Goal: Transaction & Acquisition: Purchase product/service

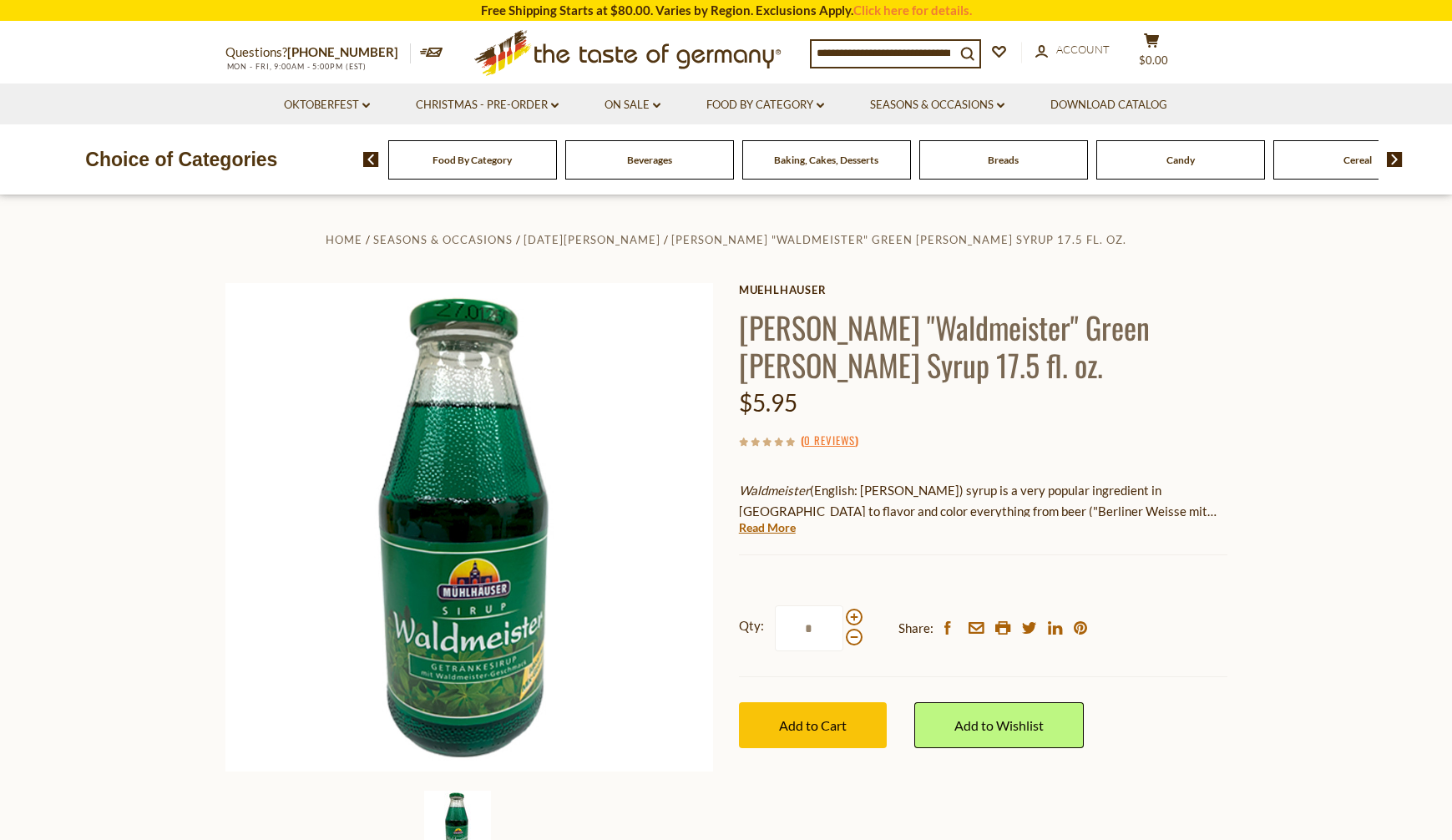
click at [373, 103] on li "Oktoberfest dropdown_arrow All Oktoberfest Oktoberfest Foods Party Supplies" at bounding box center [327, 104] width 130 height 41
click at [363, 106] on icon "dropdown_arrow" at bounding box center [366, 106] width 8 height 6
click at [368, 104] on icon "dropdown_arrow" at bounding box center [366, 106] width 8 height 6
click at [863, 51] on input at bounding box center [883, 52] width 144 height 24
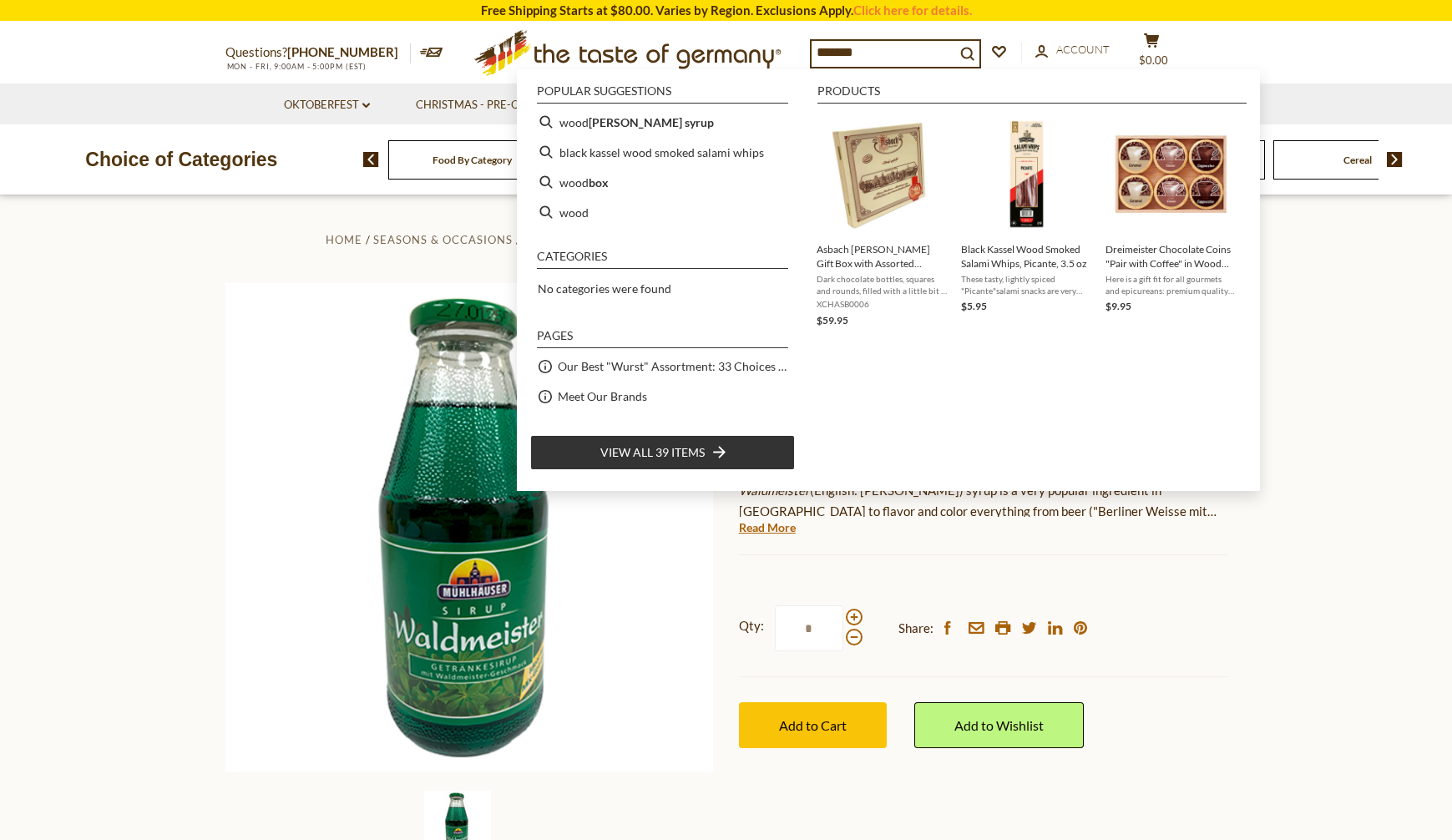
type input "********"
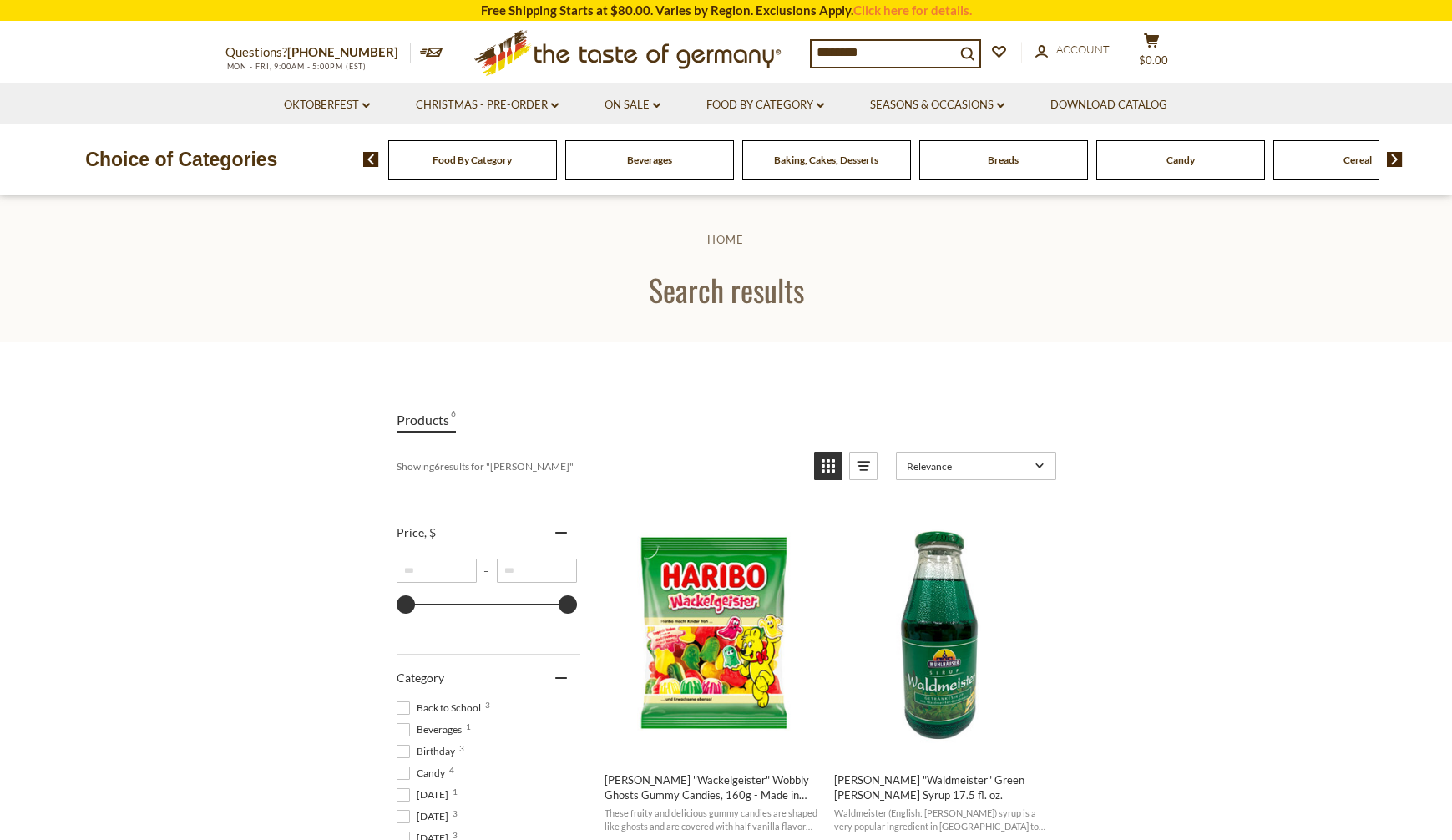
drag, startPoint x: 801, startPoint y: 51, endPoint x: 591, endPoint y: 89, distance: 213.4
click at [597, 86] on header "Free Shipping Starts at $80.00. Varies by Region. Exclusions Apply. Click here …" at bounding box center [726, 97] width 1452 height 195
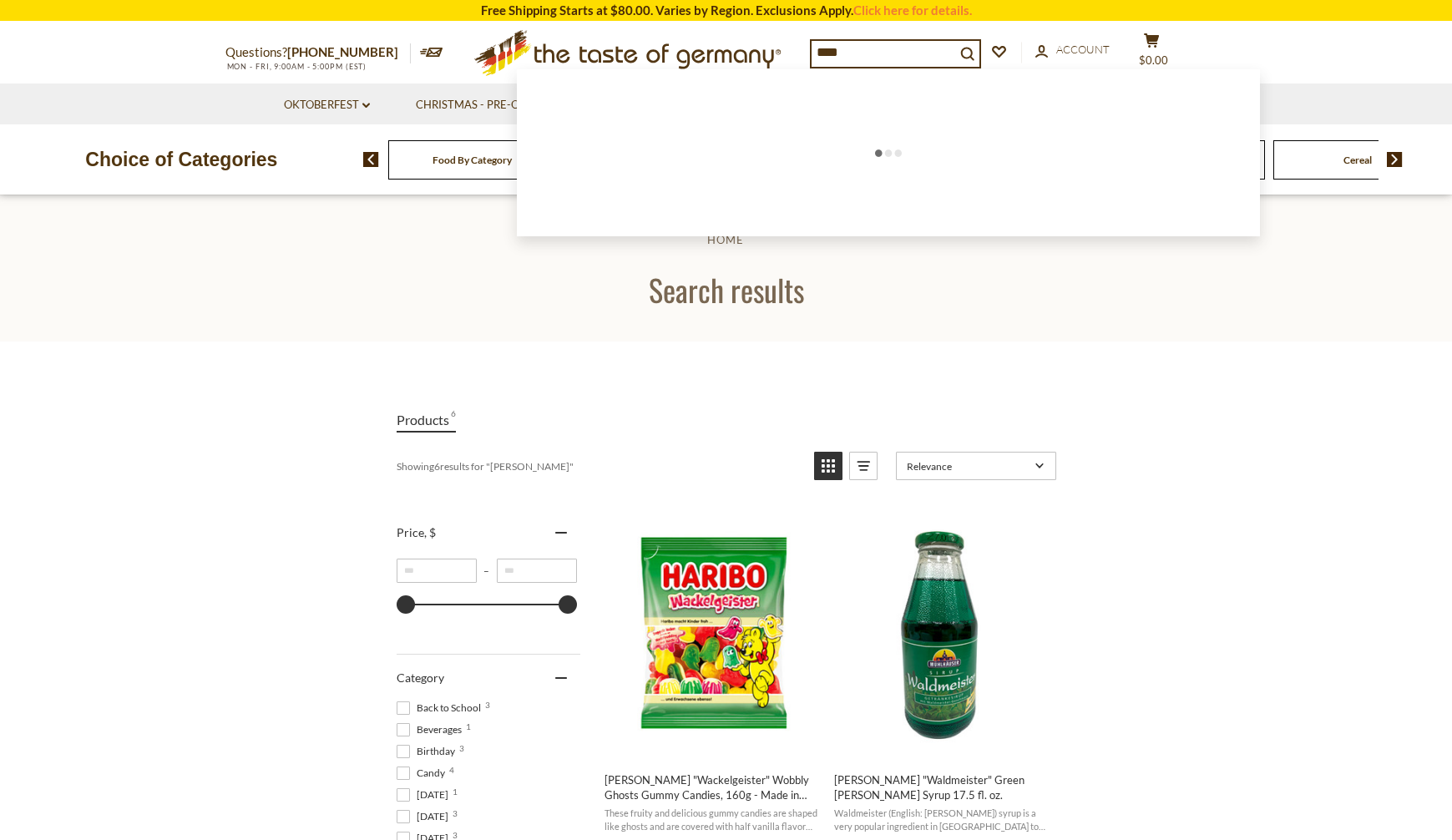
type input "*****"
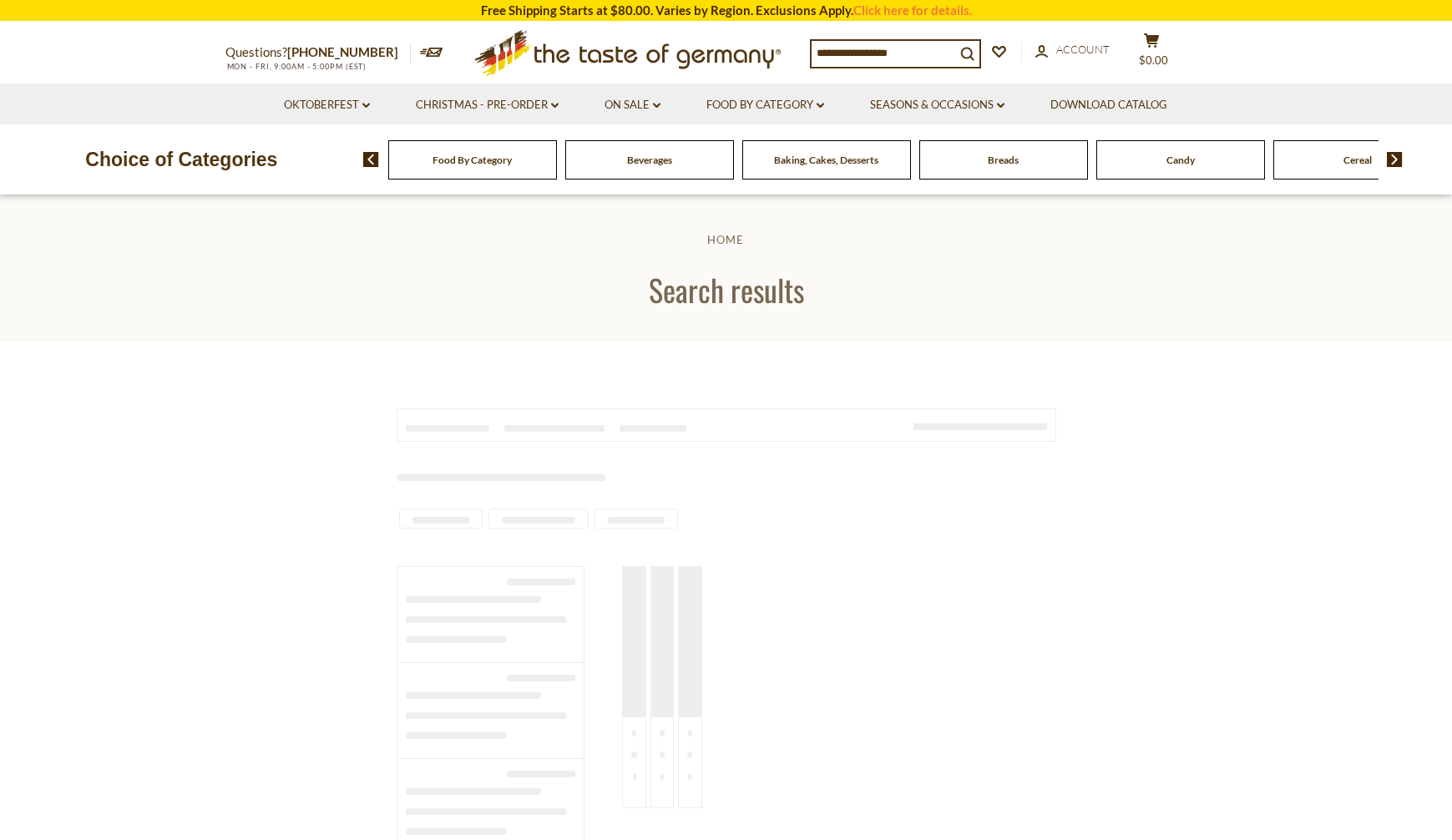
type input "*****"
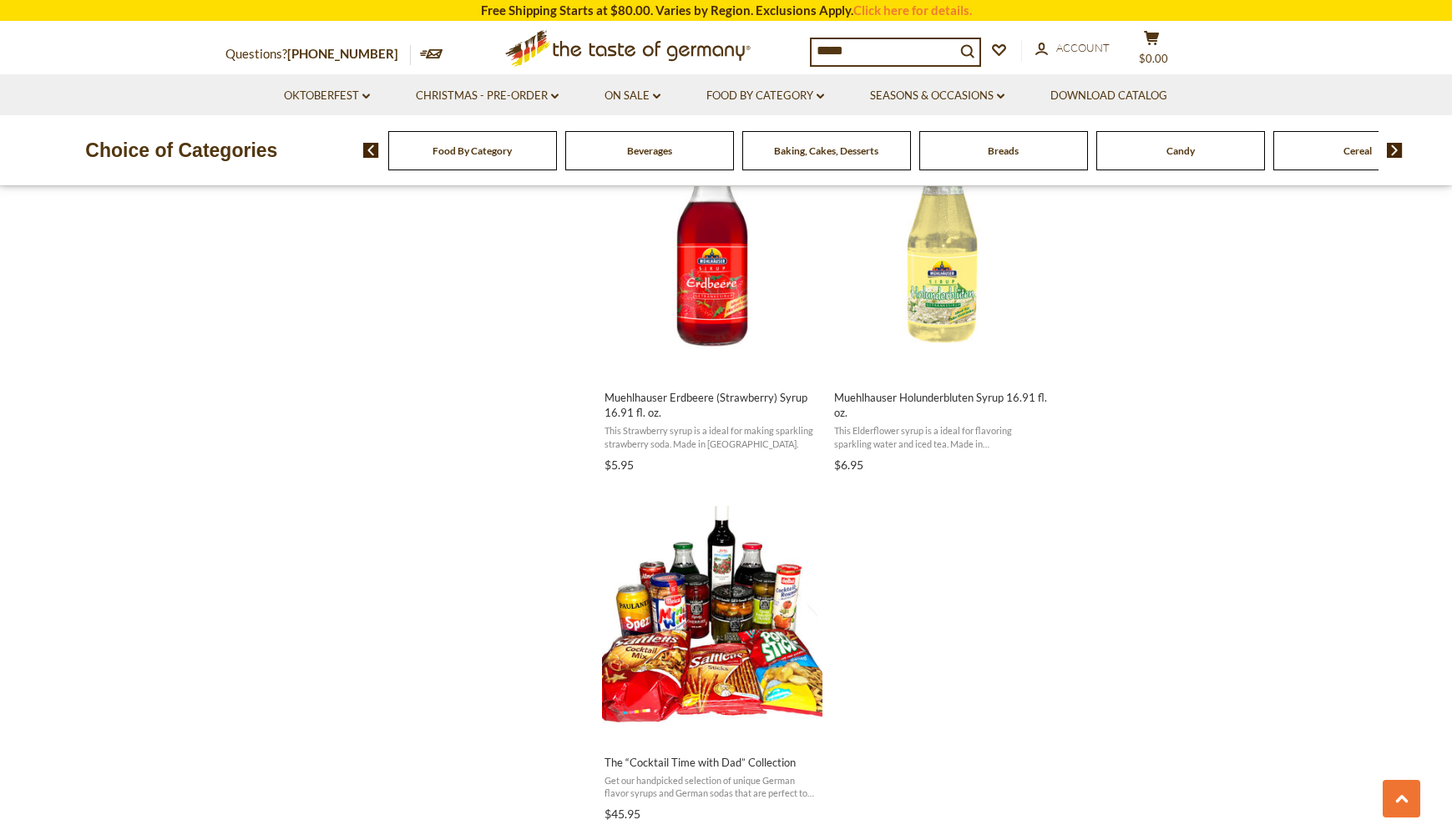
scroll to position [2838, 0]
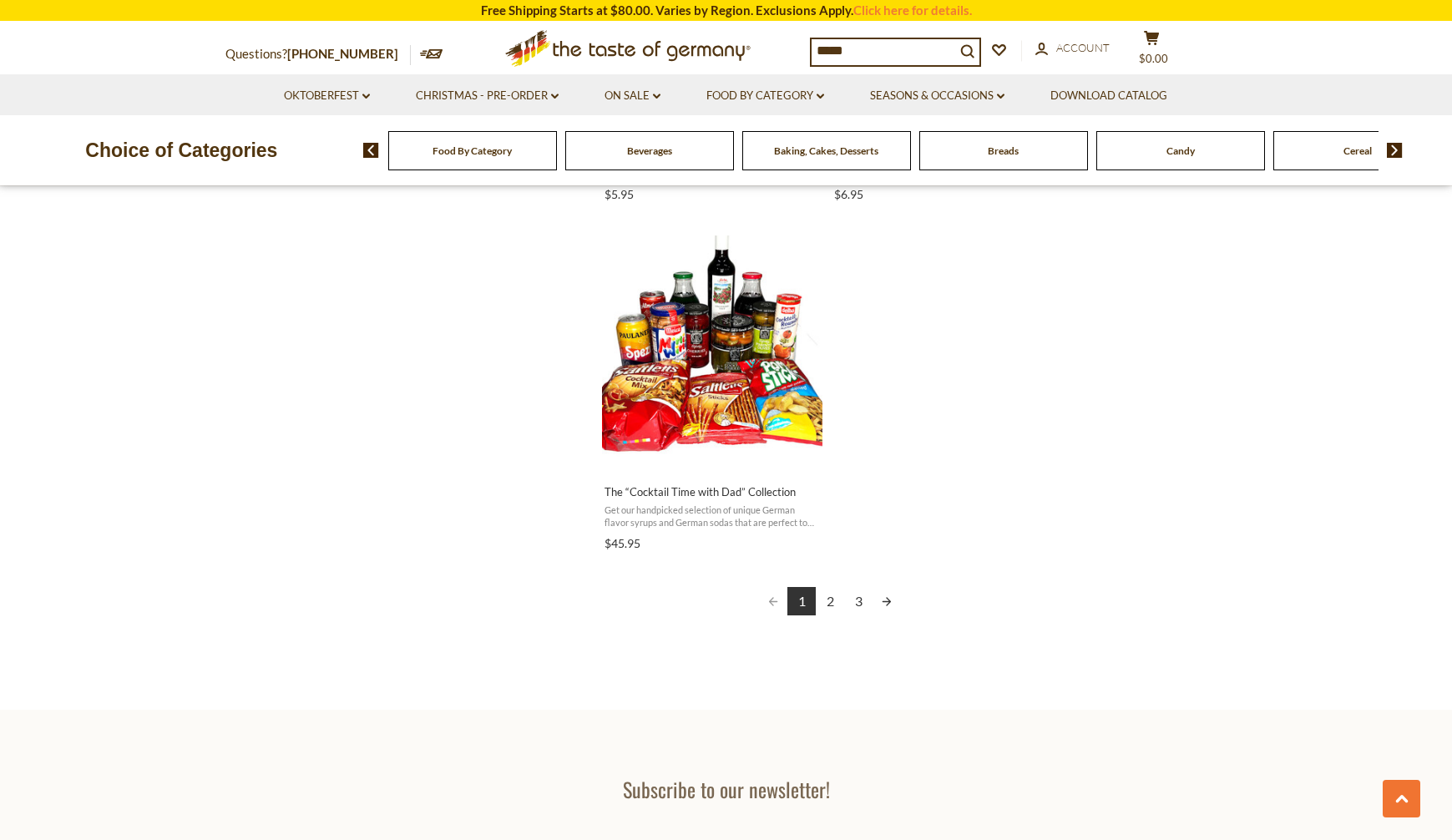
click at [827, 602] on link "2" at bounding box center [830, 601] width 29 height 29
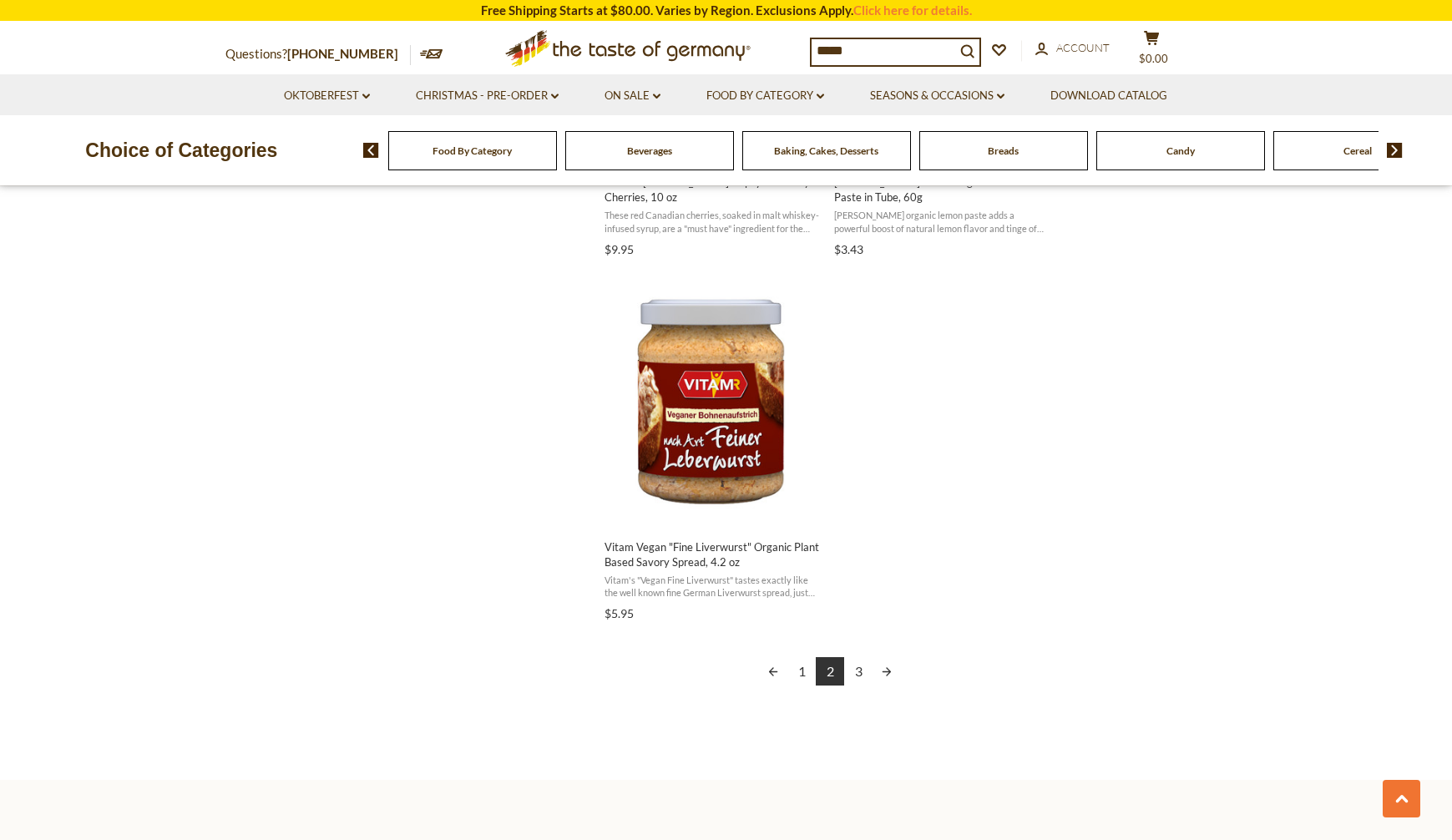
scroll to position [2838, 0]
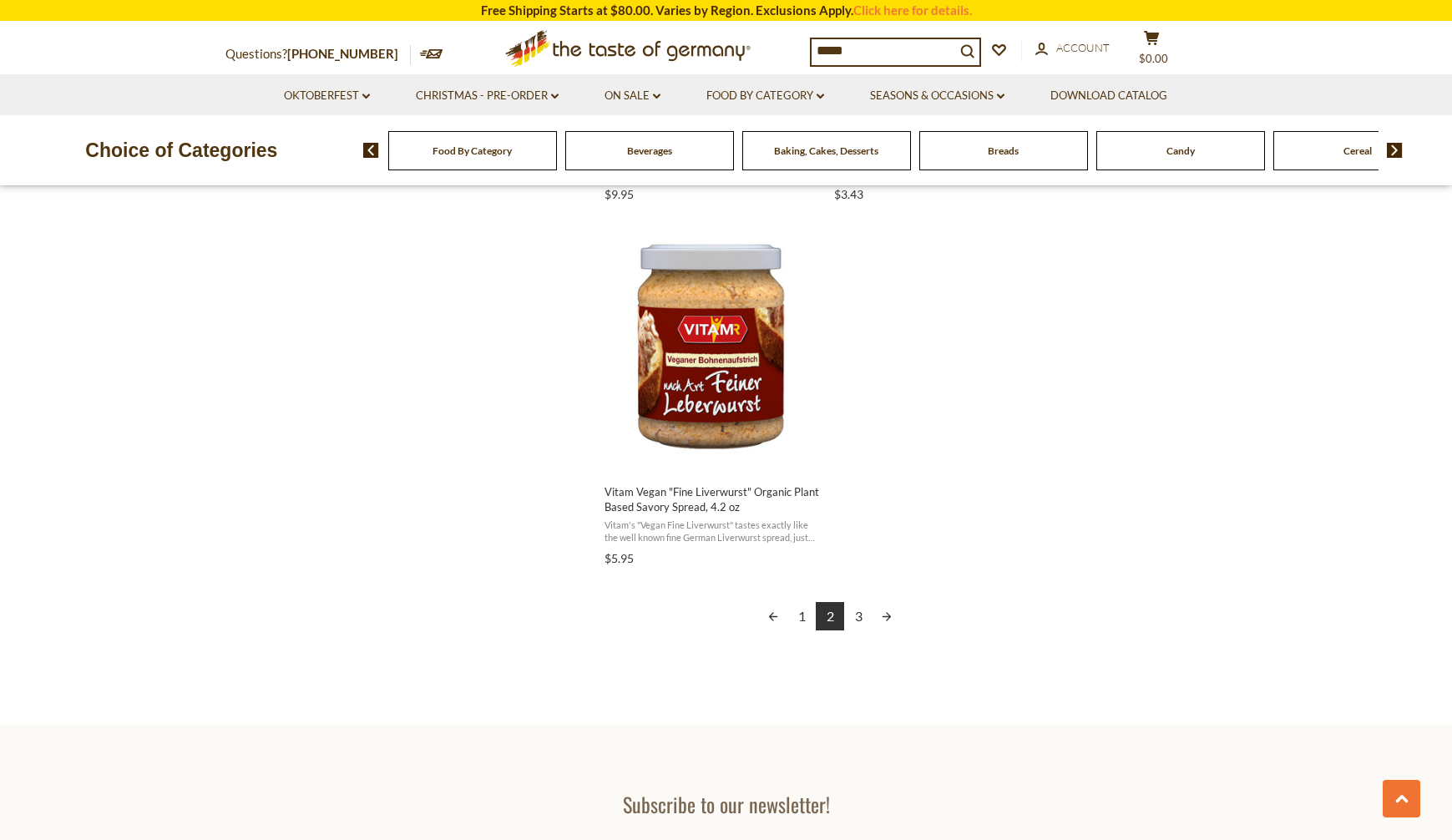
click at [855, 614] on link "3" at bounding box center [859, 616] width 29 height 29
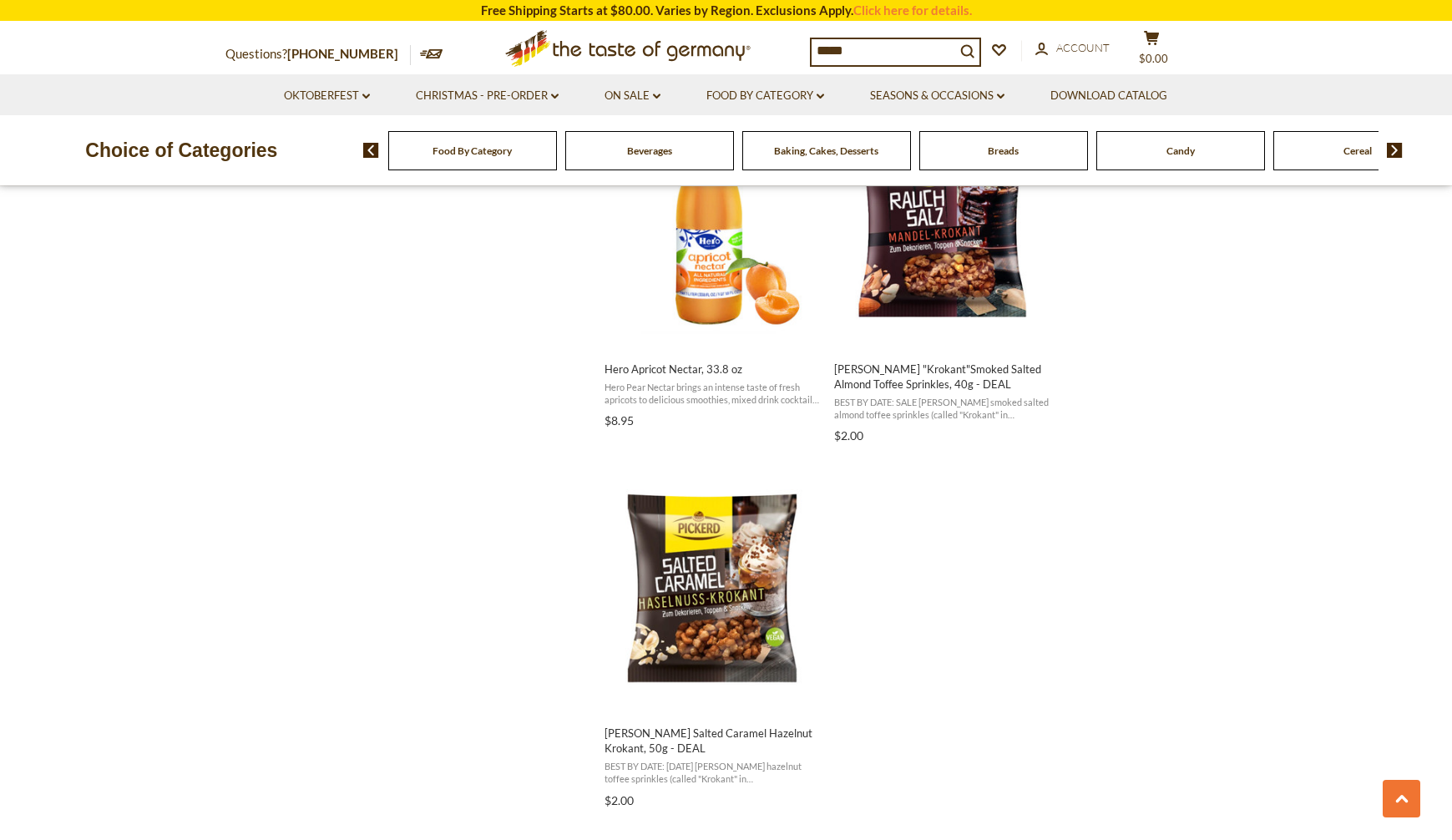
scroll to position [1336, 0]
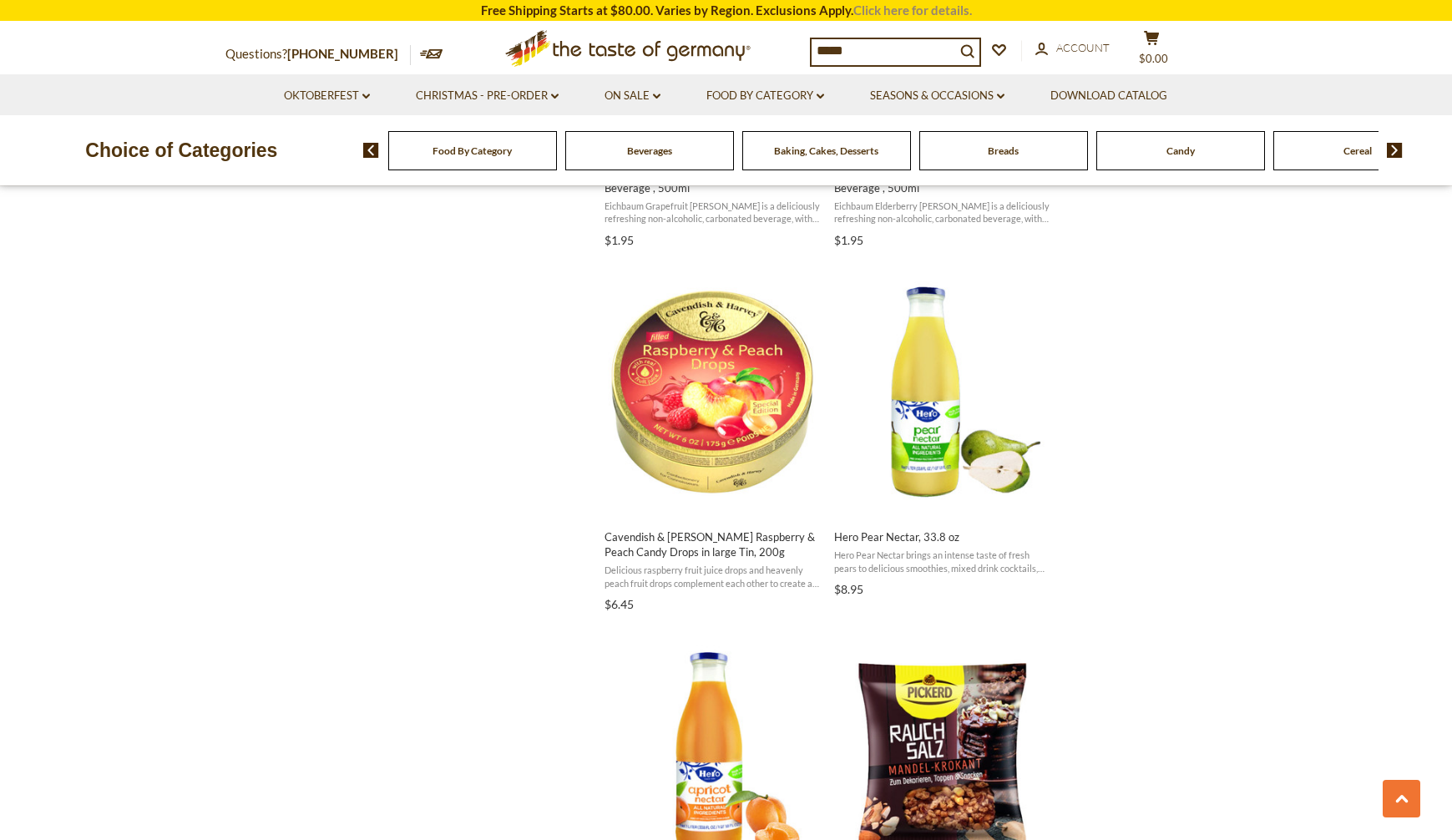
scroll to position [2348, 0]
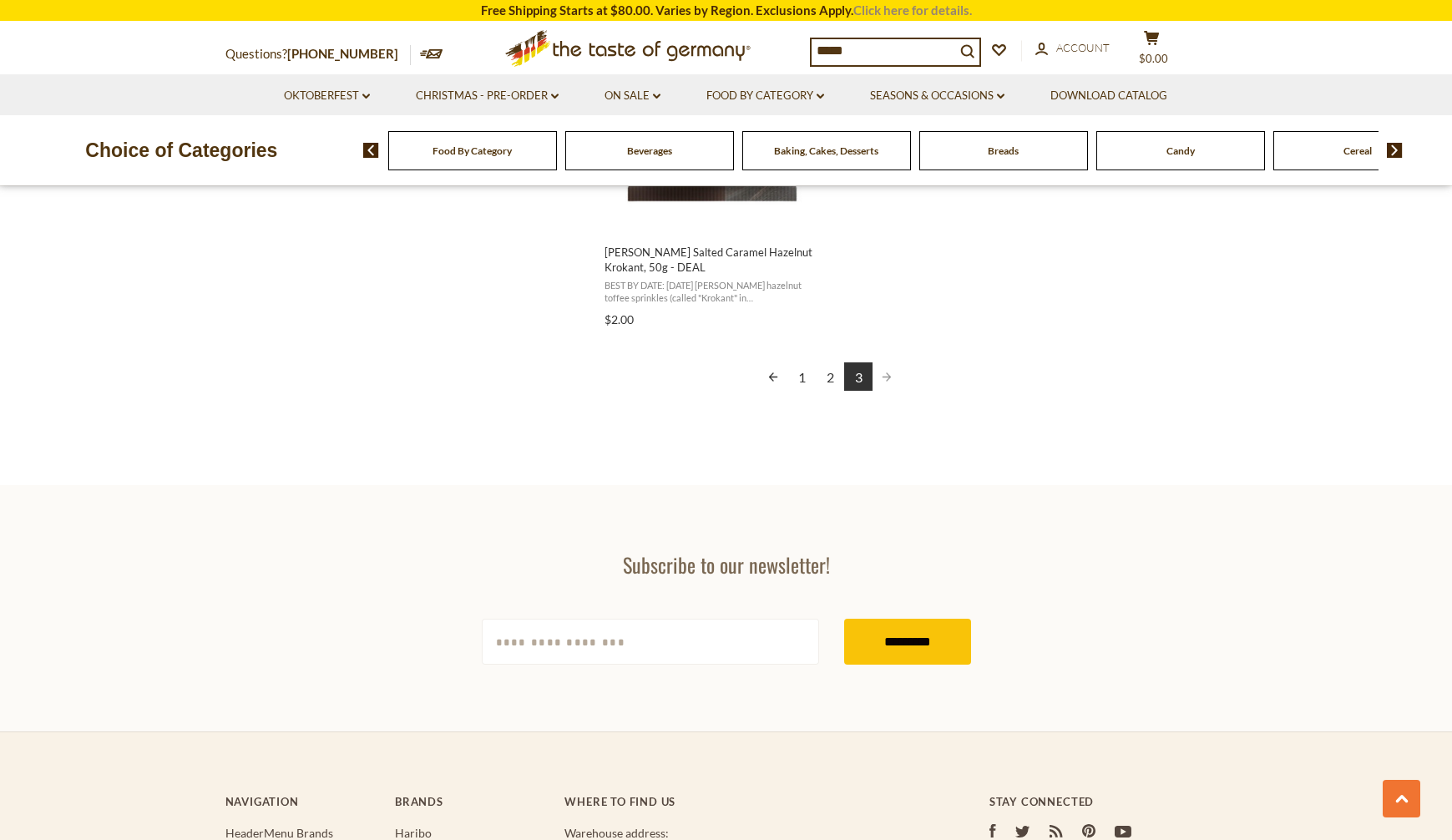
scroll to position [2306, 0]
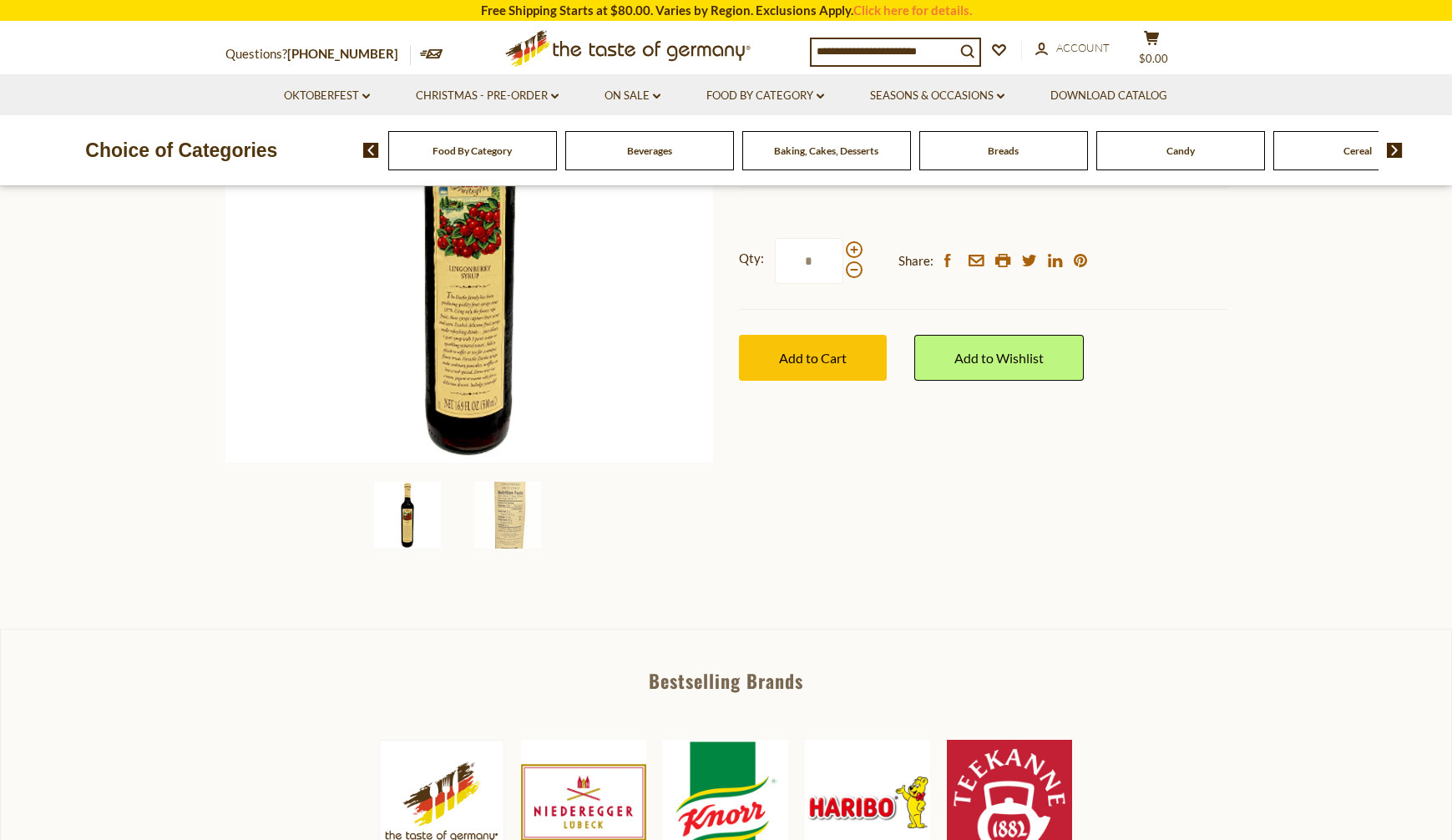
scroll to position [251, 0]
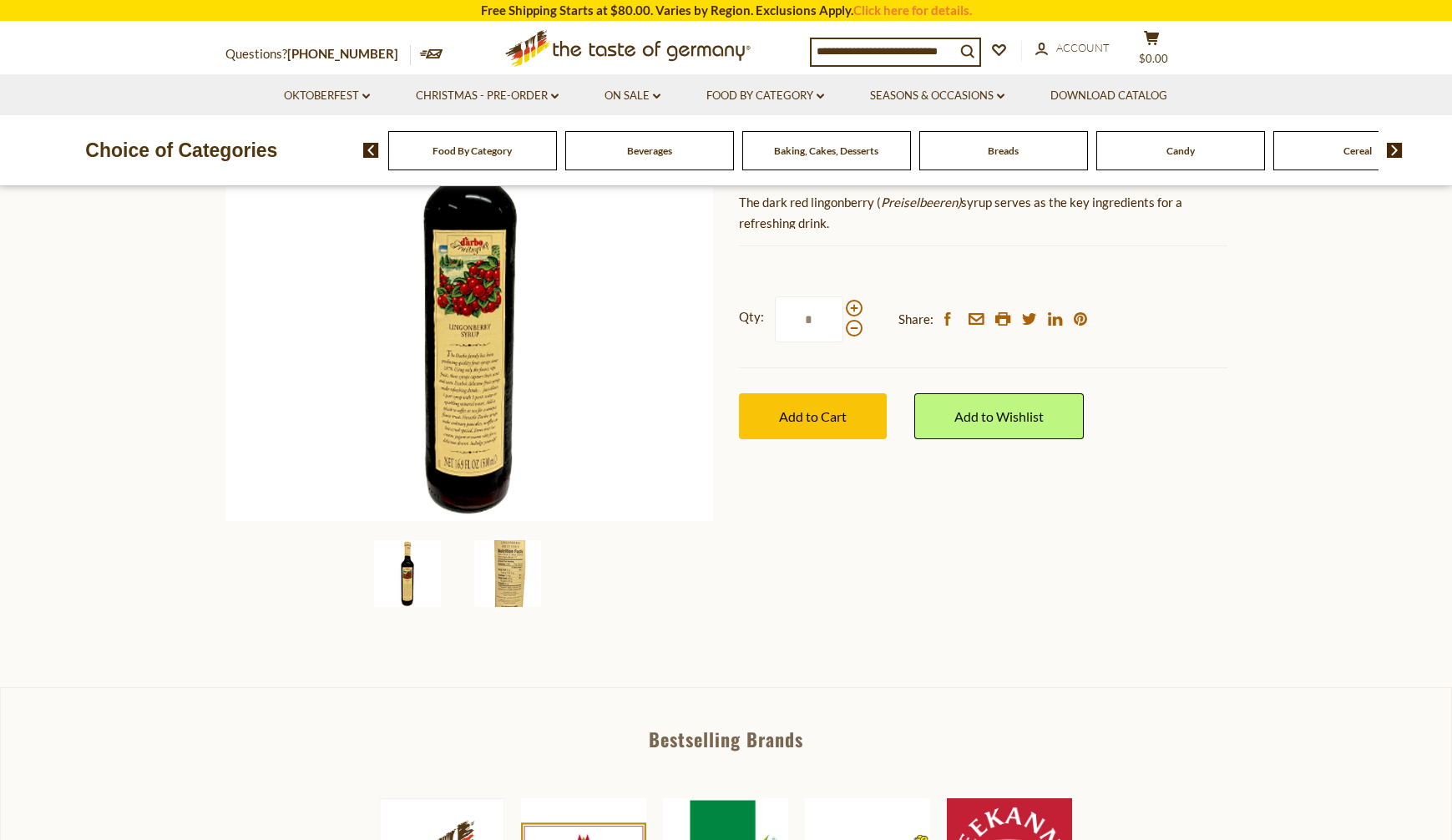
click at [512, 570] on img at bounding box center [508, 573] width 67 height 67
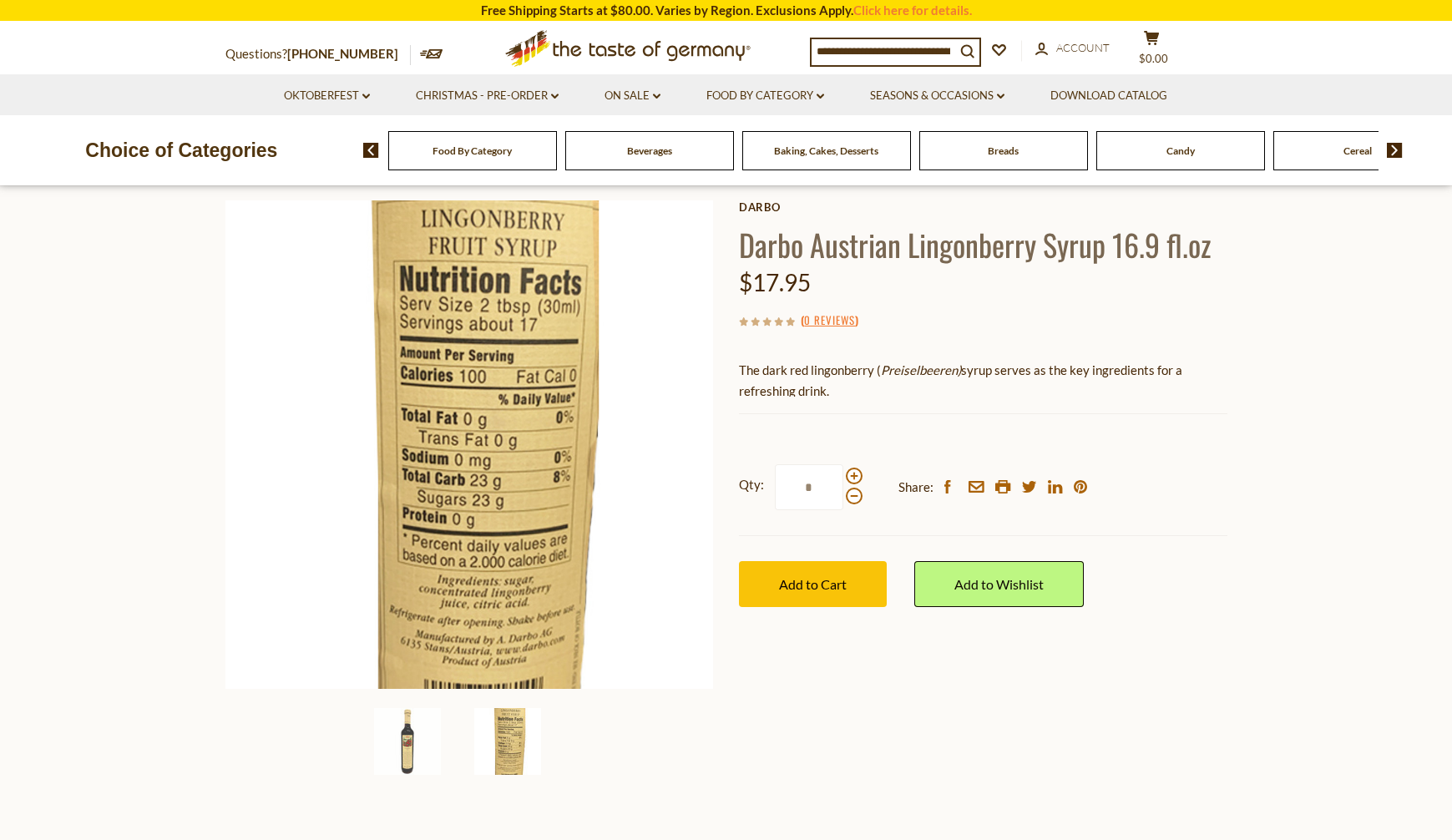
scroll to position [84, 0]
click at [411, 732] on img at bounding box center [407, 740] width 67 height 67
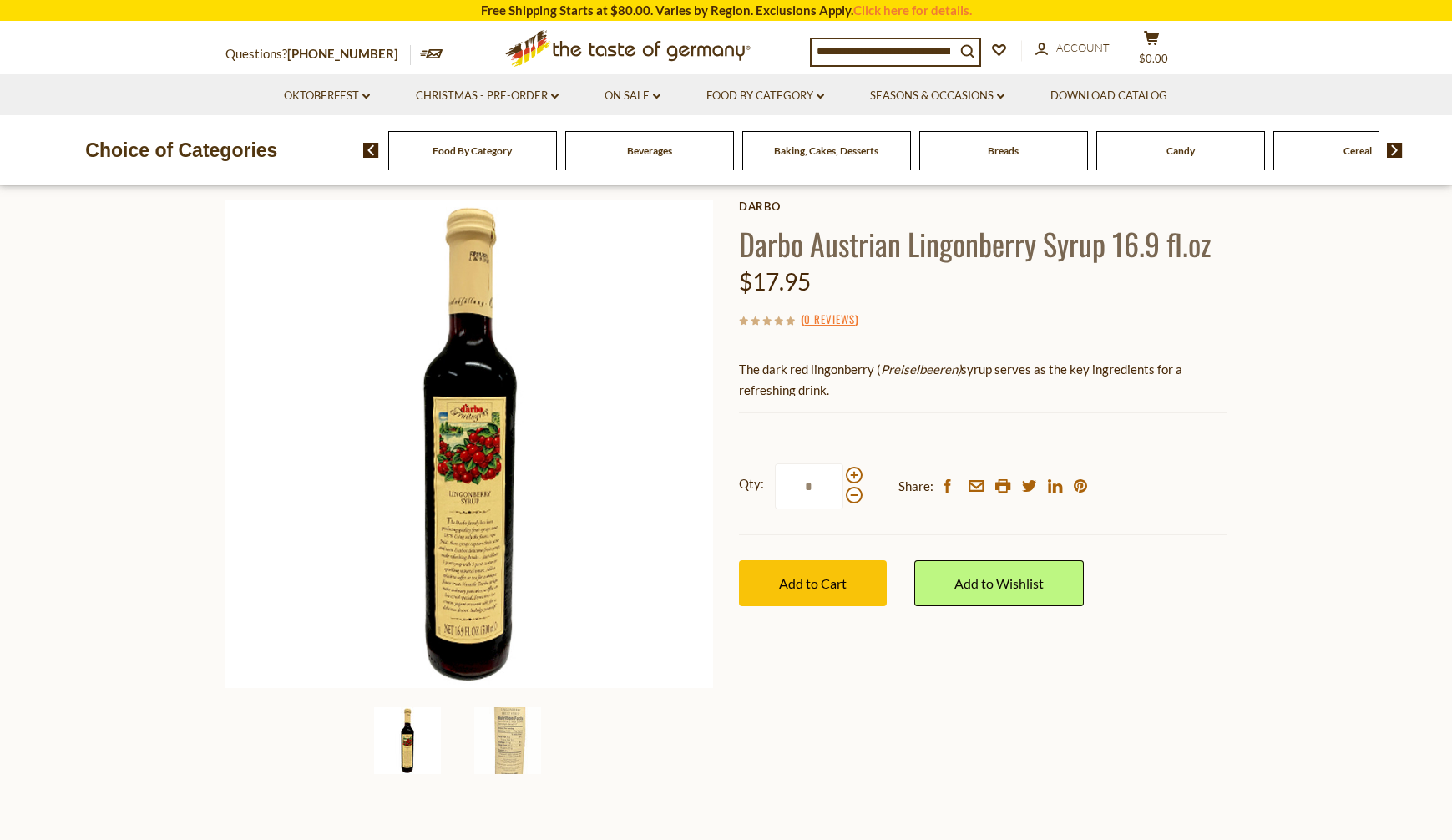
click at [1278, 384] on section "Home Food By Category Toppings Darbo Austrian Lingonberry Syrup 16.9 fl.oz Darb…" at bounding box center [726, 482] width 1452 height 742
click at [855, 477] on span at bounding box center [855, 475] width 17 height 17
click at [843, 477] on input "*" at bounding box center [809, 486] width 69 height 46
click at [855, 477] on span at bounding box center [855, 475] width 17 height 17
click at [843, 477] on input "*" at bounding box center [809, 486] width 69 height 46
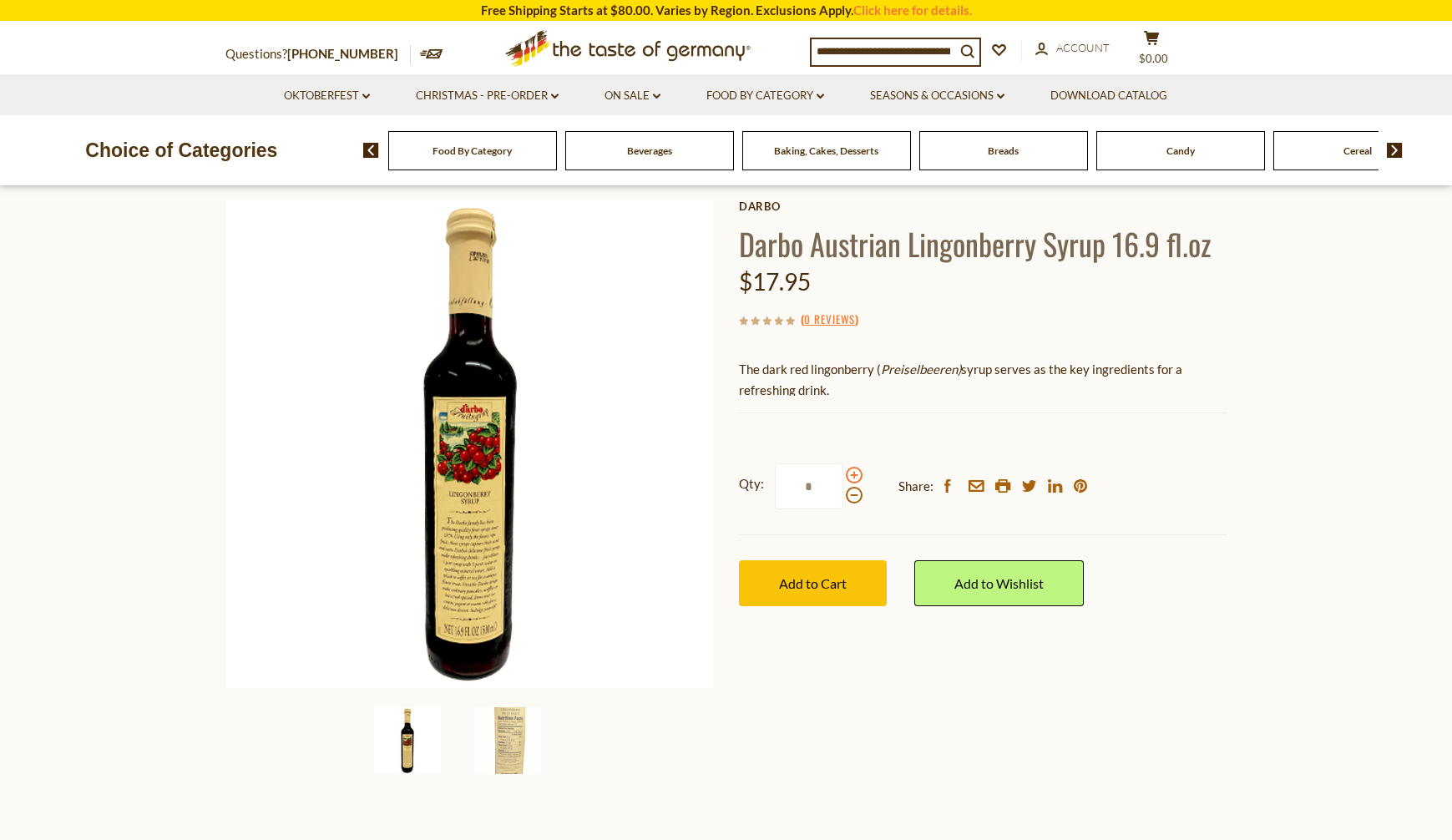
click at [855, 477] on span at bounding box center [855, 475] width 17 height 17
click at [843, 477] on input "*" at bounding box center [809, 486] width 69 height 46
click at [848, 491] on span at bounding box center [855, 495] width 17 height 17
click at [843, 491] on input "*" at bounding box center [809, 486] width 69 height 46
click at [858, 471] on span at bounding box center [855, 475] width 17 height 17
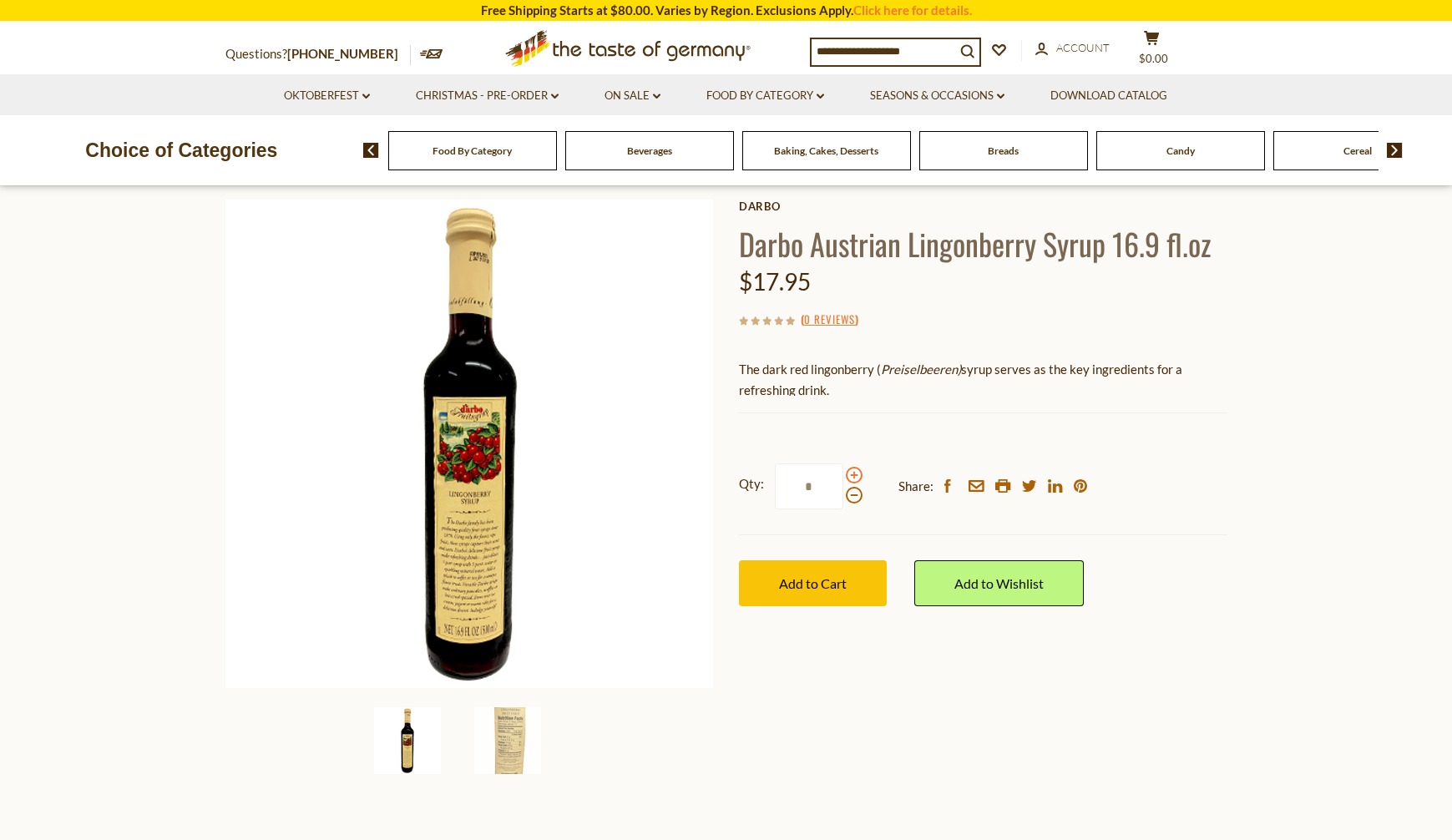
click at [843, 471] on input "*" at bounding box center [809, 486] width 69 height 46
click at [854, 495] on span at bounding box center [855, 495] width 17 height 17
click at [843, 495] on input "*" at bounding box center [809, 486] width 69 height 46
click at [853, 495] on span at bounding box center [855, 495] width 17 height 17
click at [843, 495] on input "*" at bounding box center [809, 486] width 69 height 46
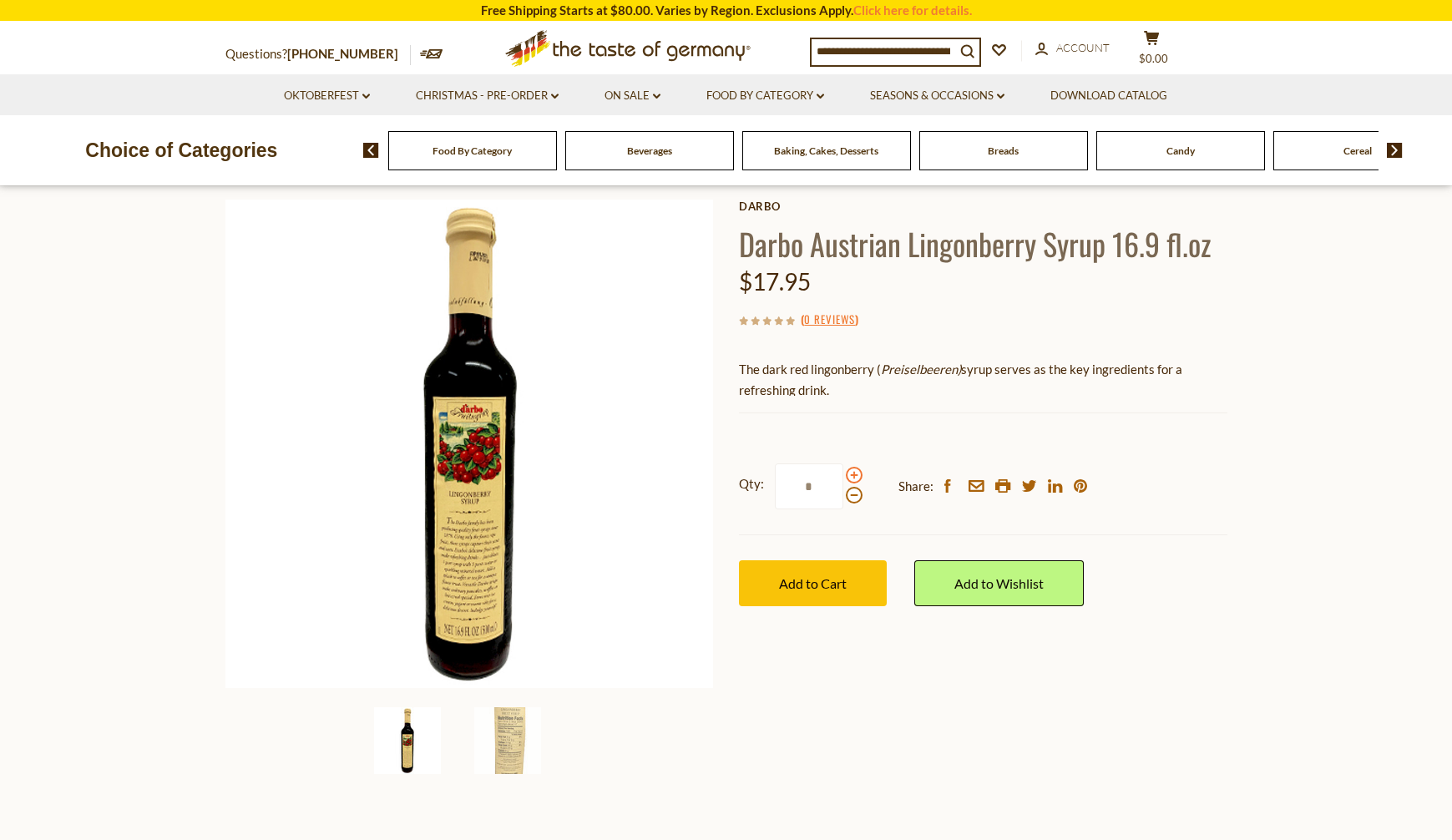
click at [852, 473] on span at bounding box center [855, 475] width 17 height 17
click at [843, 473] on input "*" at bounding box center [809, 486] width 69 height 46
click at [859, 500] on span at bounding box center [855, 495] width 17 height 17
click at [843, 500] on input "*" at bounding box center [809, 486] width 69 height 46
click at [856, 500] on span at bounding box center [855, 495] width 17 height 17
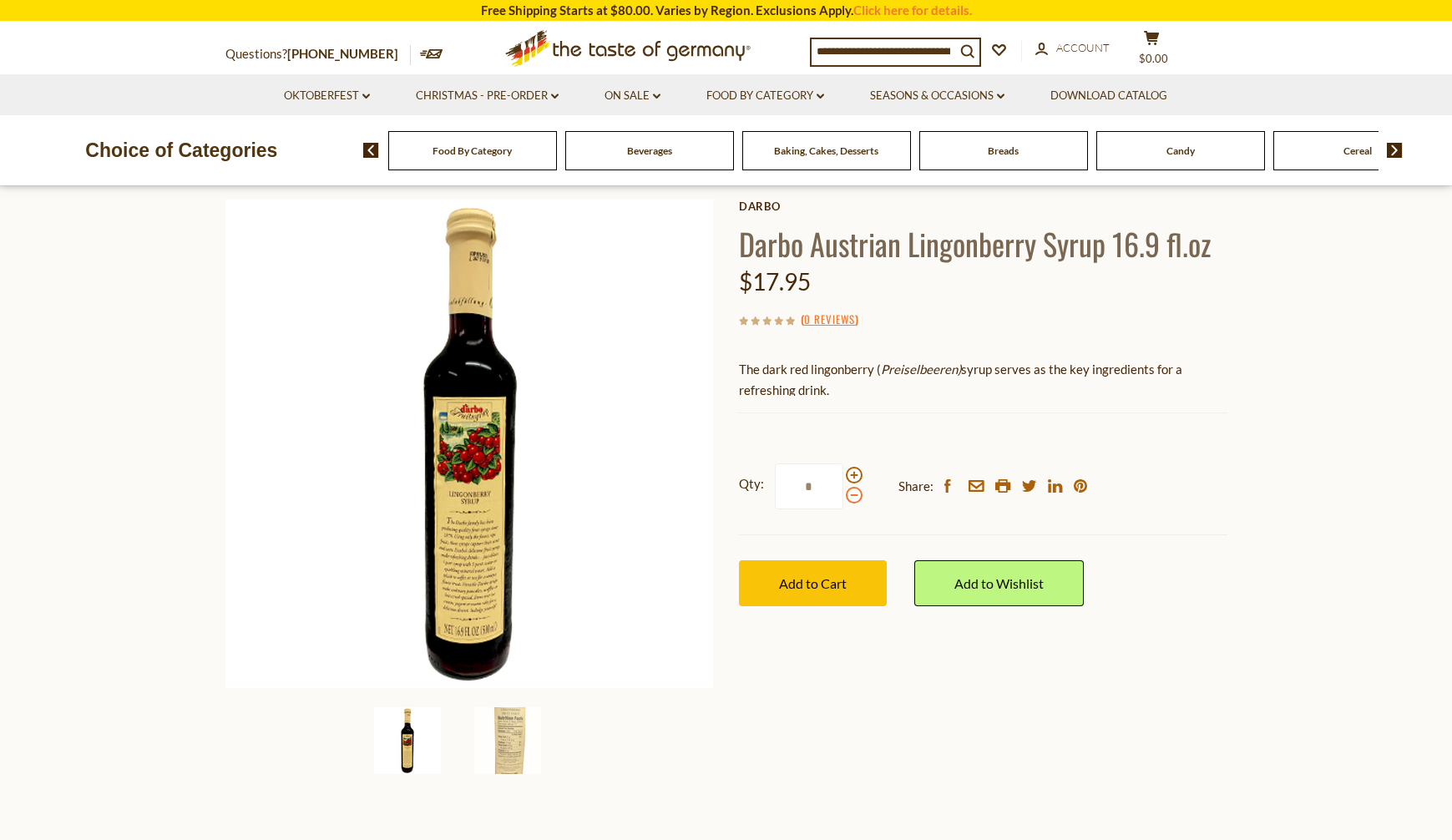
click at [843, 500] on input "*" at bounding box center [809, 486] width 69 height 46
click at [855, 500] on span at bounding box center [855, 495] width 17 height 17
click at [843, 500] on input "*" at bounding box center [809, 486] width 69 height 46
click at [853, 499] on span at bounding box center [855, 495] width 17 height 17
click at [843, 499] on input "*" at bounding box center [809, 486] width 69 height 46
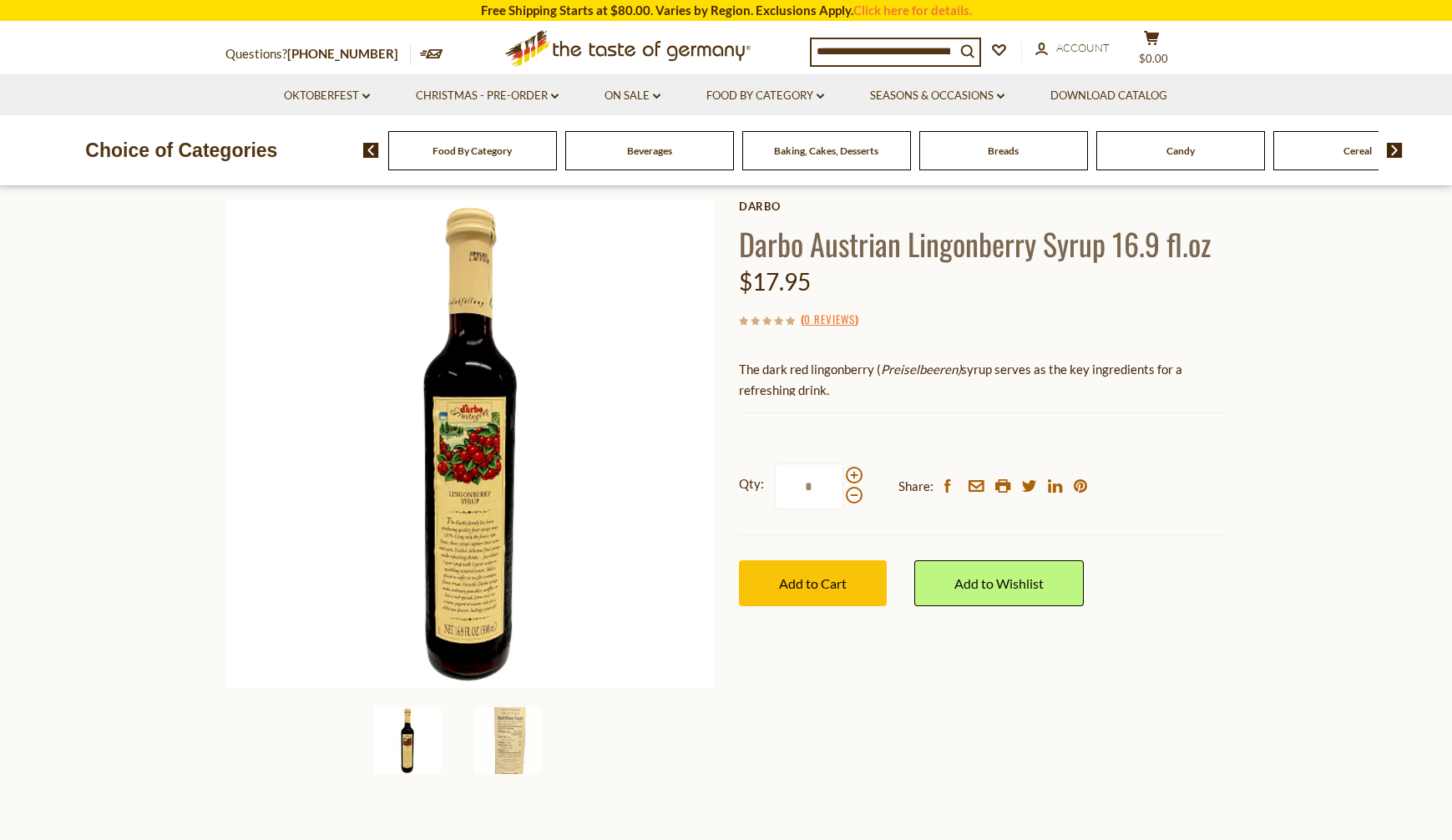
click at [908, 302] on div "Darbo Darbo Austrian Lingonberry Syrup 16.9 fl.oz $17.95 ( 0 Reviews ) The dark…" at bounding box center [984, 421] width 488 height 444
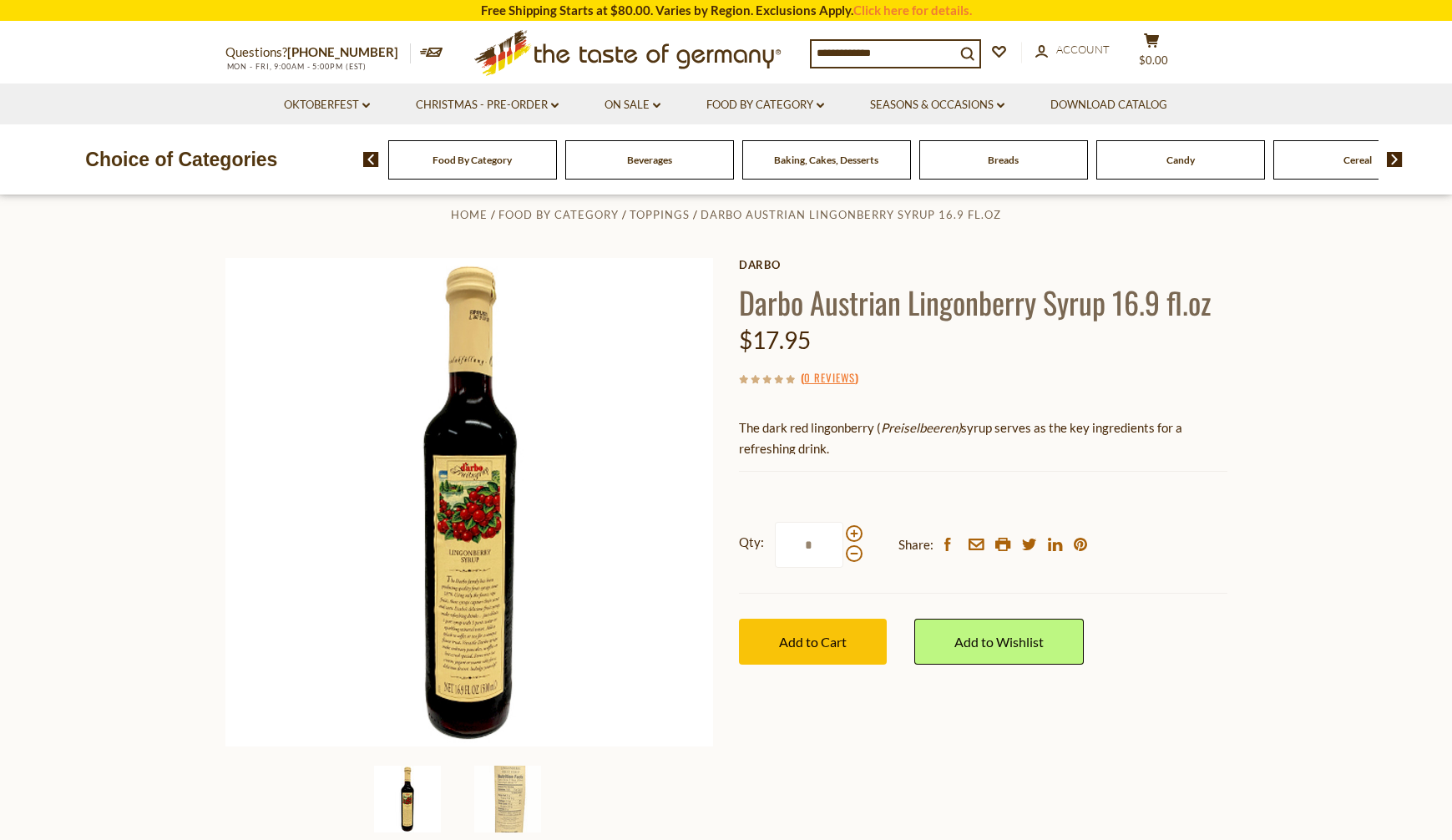
scroll to position [0, 0]
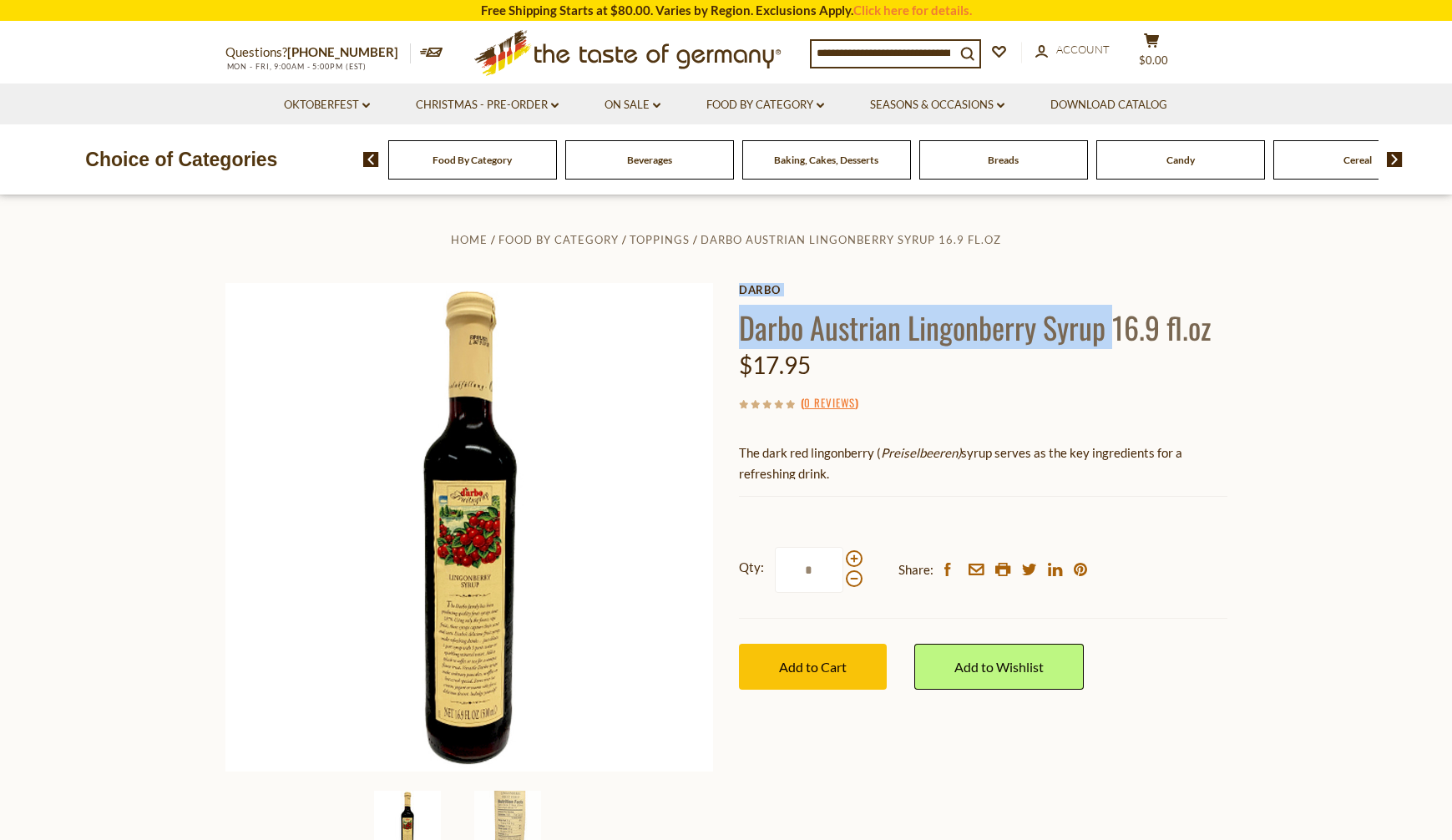
drag, startPoint x: 1116, startPoint y: 331, endPoint x: 1266, endPoint y: 345, distance: 150.7
click at [1266, 345] on section "Home Food By Category Toppings Darbo Austrian Lingonberry Syrup 16.9 fl.oz Darb…" at bounding box center [726, 566] width 1452 height 742
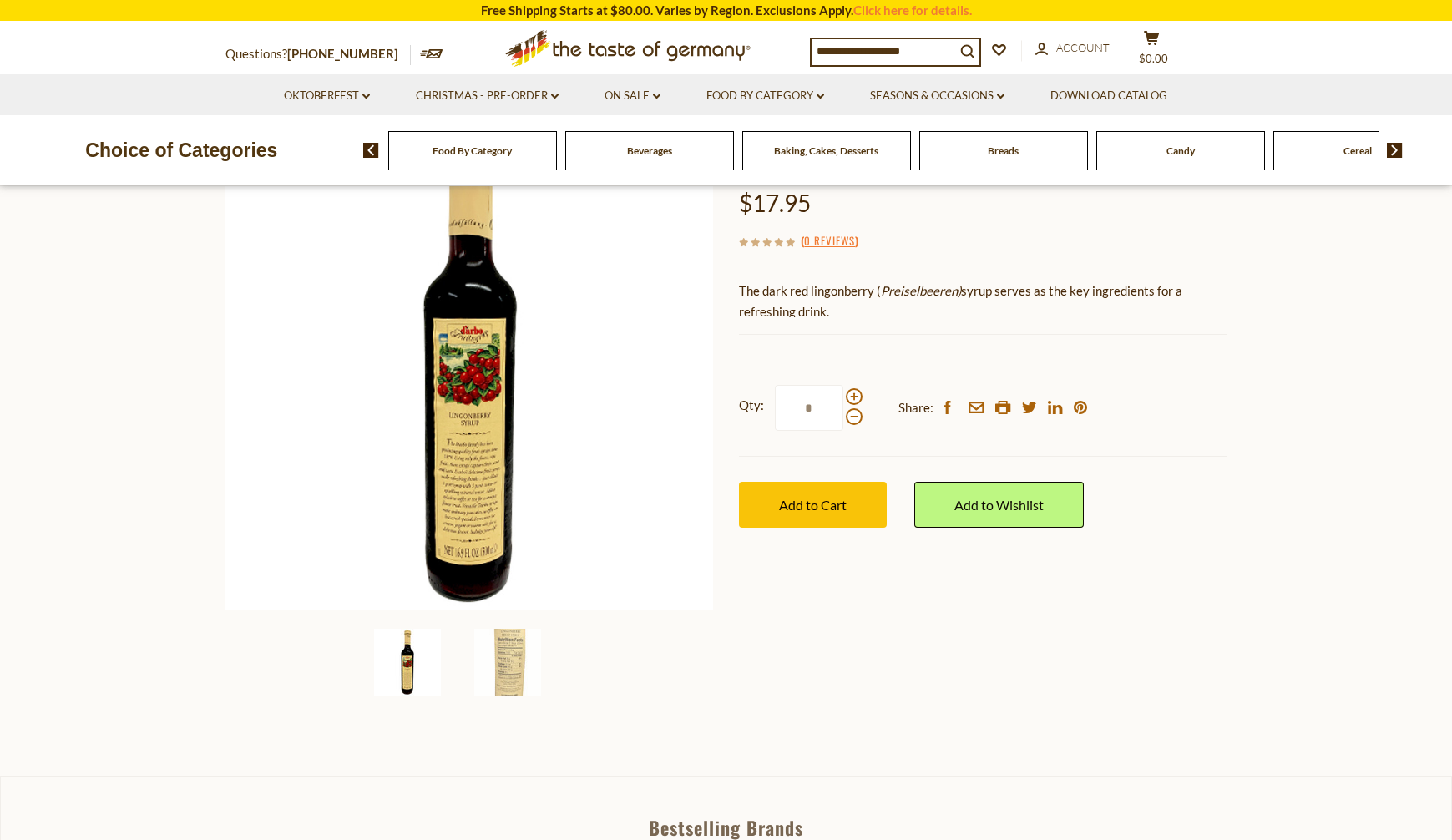
scroll to position [167, 0]
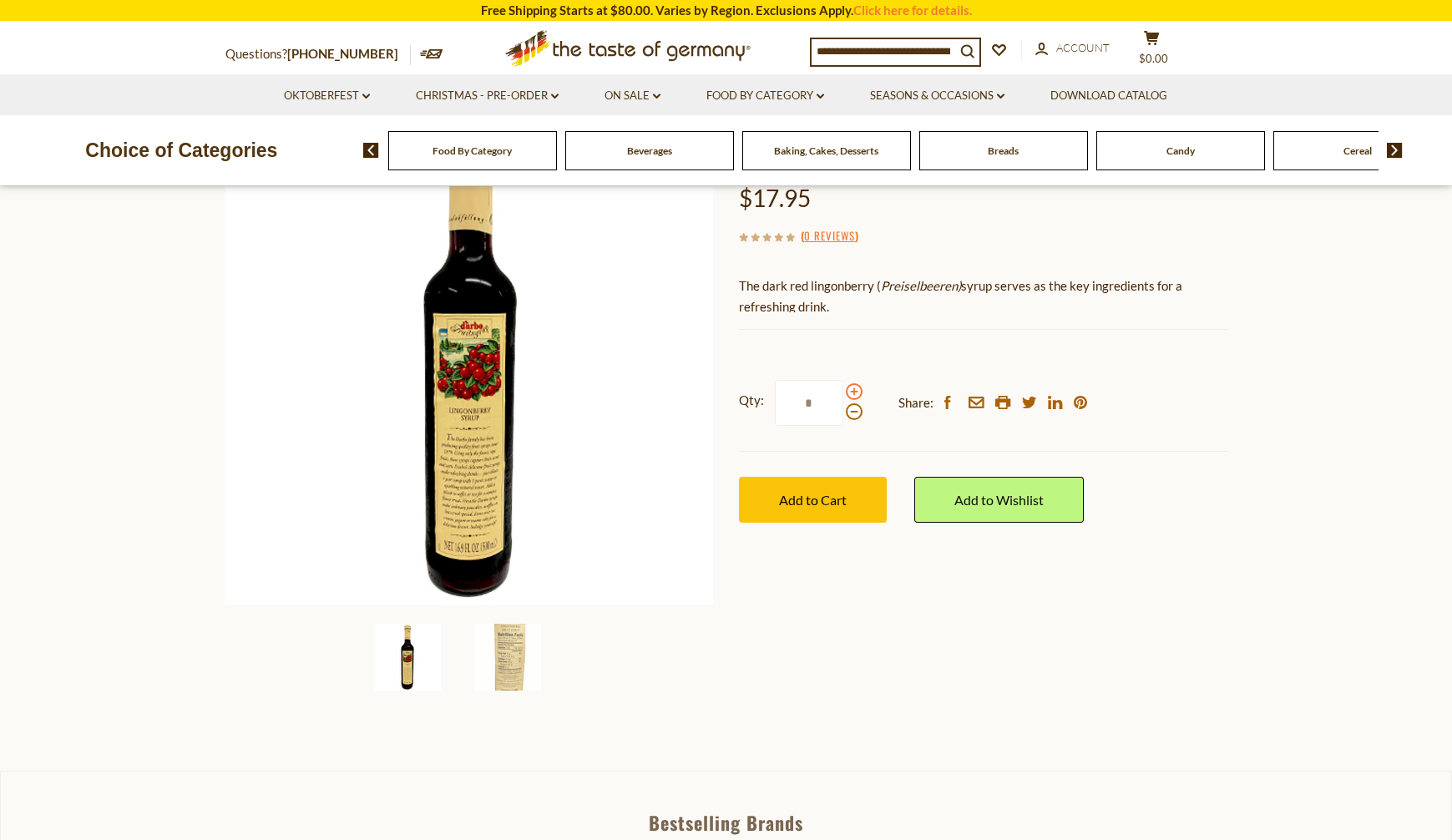
click at [854, 392] on span at bounding box center [855, 392] width 17 height 17
click at [843, 392] on input "*" at bounding box center [809, 402] width 69 height 46
click at [854, 392] on span at bounding box center [855, 392] width 17 height 17
click at [843, 392] on input "*" at bounding box center [809, 402] width 69 height 46
click at [854, 392] on span at bounding box center [855, 392] width 17 height 17
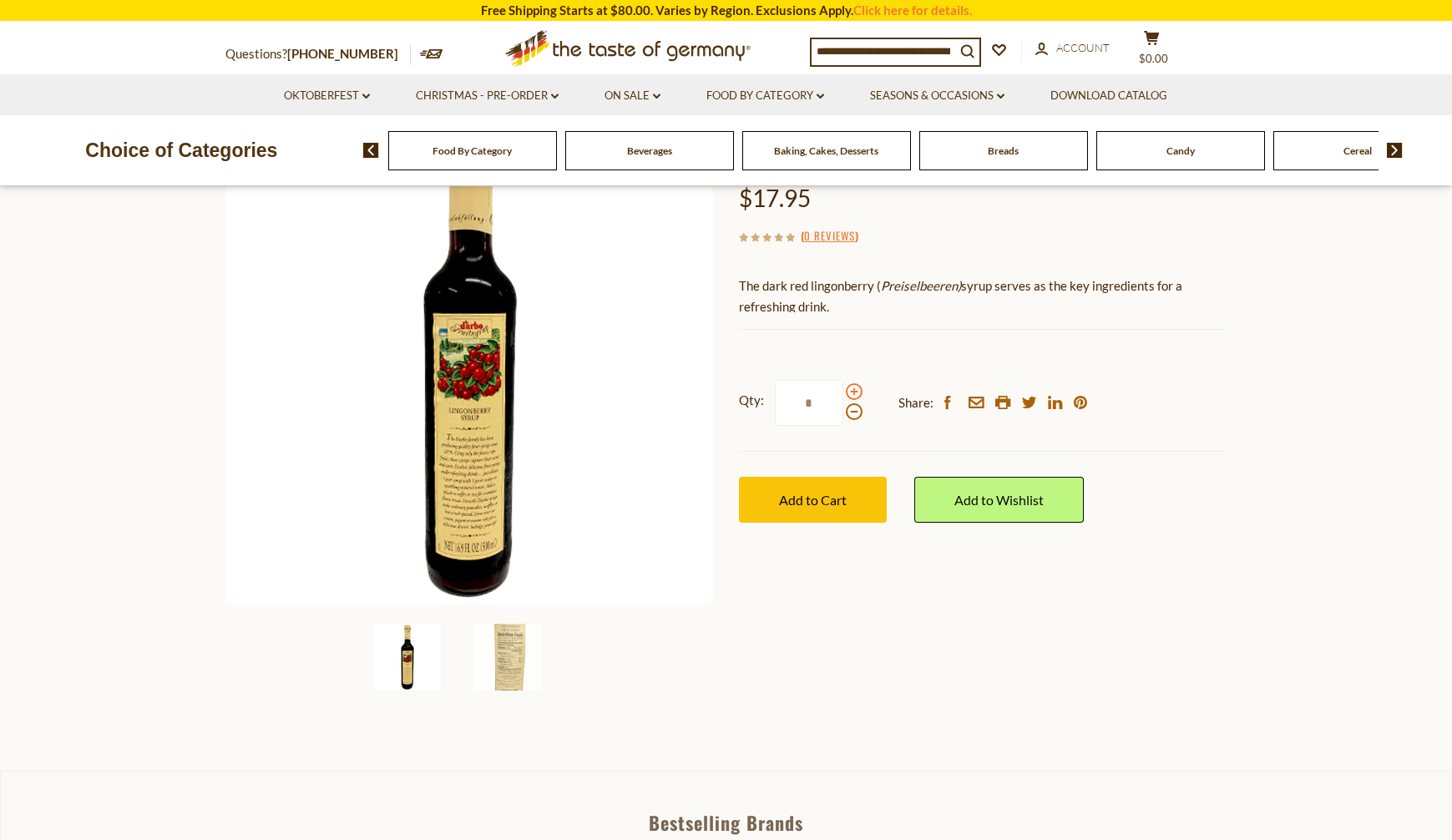
click at [843, 392] on input "*" at bounding box center [809, 402] width 69 height 46
click at [854, 392] on span at bounding box center [855, 392] width 17 height 17
click at [843, 392] on input "*" at bounding box center [809, 402] width 69 height 46
click at [854, 392] on span at bounding box center [855, 392] width 17 height 17
click at [843, 392] on input "*" at bounding box center [809, 402] width 69 height 46
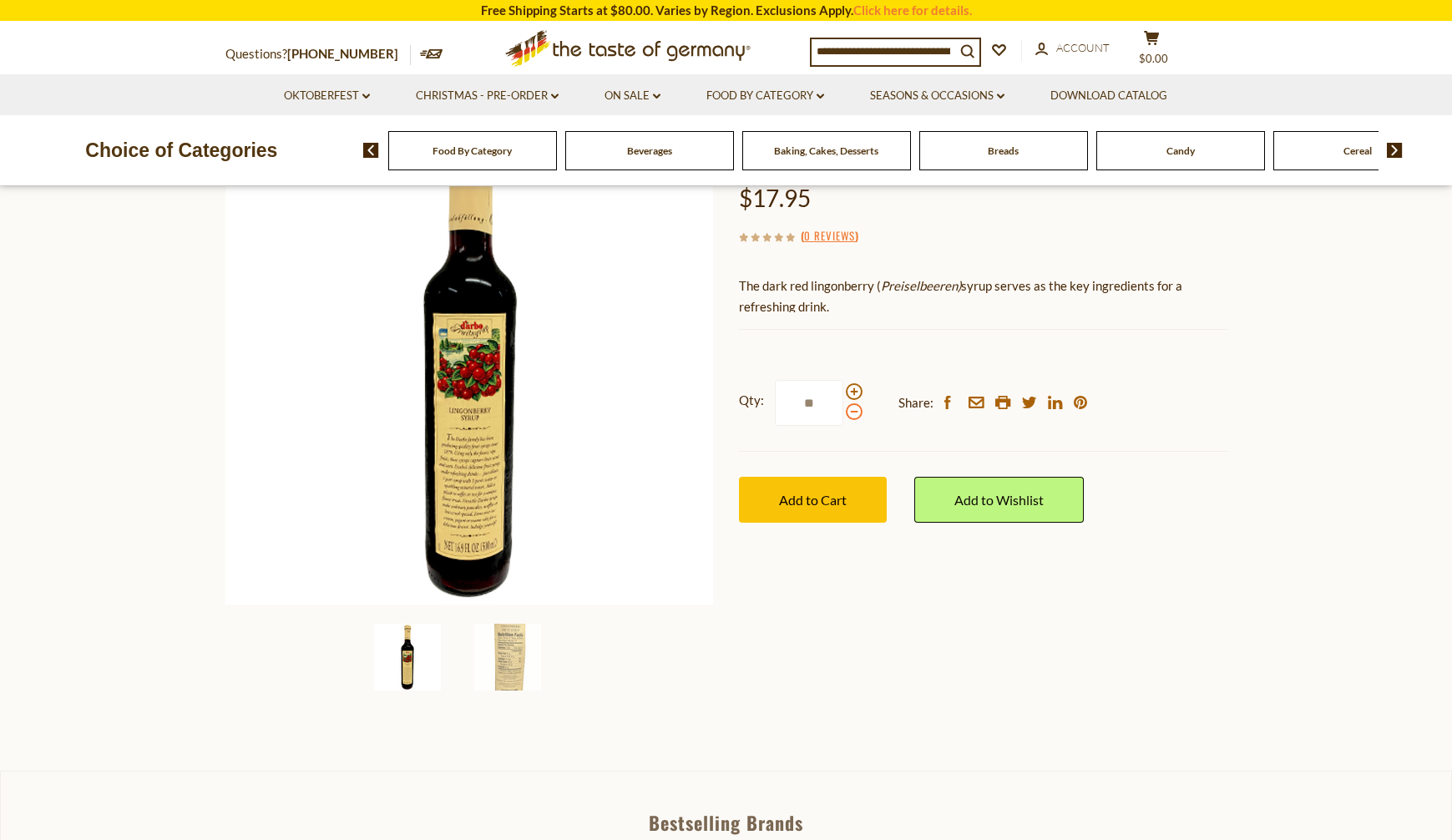
click at [851, 412] on span at bounding box center [855, 412] width 17 height 17
click at [843, 412] on input "**" at bounding box center [809, 402] width 69 height 46
click at [853, 411] on span at bounding box center [855, 412] width 17 height 17
click at [843, 411] on input "*" at bounding box center [809, 402] width 69 height 46
type input "*"
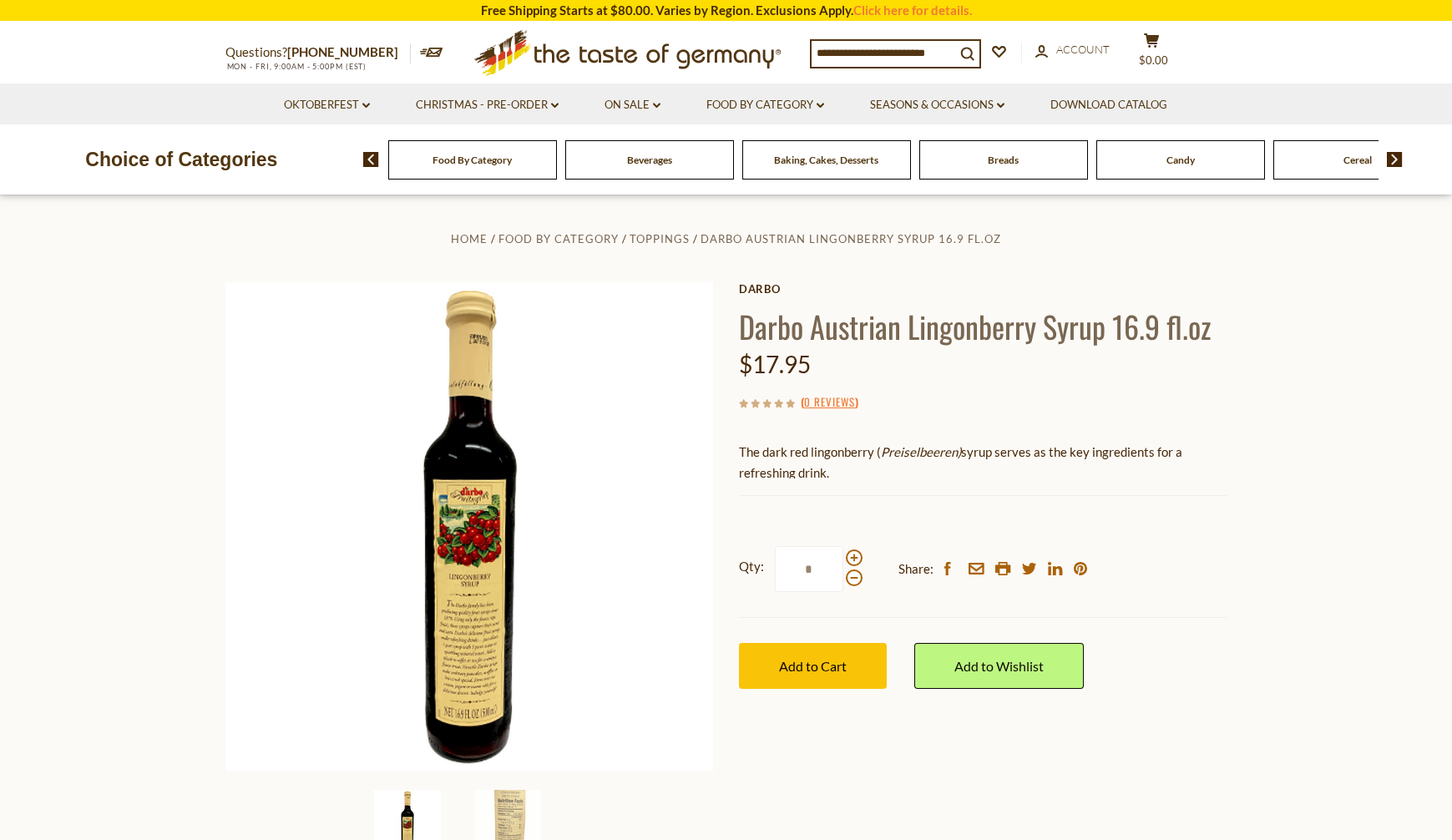
scroll to position [0, 0]
drag, startPoint x: 808, startPoint y: 573, endPoint x: 848, endPoint y: 573, distance: 40.0
click at [848, 573] on label "Qty: *" at bounding box center [801, 569] width 124 height 46
click at [843, 573] on input "*" at bounding box center [809, 569] width 69 height 46
click at [872, 487] on div "Current stock: 0" at bounding box center [984, 483] width 488 height 10
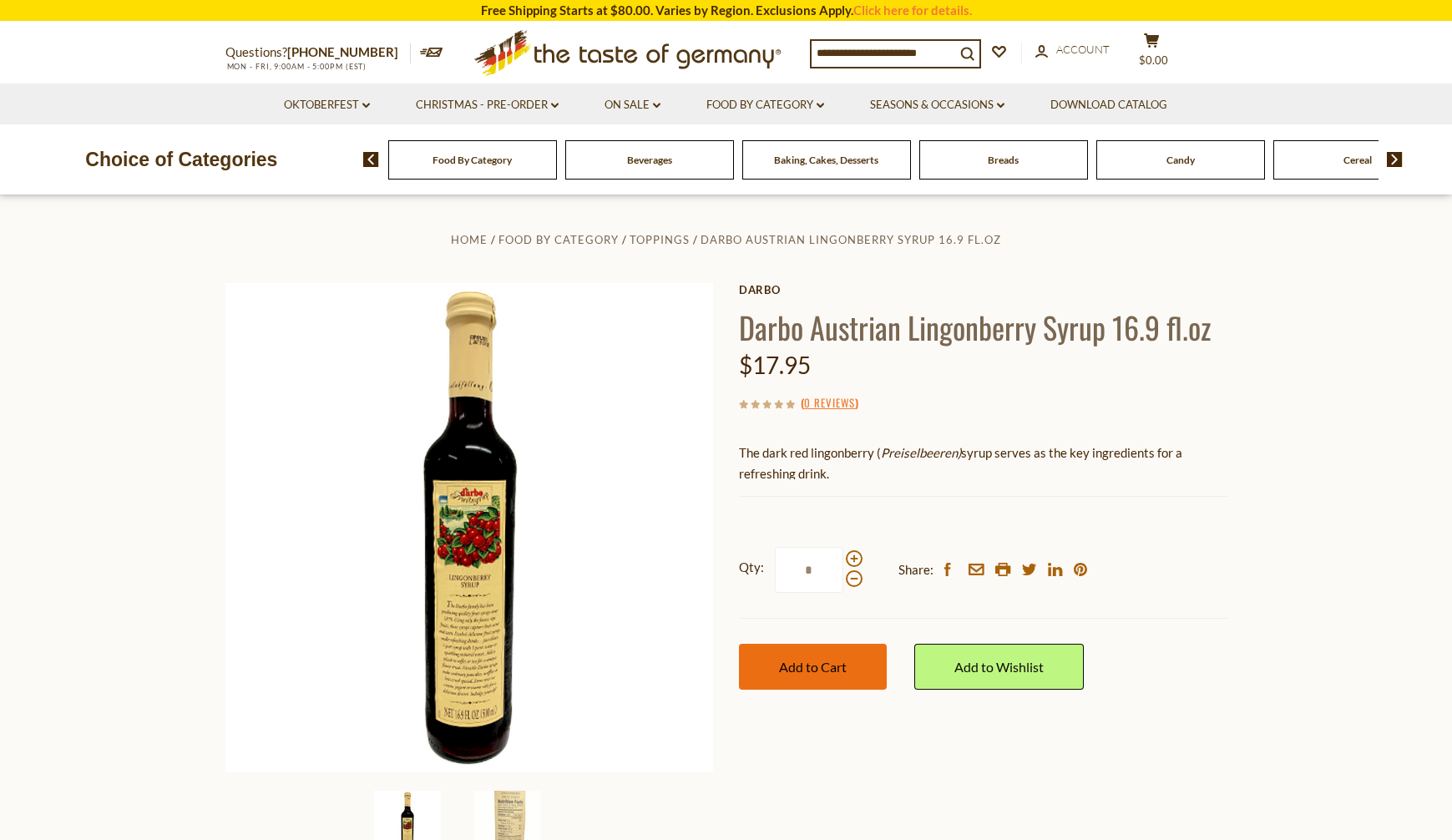
click at [829, 673] on span "Add to Cart" at bounding box center [813, 666] width 68 height 16
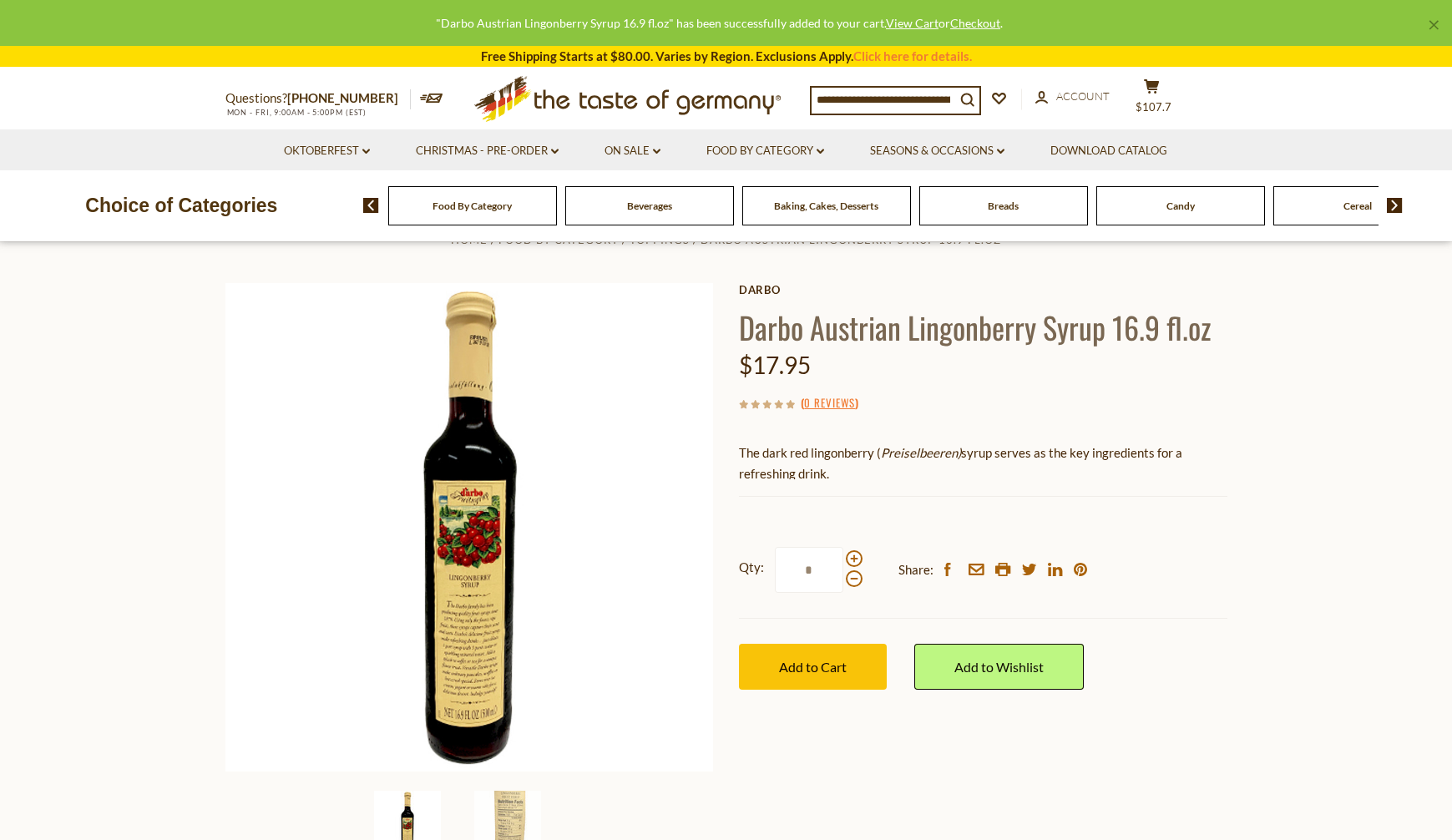
click at [1243, 525] on section "Home Food By Category Toppings Darbo Austrian Lingonberry Syrup 16.9 fl.oz Darb…" at bounding box center [726, 566] width 1452 height 742
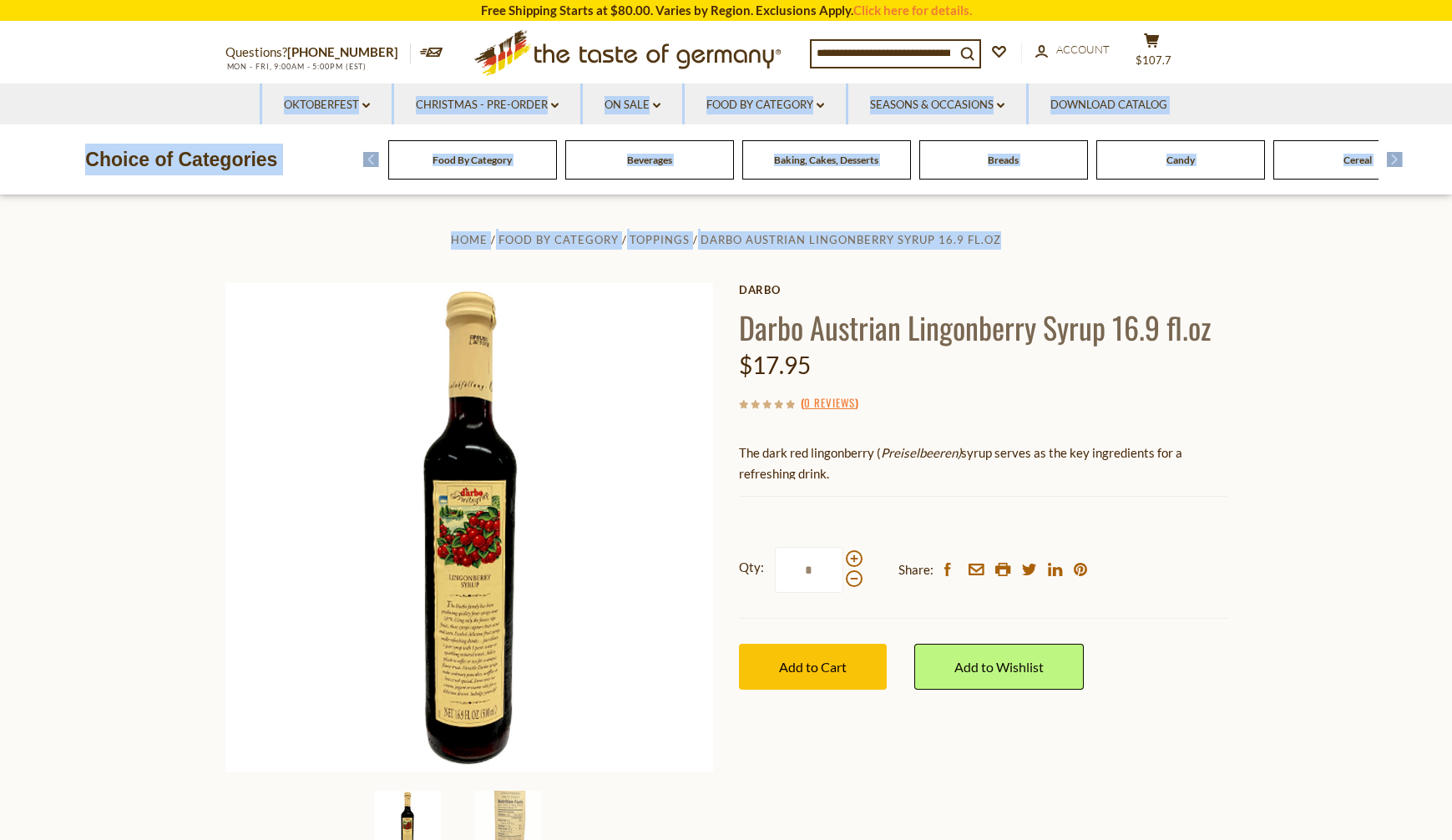
drag, startPoint x: 1435, startPoint y: 24, endPoint x: 1358, endPoint y: 344, distance: 329.1
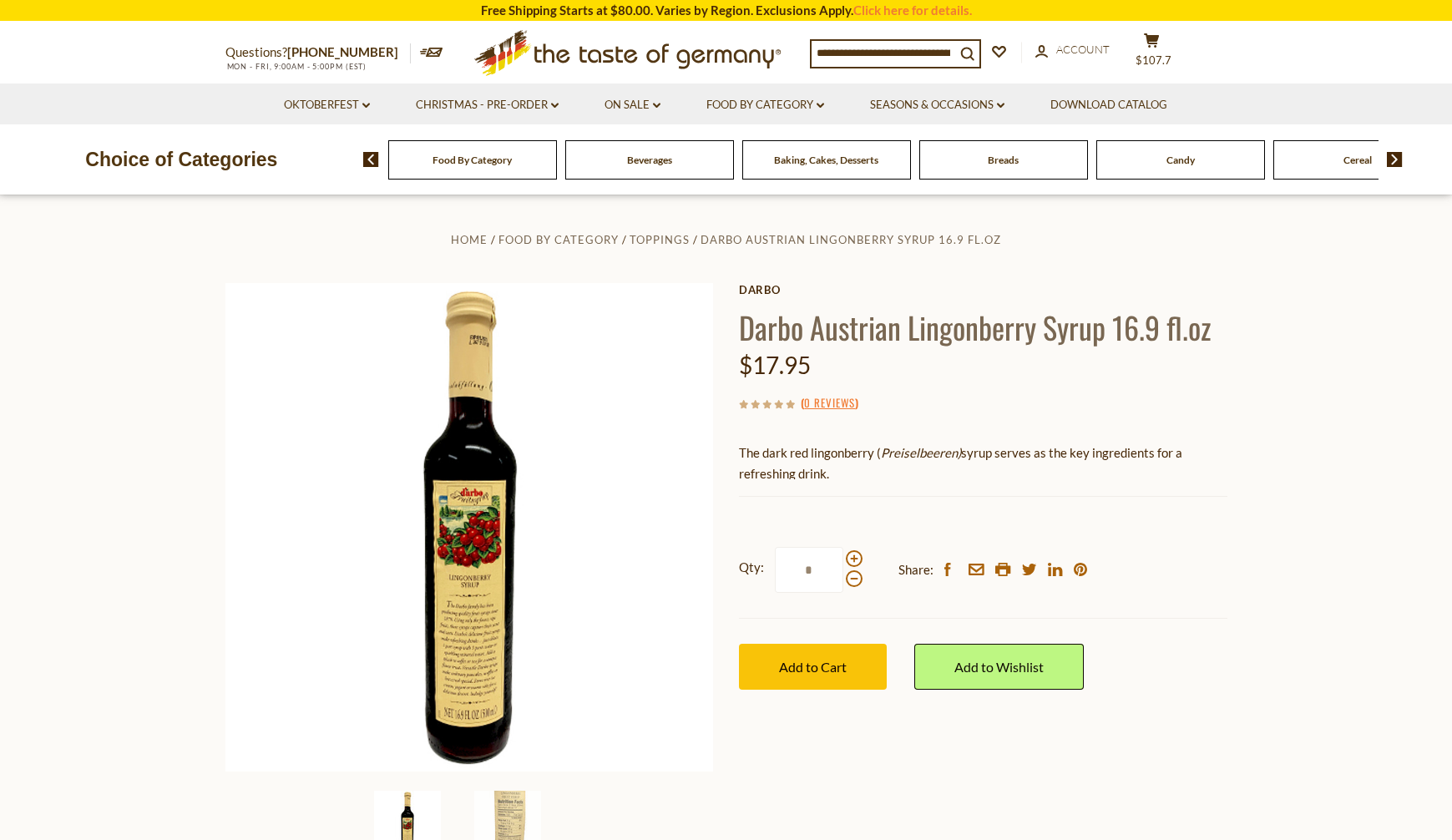
click at [1358, 344] on section "Home Food By Category Toppings Darbo Austrian Lingonberry Syrup 16.9 fl.oz Darb…" at bounding box center [726, 566] width 1452 height 742
click at [574, 241] on span "Food By Category" at bounding box center [559, 239] width 120 height 13
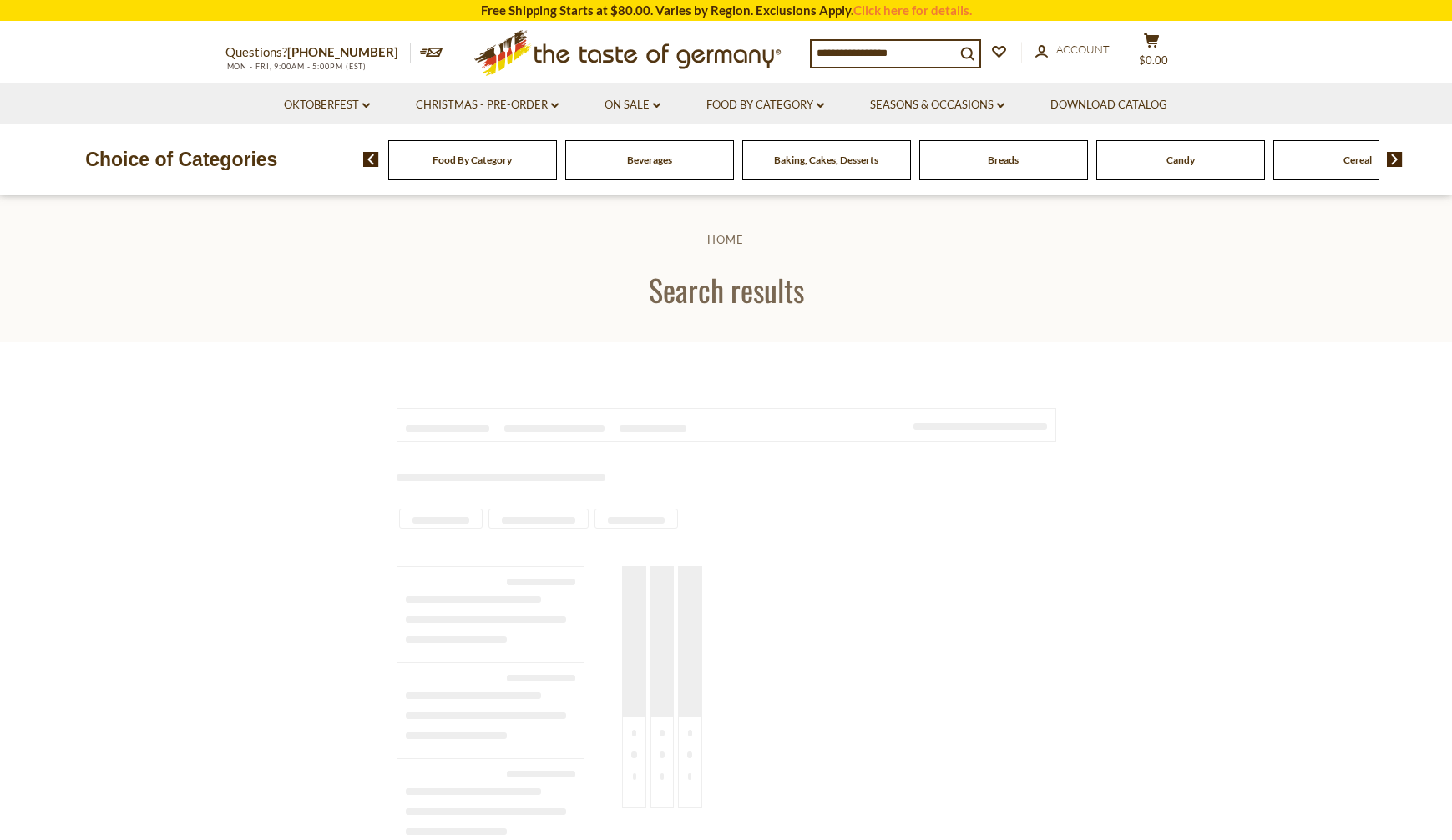
type input "********"
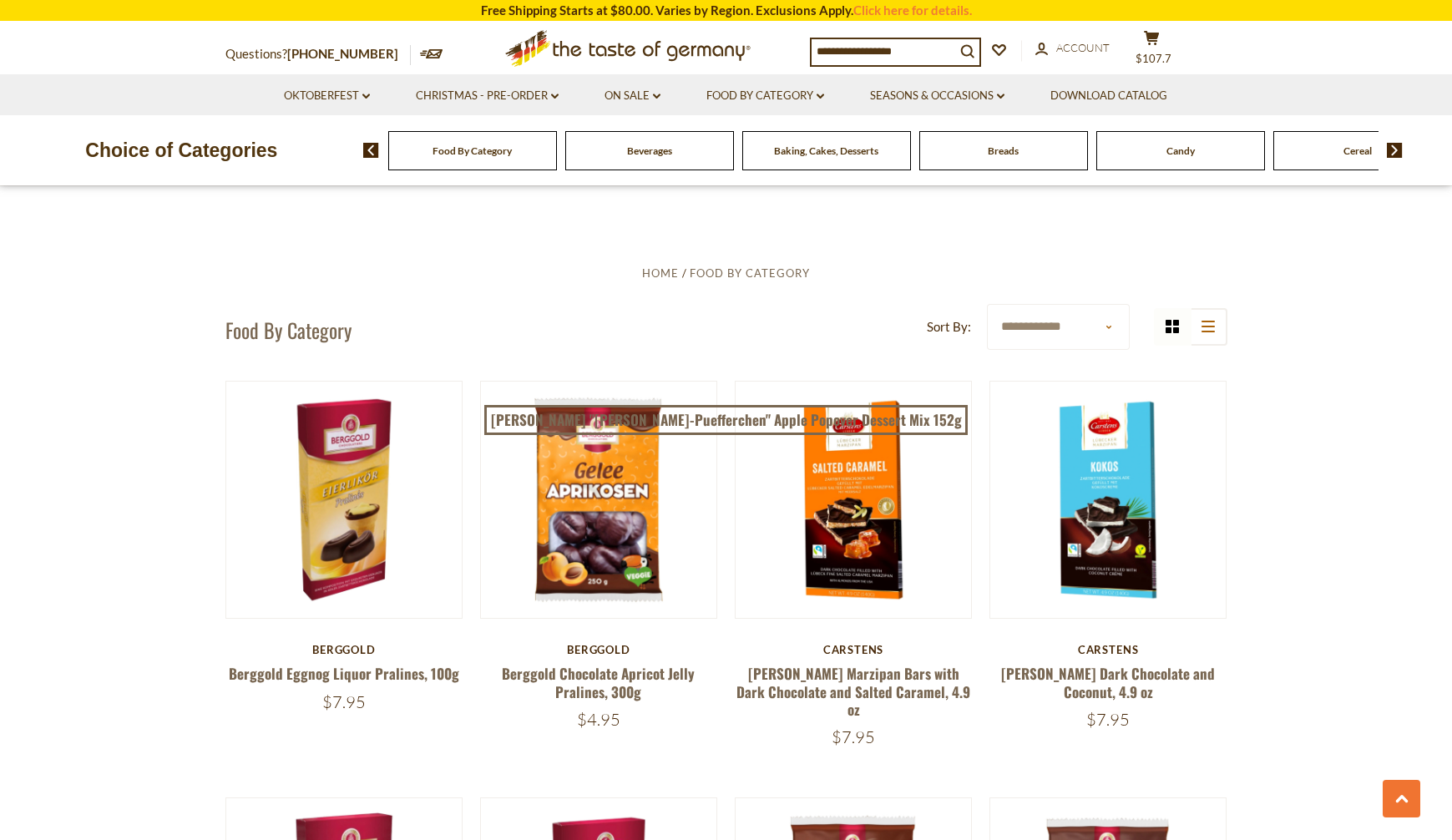
drag, startPoint x: 1272, startPoint y: 544, endPoint x: 1223, endPoint y: 220, distance: 327.7
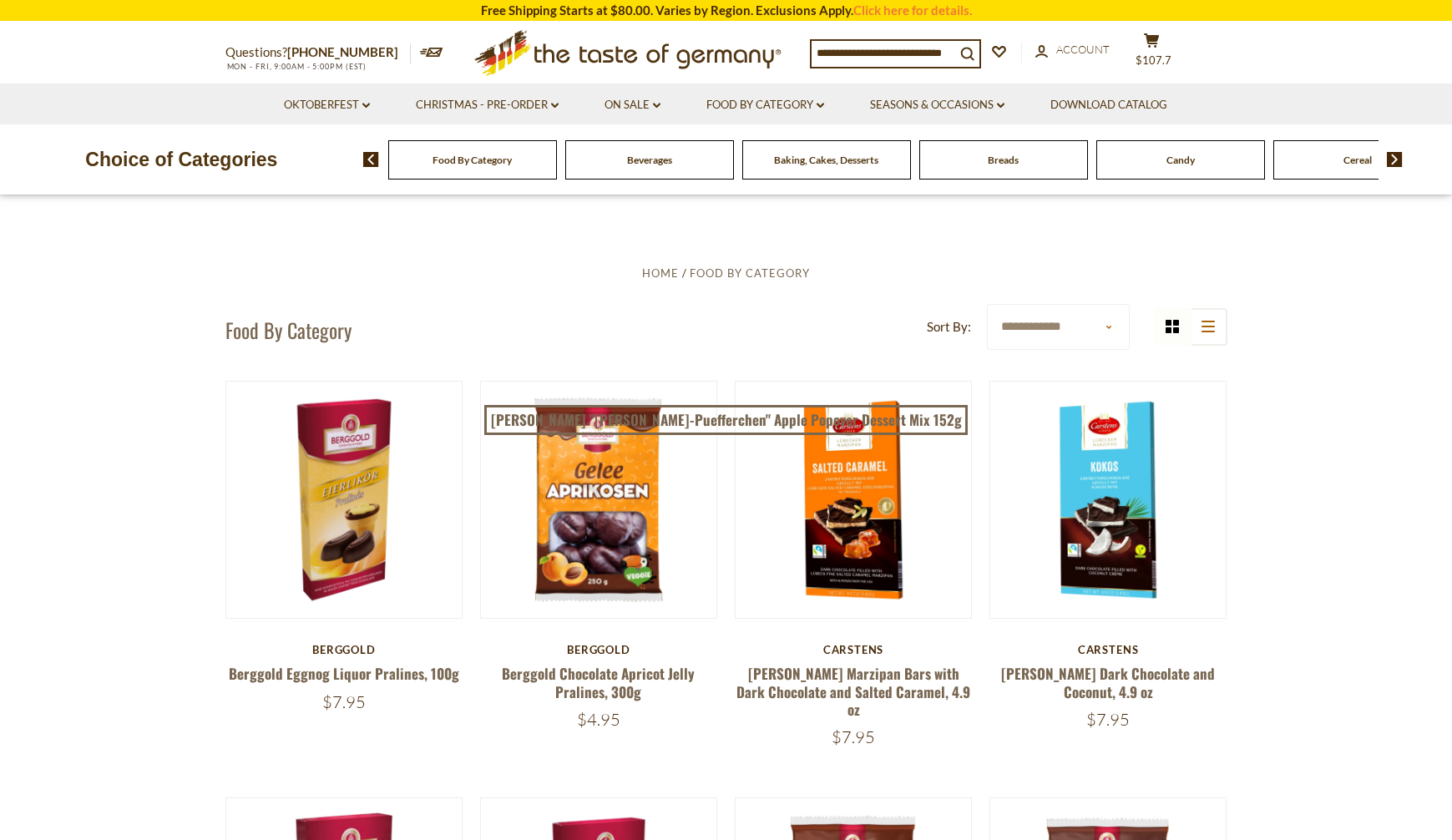
click at [861, 54] on input at bounding box center [883, 52] width 144 height 24
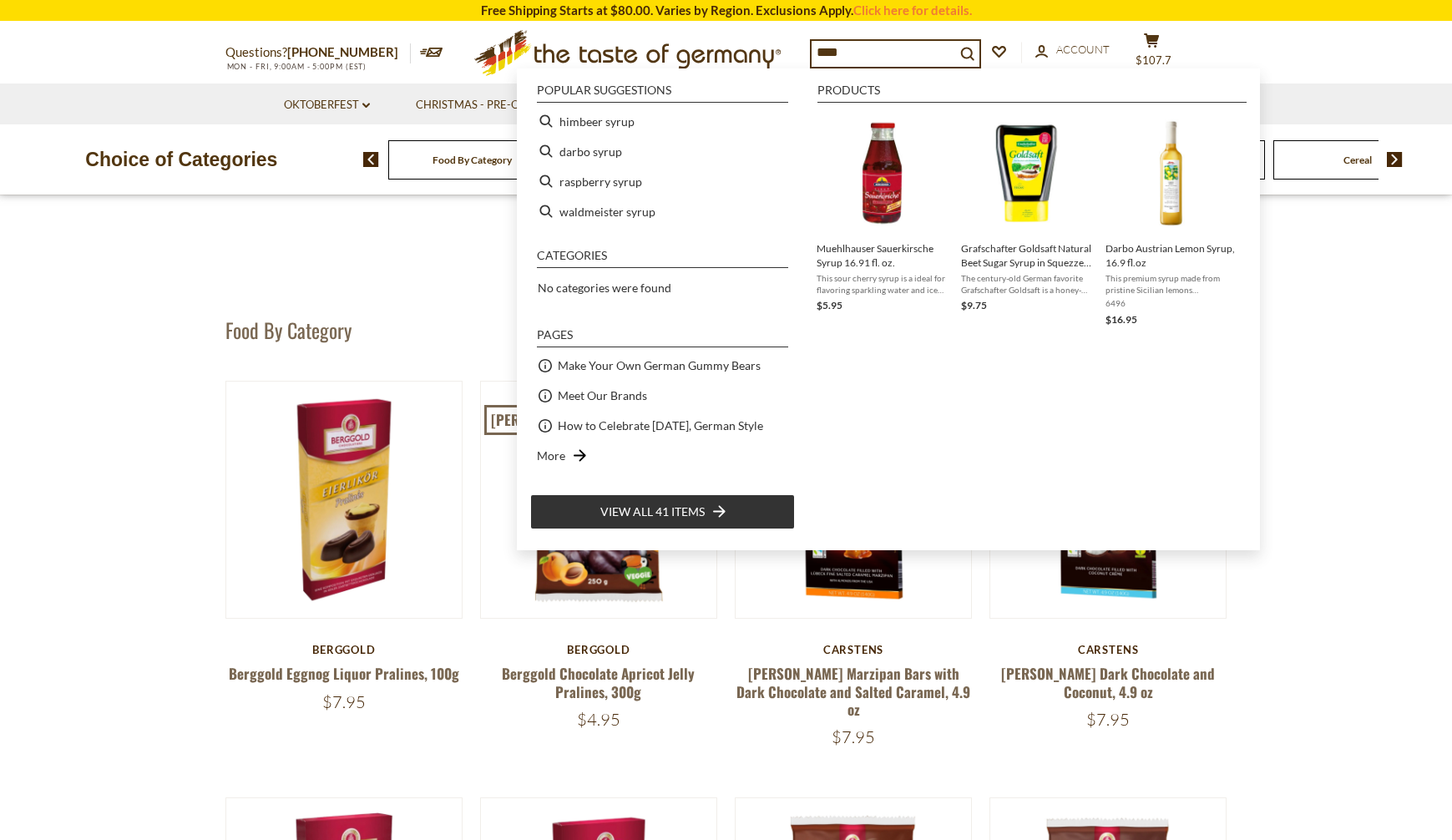
type input "*****"
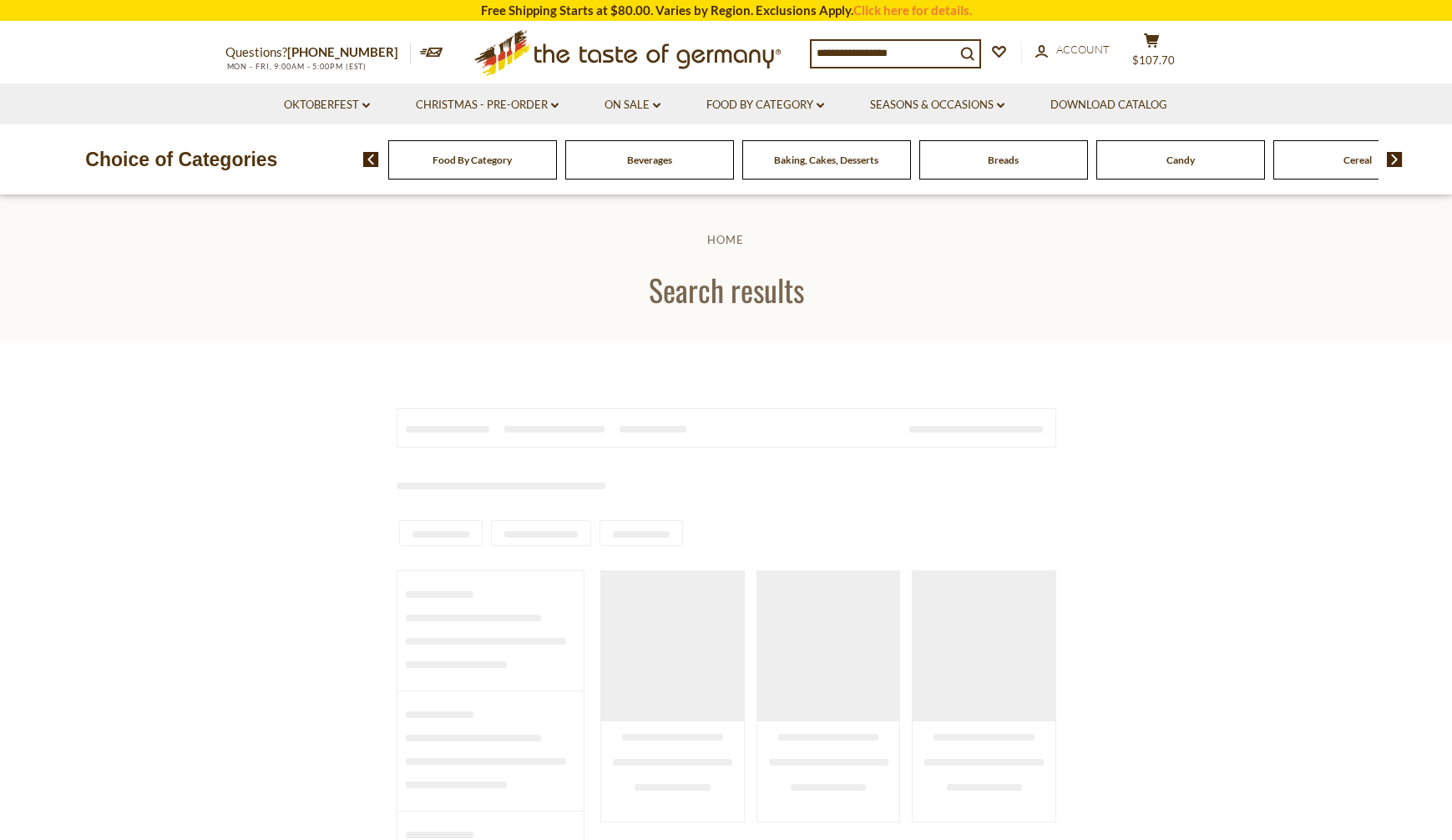
type input "*****"
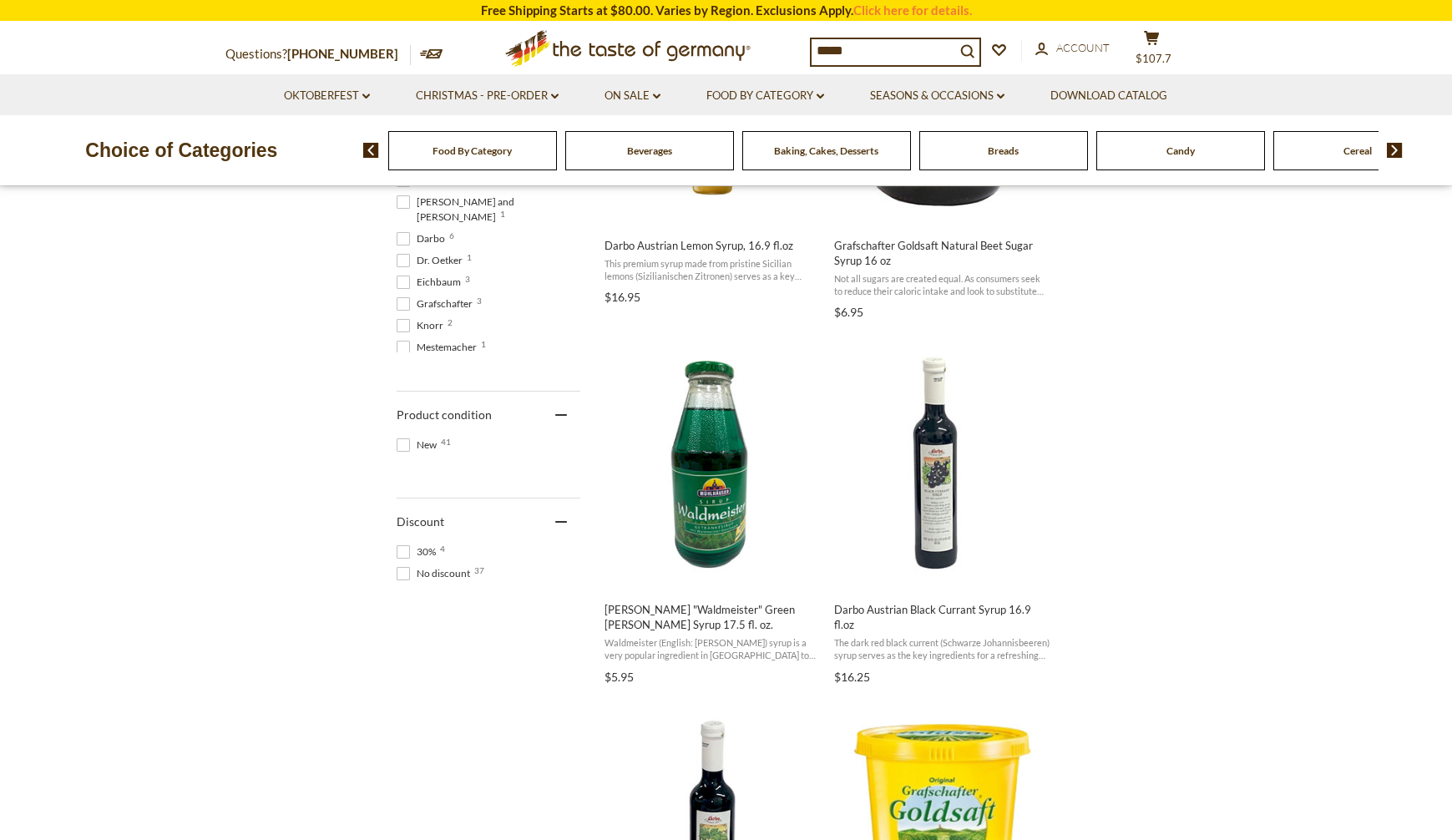
scroll to position [918, 0]
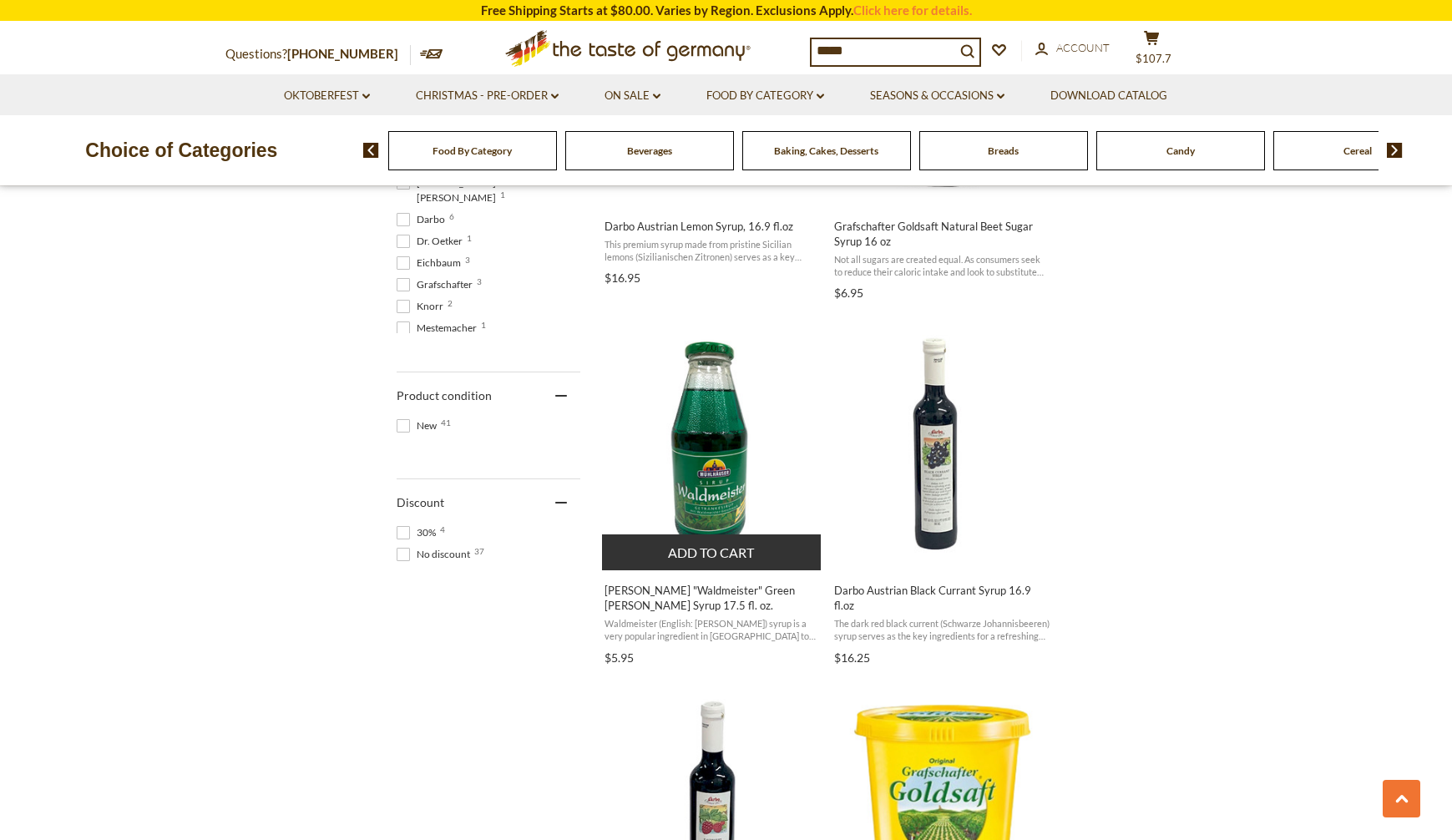
click at [723, 594] on span "[PERSON_NAME] "Waldmeister" Green [PERSON_NAME] Syrup 17.5 fl. oz." at bounding box center [713, 598] width 217 height 31
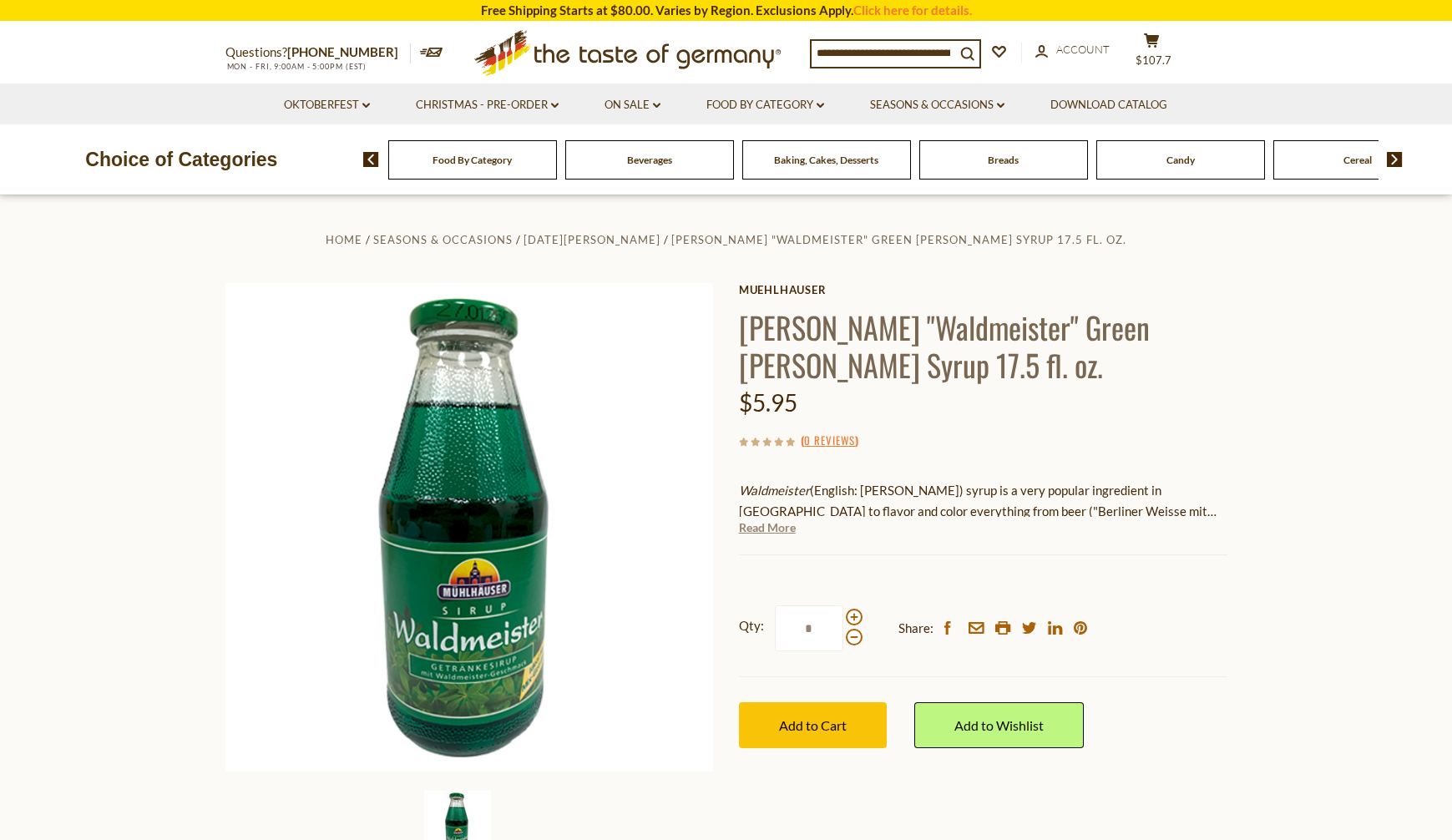
click at [773, 526] on link "Read More" at bounding box center [768, 527] width 57 height 17
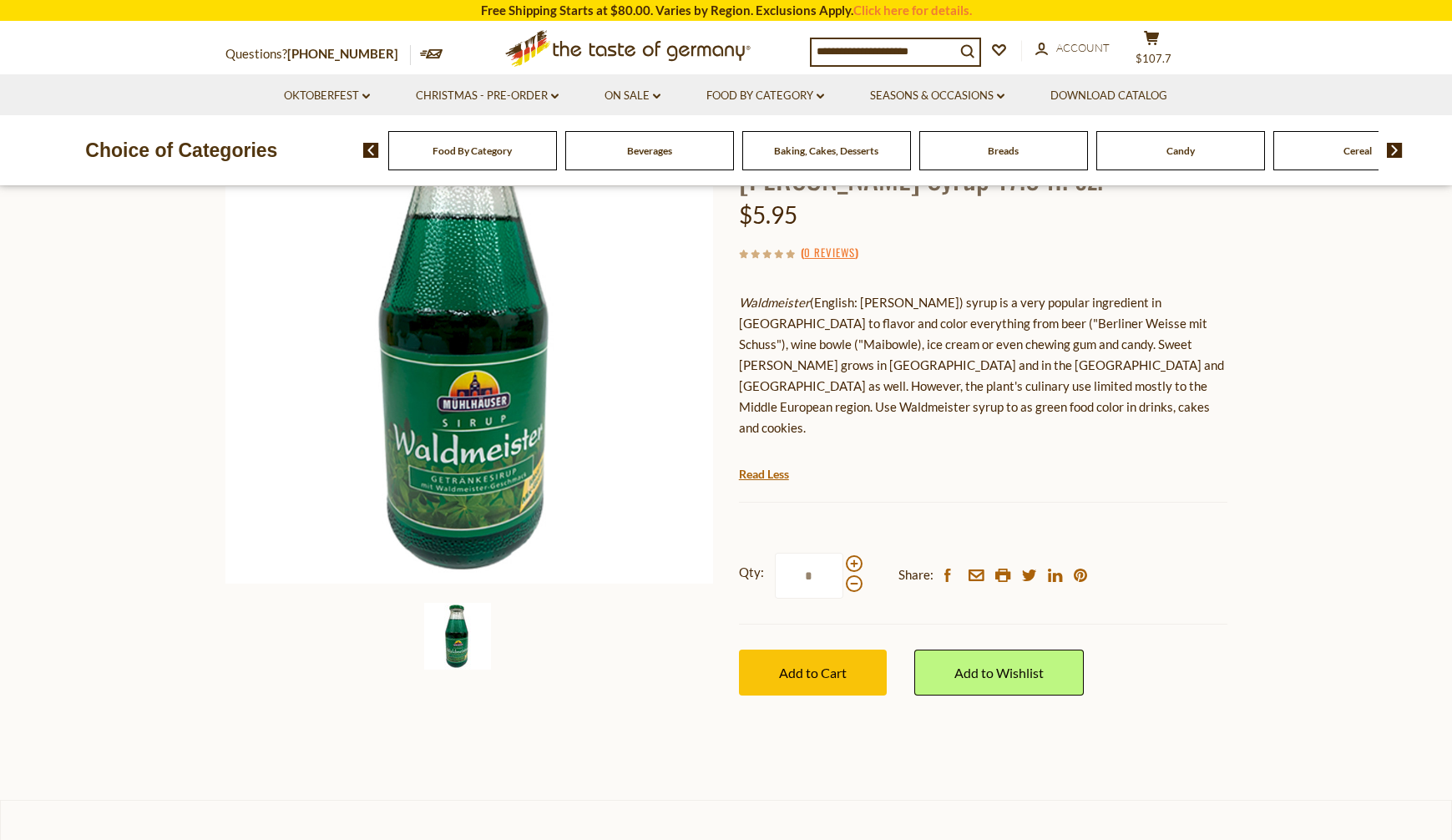
scroll to position [251, 0]
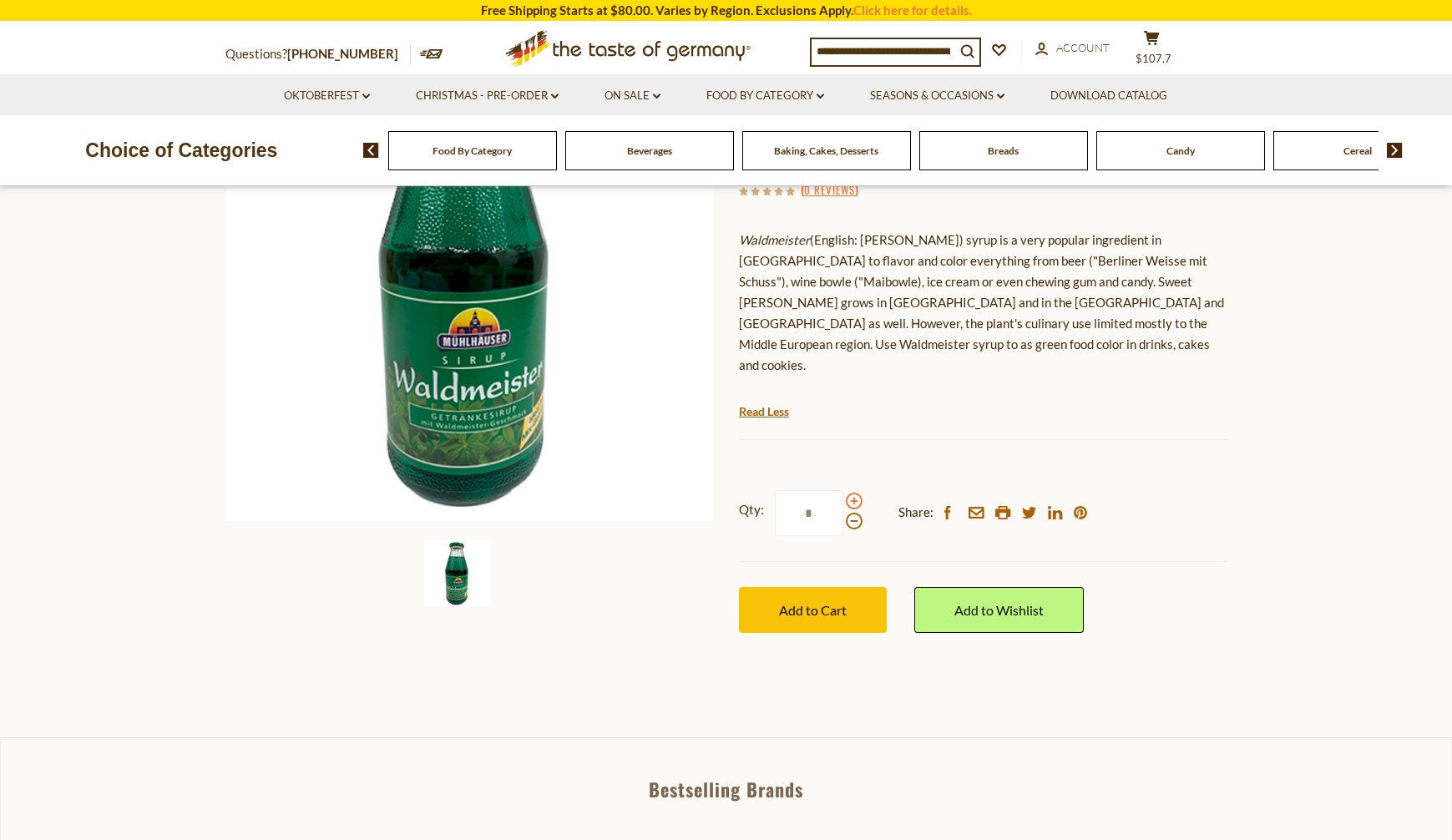
click at [849, 492] on span at bounding box center [855, 501] width 17 height 17
click at [843, 490] on input "*" at bounding box center [809, 513] width 69 height 46
click at [849, 492] on span at bounding box center [855, 501] width 17 height 17
click at [843, 490] on input "*" at bounding box center [809, 513] width 69 height 46
click at [849, 492] on span at bounding box center [855, 501] width 17 height 17
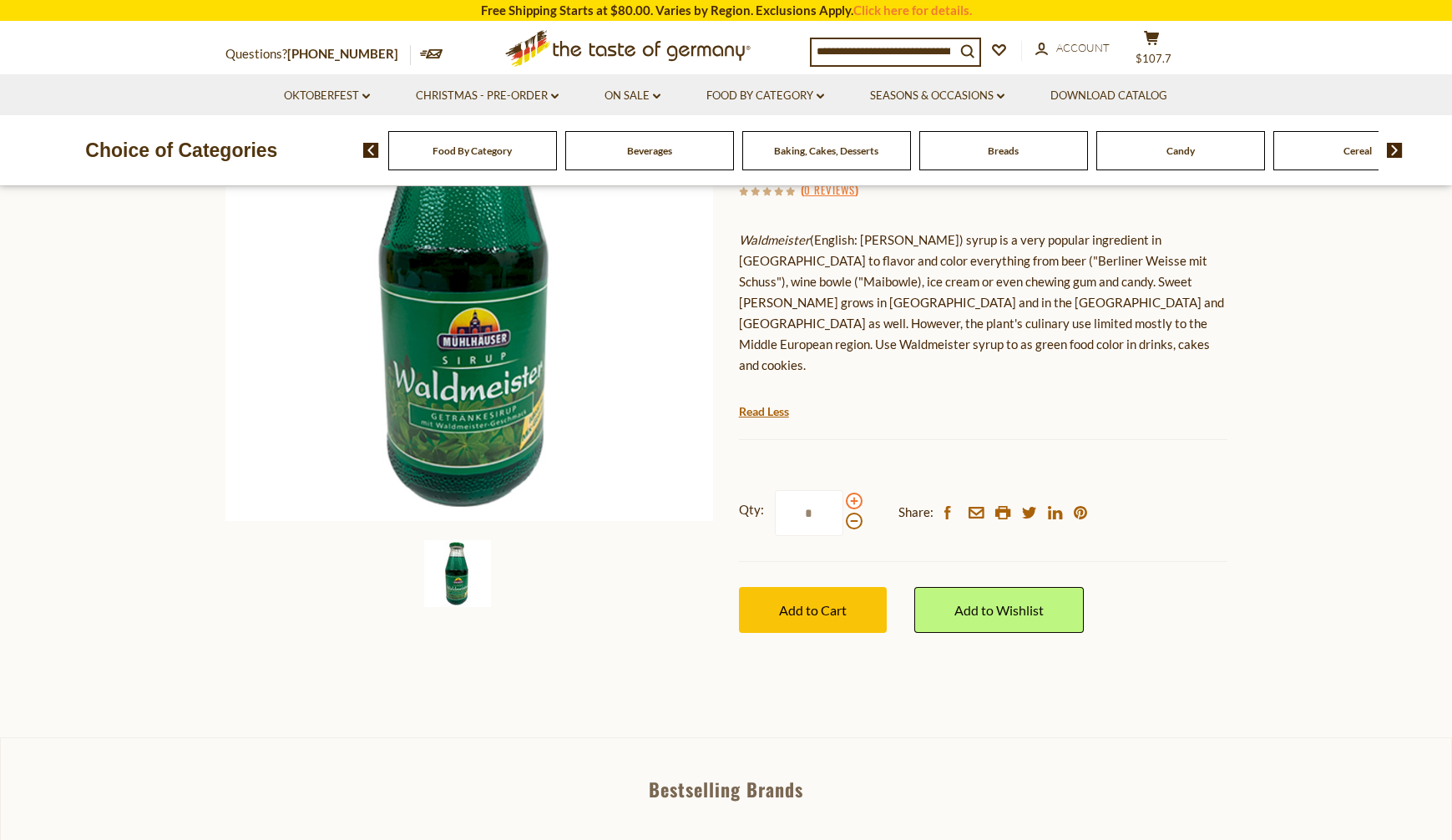
click at [843, 490] on input "*" at bounding box center [809, 513] width 69 height 46
click at [849, 492] on span at bounding box center [855, 501] width 17 height 17
click at [843, 490] on input "*" at bounding box center [809, 513] width 69 height 46
click at [849, 492] on span at bounding box center [855, 501] width 17 height 17
click at [843, 490] on input "*" at bounding box center [809, 513] width 69 height 46
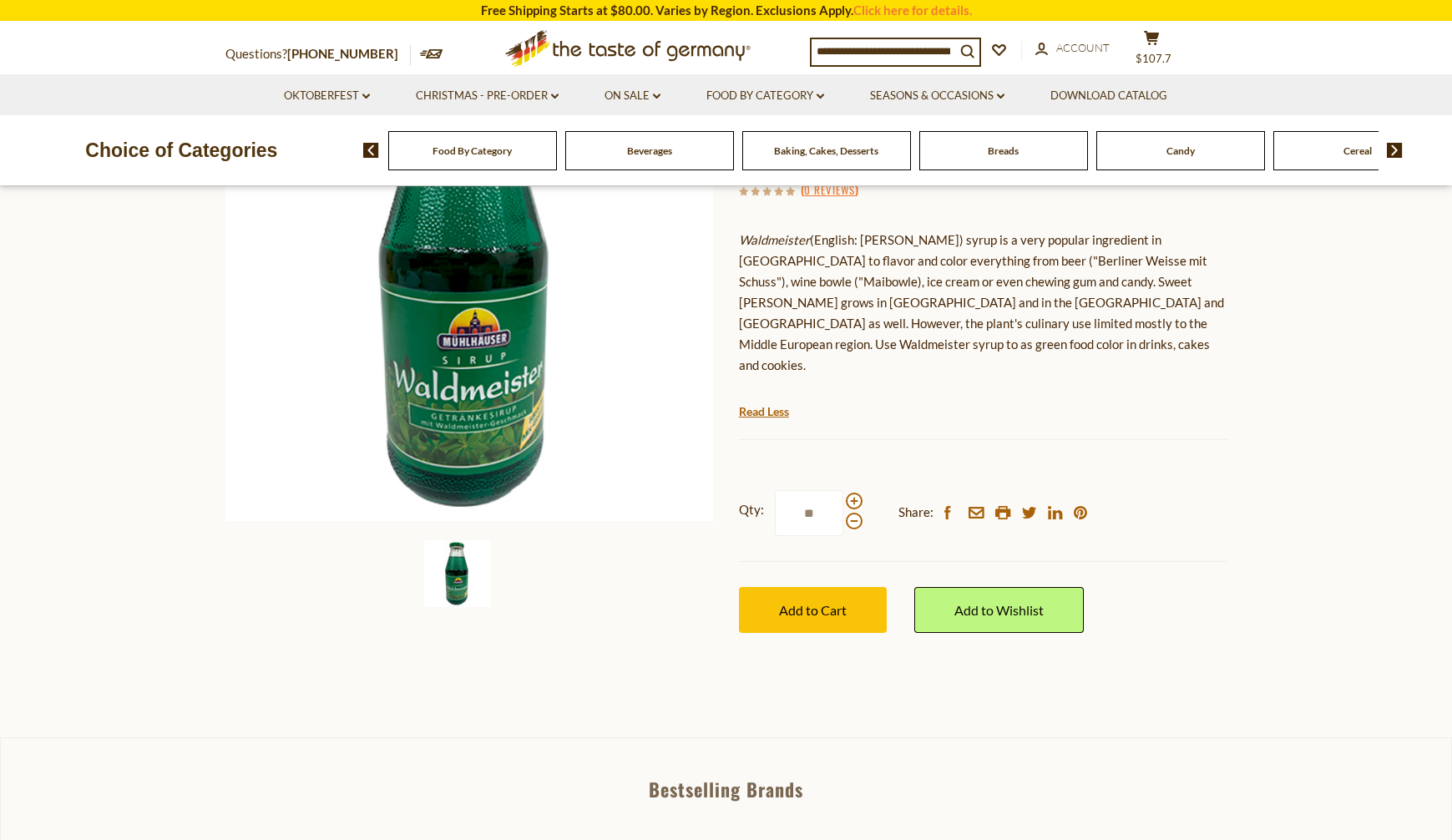
drag, startPoint x: 826, startPoint y: 495, endPoint x: 726, endPoint y: 493, distance: 100.0
click at [727, 492] on div "Home Seasons & Occasions St. Patrick's Day Muehlhauser "Waldmeister" Green Wood…" at bounding box center [726, 323] width 1027 height 691
type input "**"
click at [941, 688] on section "Home Seasons & Occasions St. Patrick's Day Muehlhauser "Waldmeister" Green Wood…" at bounding box center [726, 340] width 1452 height 791
click at [811, 602] on span "Add to Cart" at bounding box center [813, 609] width 68 height 16
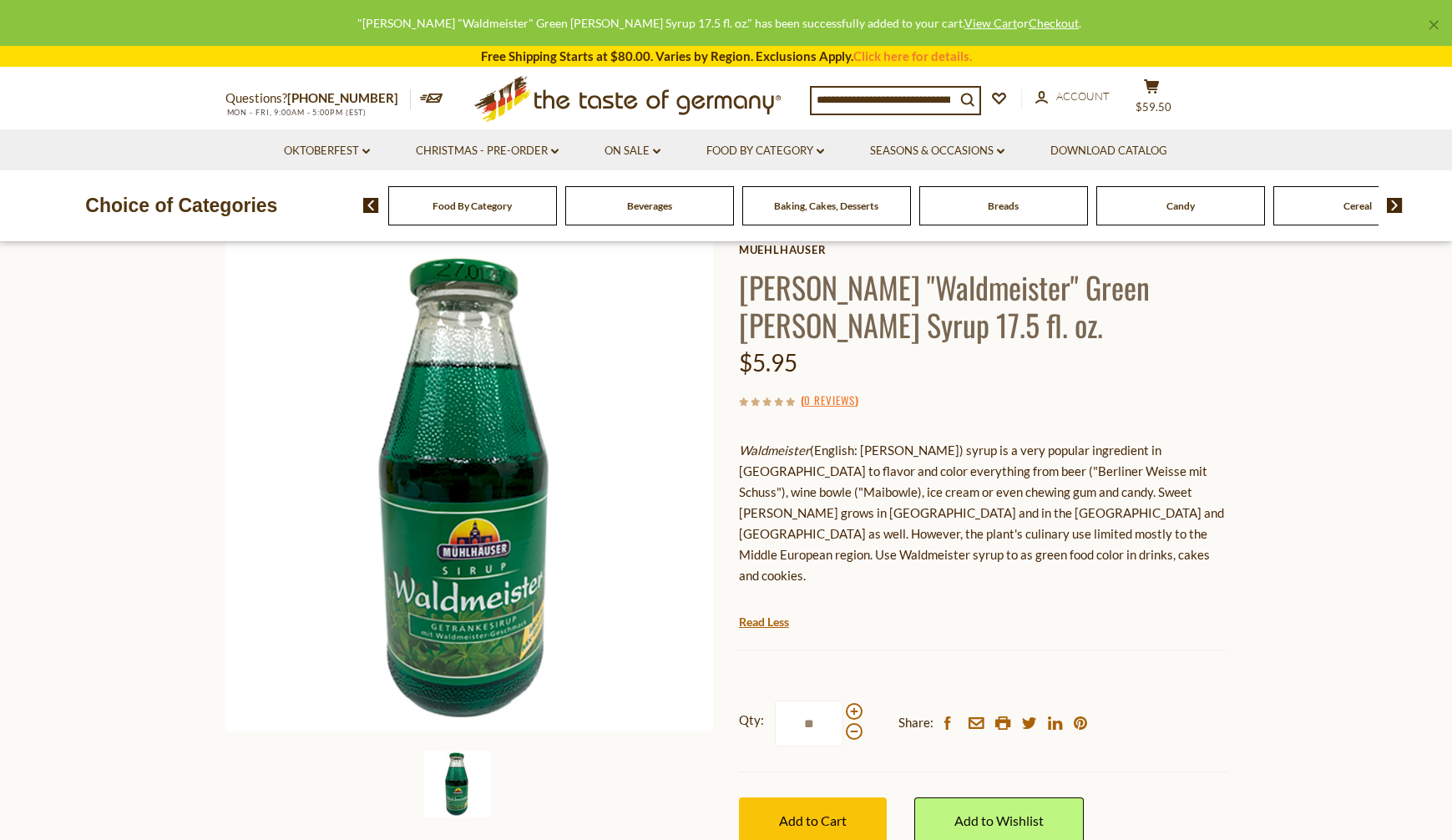
scroll to position [0, 0]
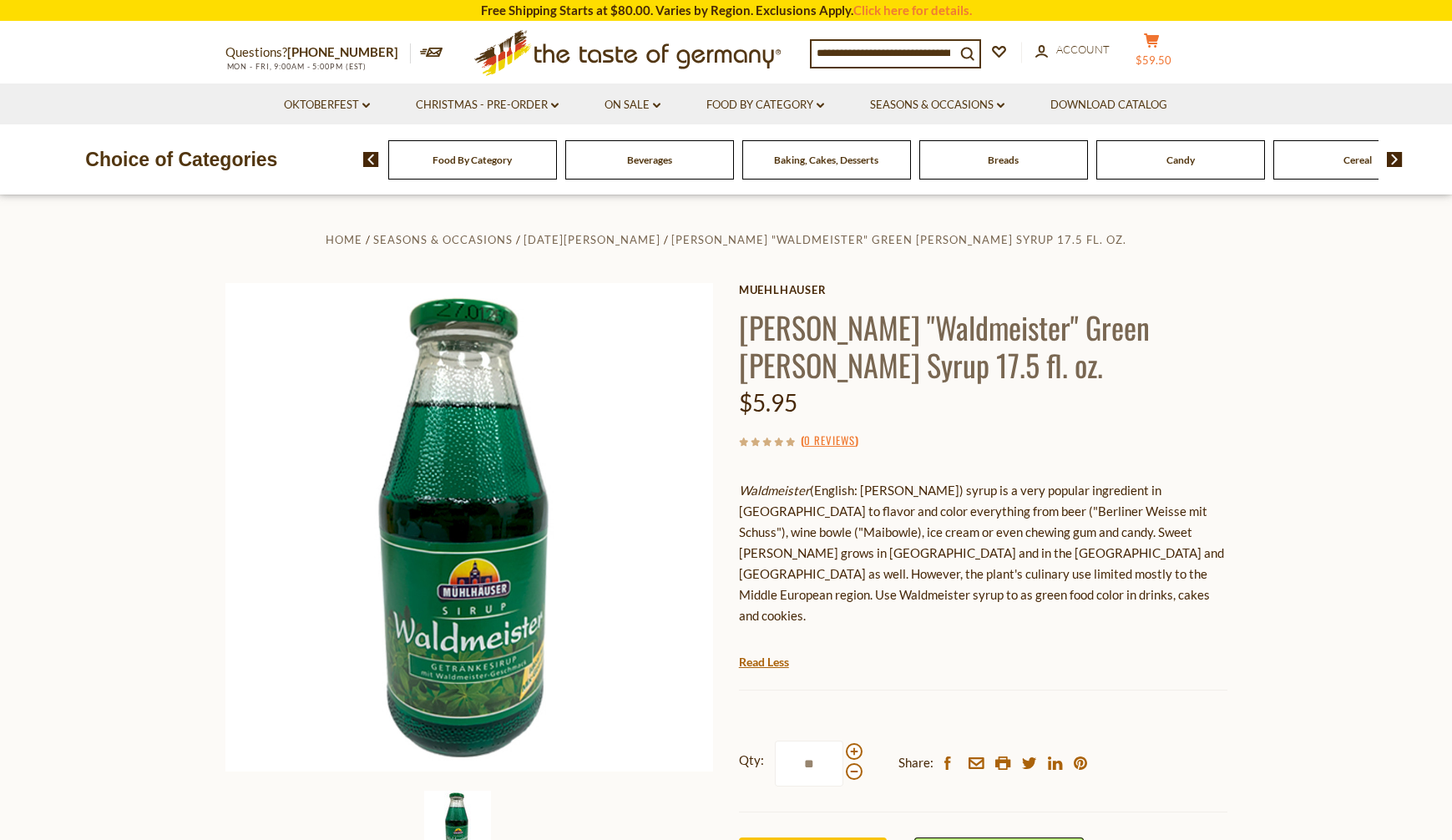
click at [1171, 51] on button "cart $59.50" at bounding box center [1152, 53] width 51 height 42
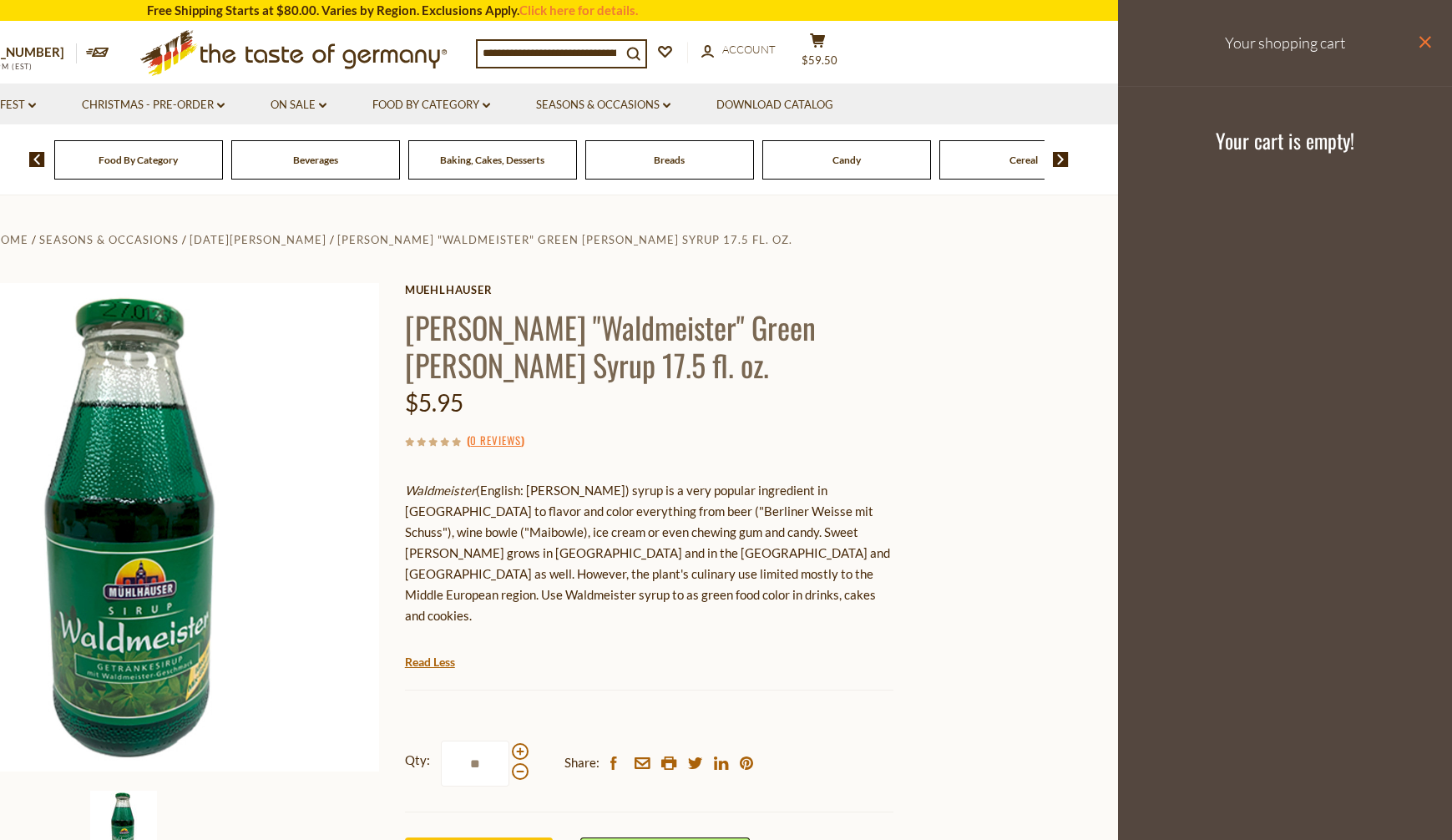
drag, startPoint x: 1424, startPoint y: 44, endPoint x: 1350, endPoint y: 58, distance: 75.3
click at [1425, 44] on icon "close" at bounding box center [1424, 42] width 12 height 12
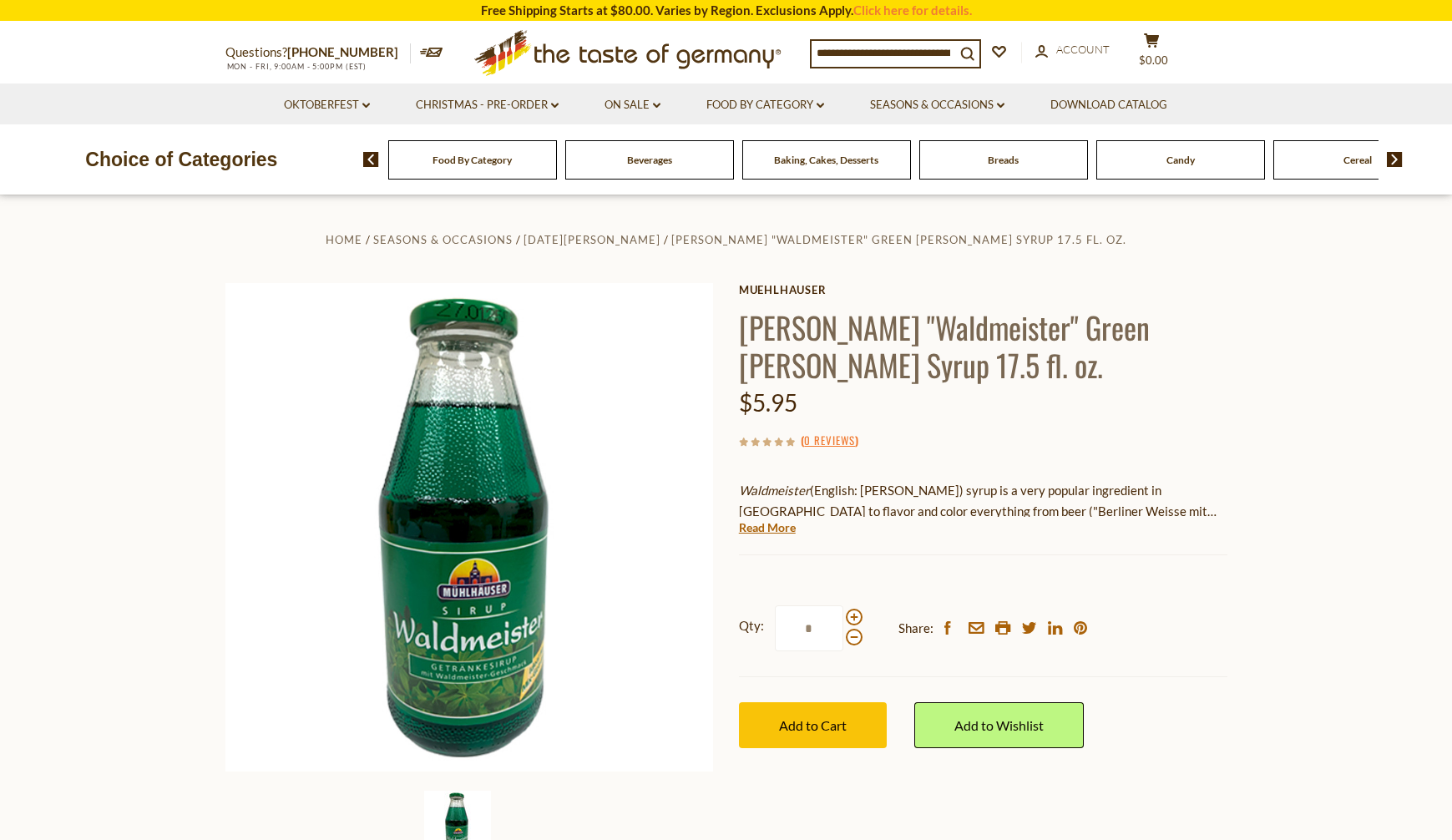
click at [1063, 359] on h1 "[PERSON_NAME] "Waldmeister" Green [PERSON_NAME] Syrup 17.5 fl. oz." at bounding box center [984, 345] width 488 height 75
click at [1168, 53] on span "$0.00" at bounding box center [1153, 60] width 30 height 13
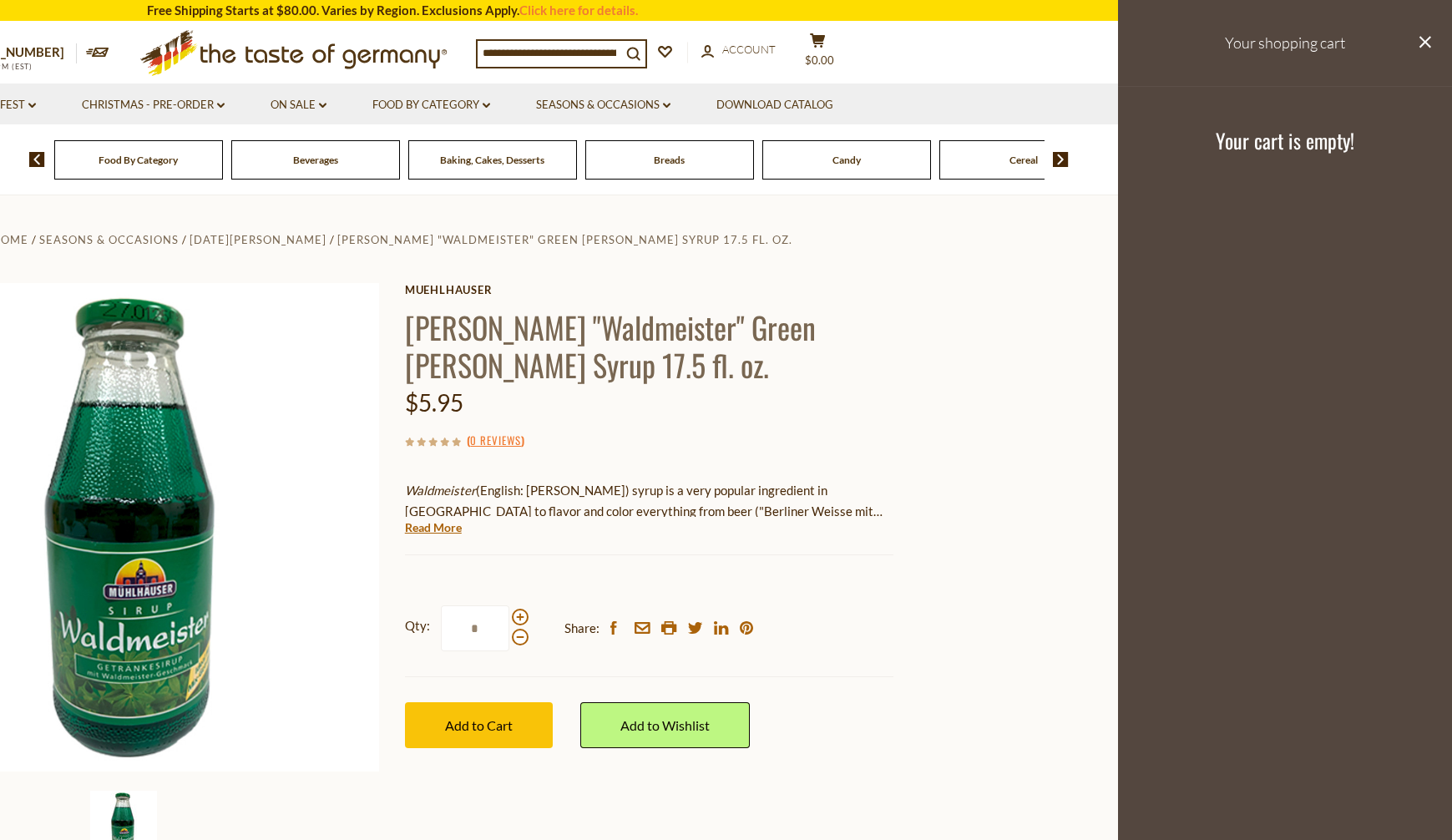
click at [1263, 141] on h3 "Your cart is empty!" at bounding box center [1285, 140] width 292 height 25
click at [1426, 44] on icon "close" at bounding box center [1424, 42] width 12 height 12
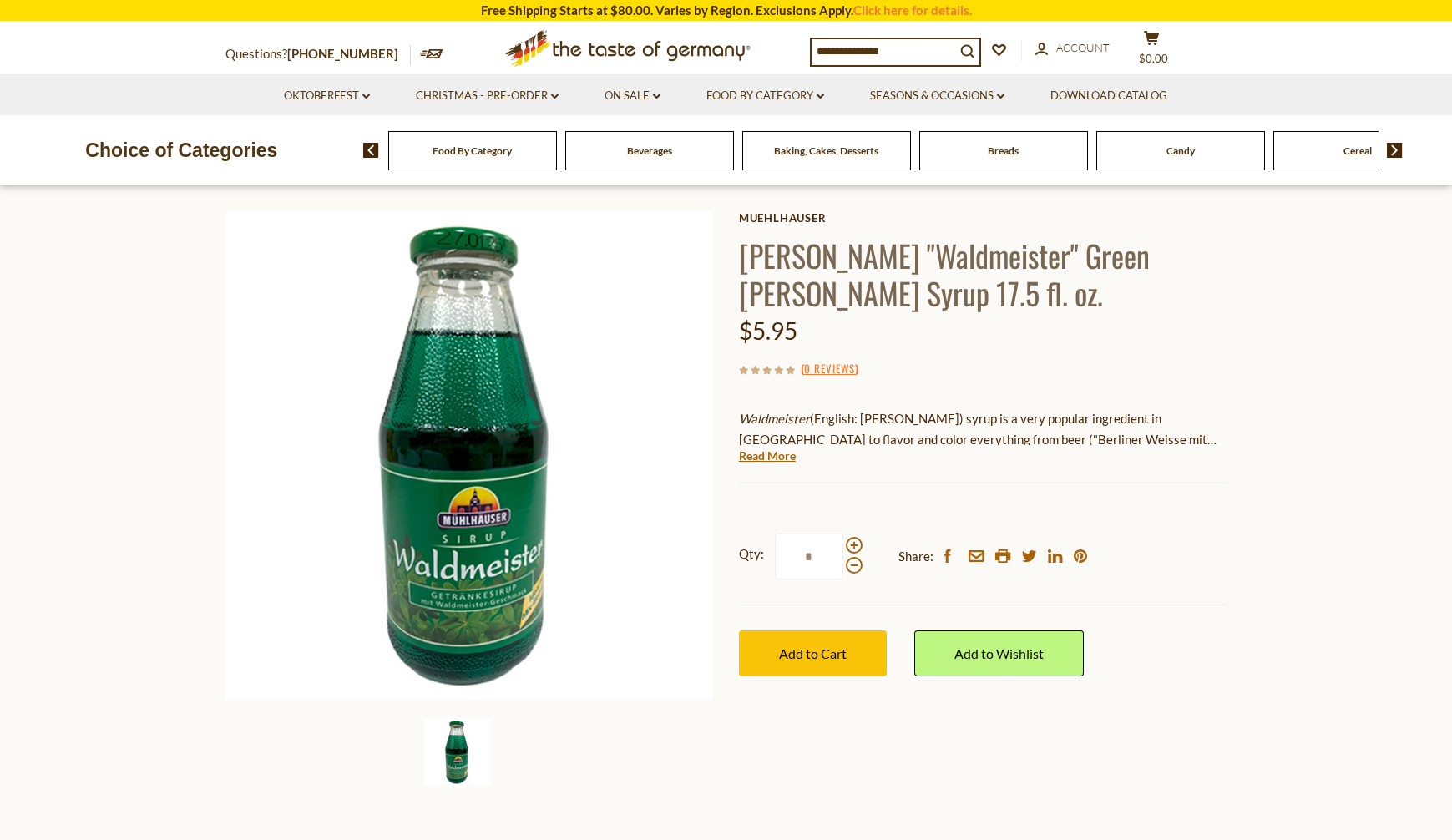
scroll to position [251, 0]
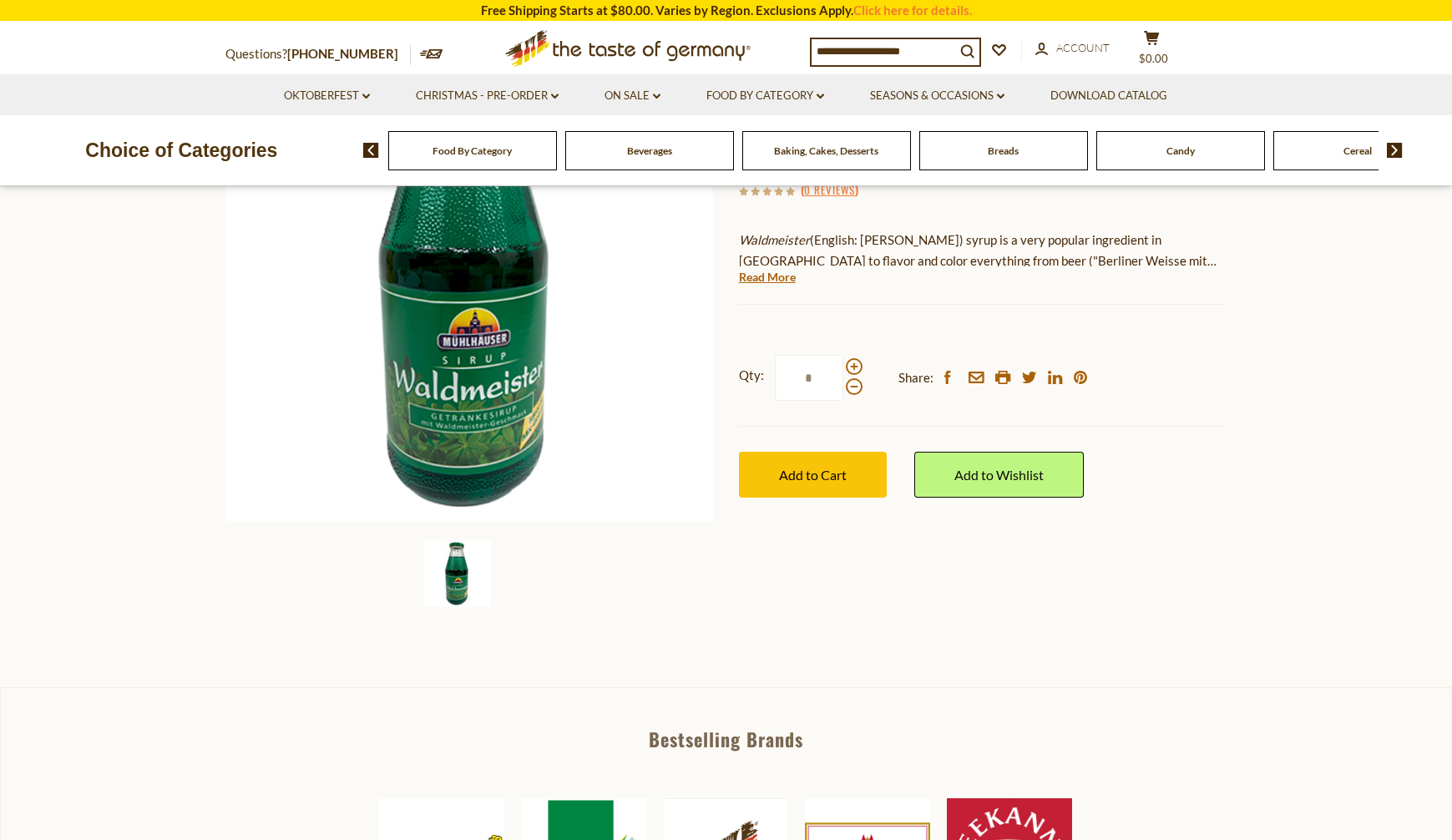
drag, startPoint x: 975, startPoint y: 586, endPoint x: 988, endPoint y: 546, distance: 42.1
click at [982, 578] on div "Home Seasons & Occasions St. Patrick's Day Muehlhauser "Waldmeister" Green Wood…" at bounding box center [726, 298] width 1027 height 642
click at [855, 367] on span at bounding box center [855, 367] width 17 height 17
click at [843, 367] on input "*" at bounding box center [809, 378] width 69 height 46
click at [855, 367] on span at bounding box center [855, 367] width 17 height 17
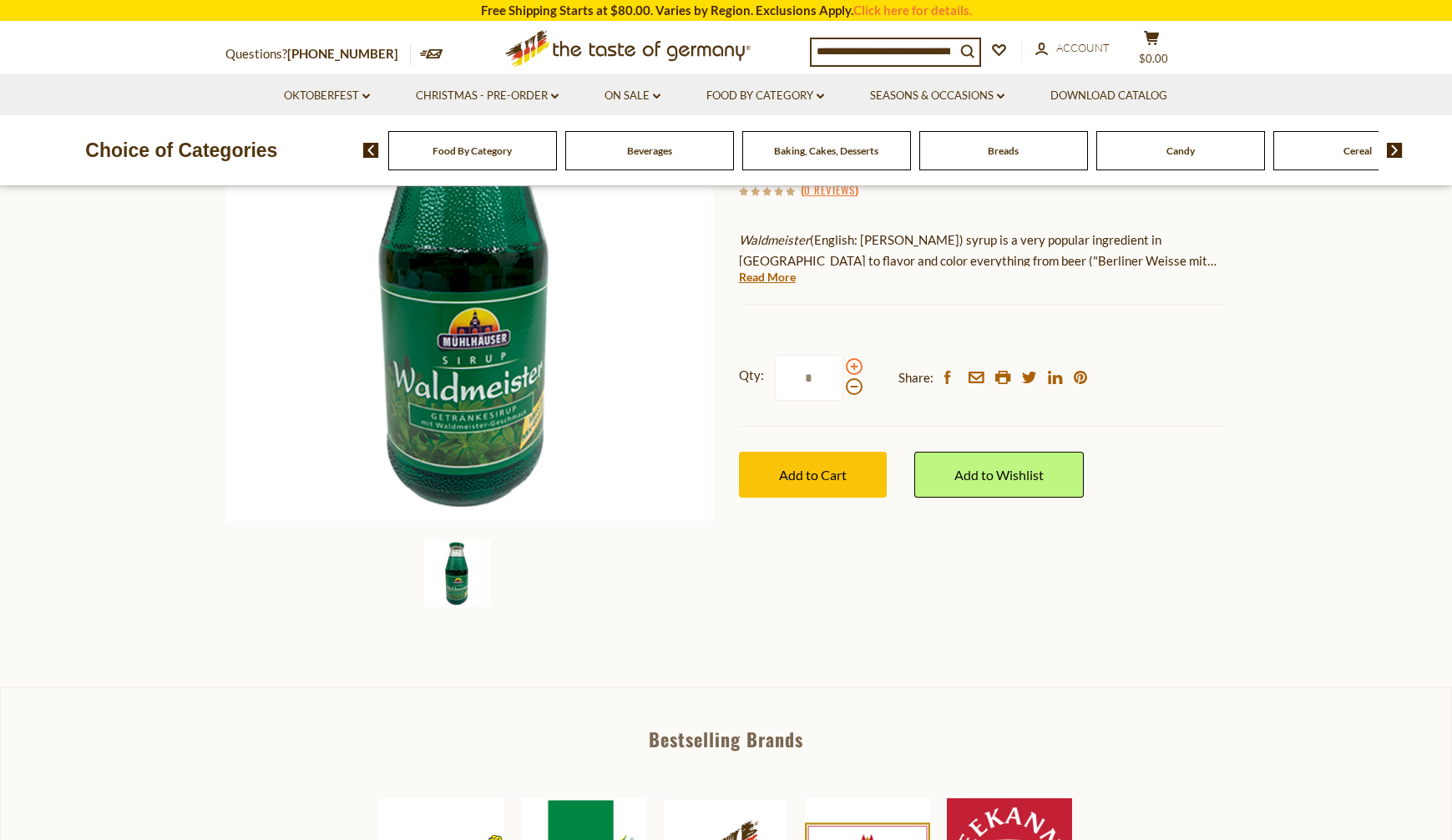
click at [843, 367] on input "*" at bounding box center [809, 378] width 69 height 46
click at [855, 366] on span at bounding box center [855, 367] width 17 height 17
click at [843, 366] on input "*" at bounding box center [809, 378] width 69 height 46
drag, startPoint x: 799, startPoint y: 380, endPoint x: 828, endPoint y: 379, distance: 29.0
click at [828, 379] on input "*" at bounding box center [809, 378] width 69 height 46
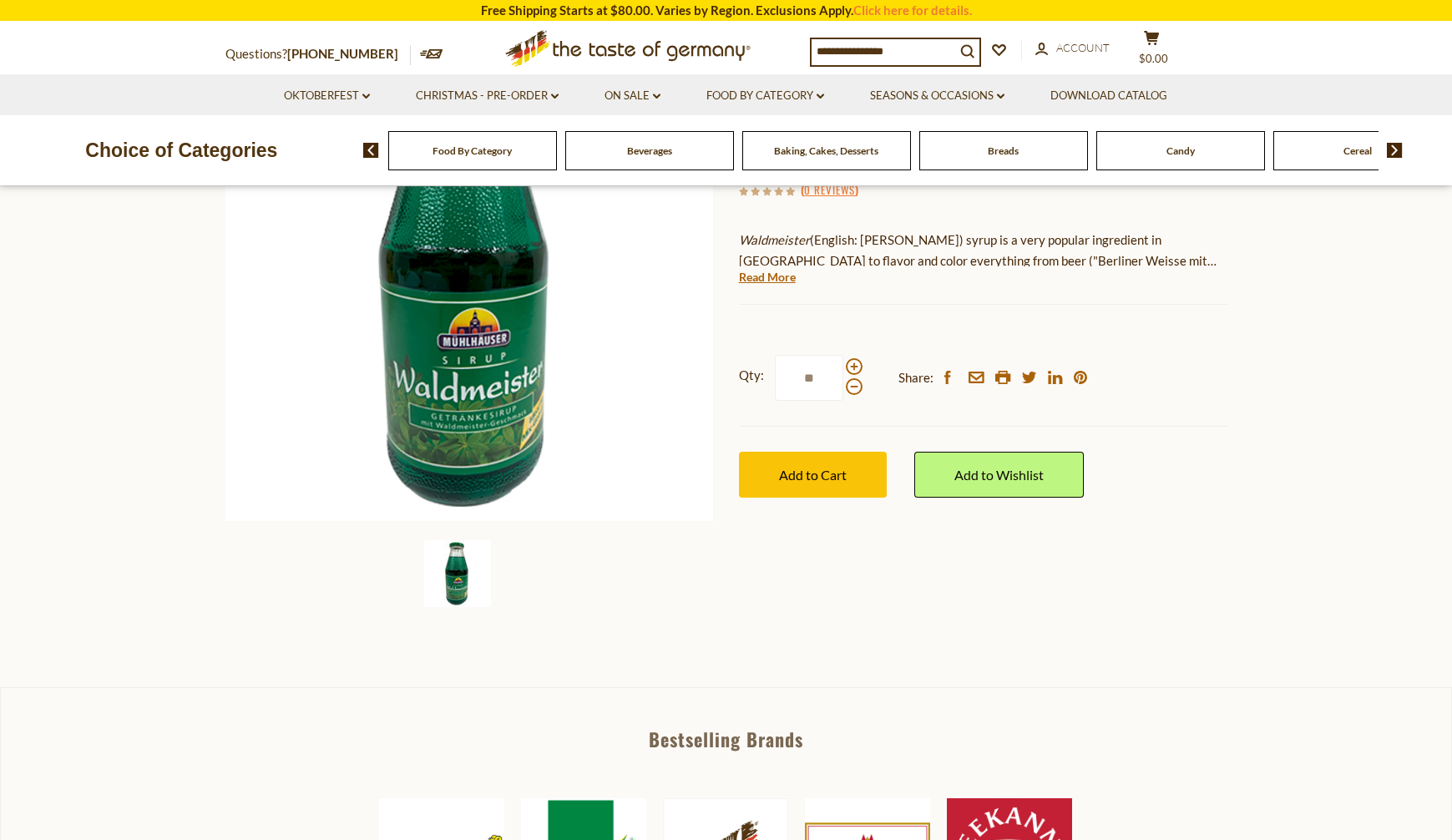
type input "**"
click at [792, 572] on div "Home Seasons & Occasions St. Patrick's Day Muehlhauser "Waldmeister" Green Wood…" at bounding box center [726, 298] width 1027 height 642
click at [802, 486] on button "Add to Cart" at bounding box center [813, 475] width 148 height 46
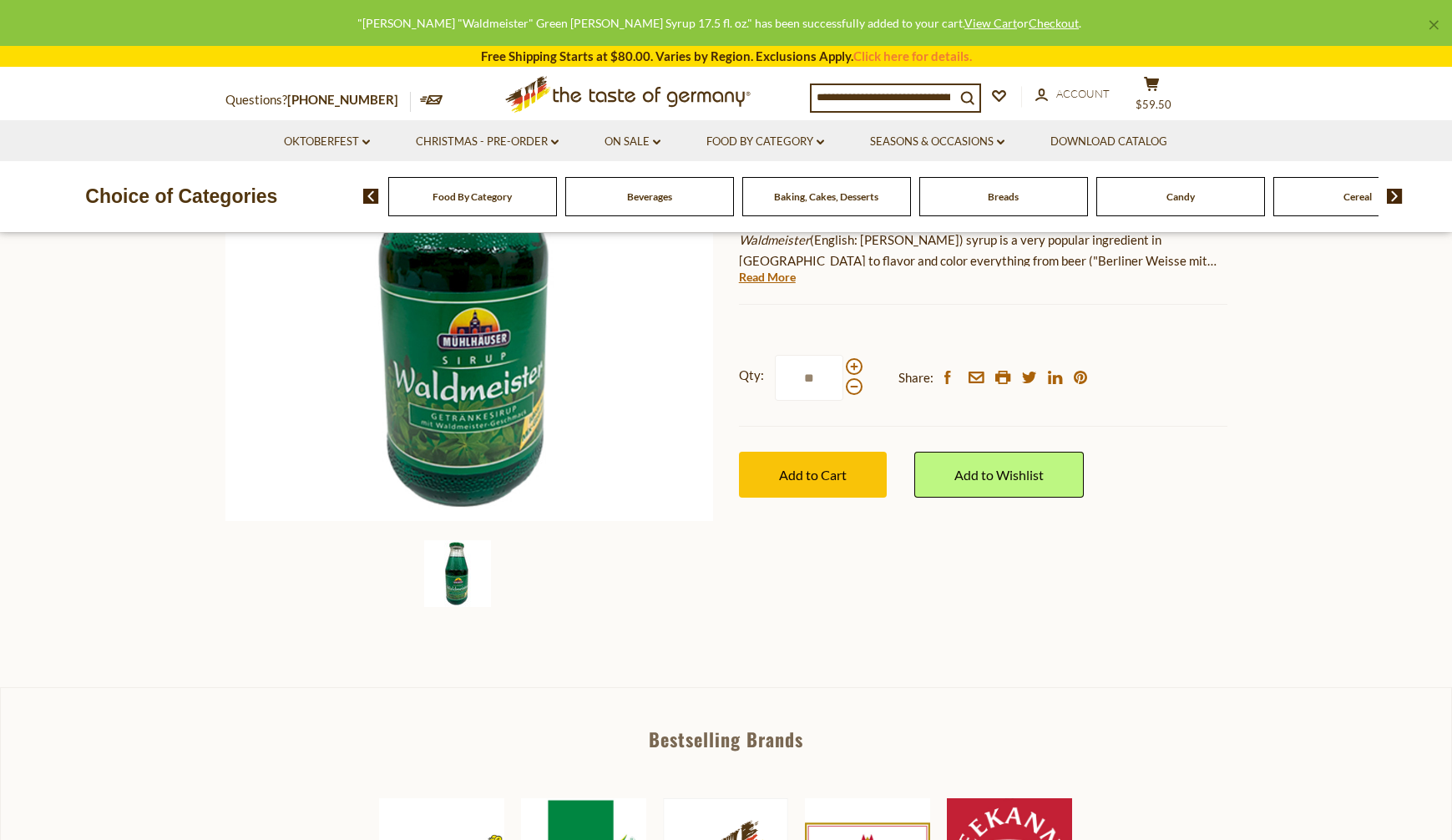
click at [1438, 22] on link "×" at bounding box center [1434, 25] width 10 height 10
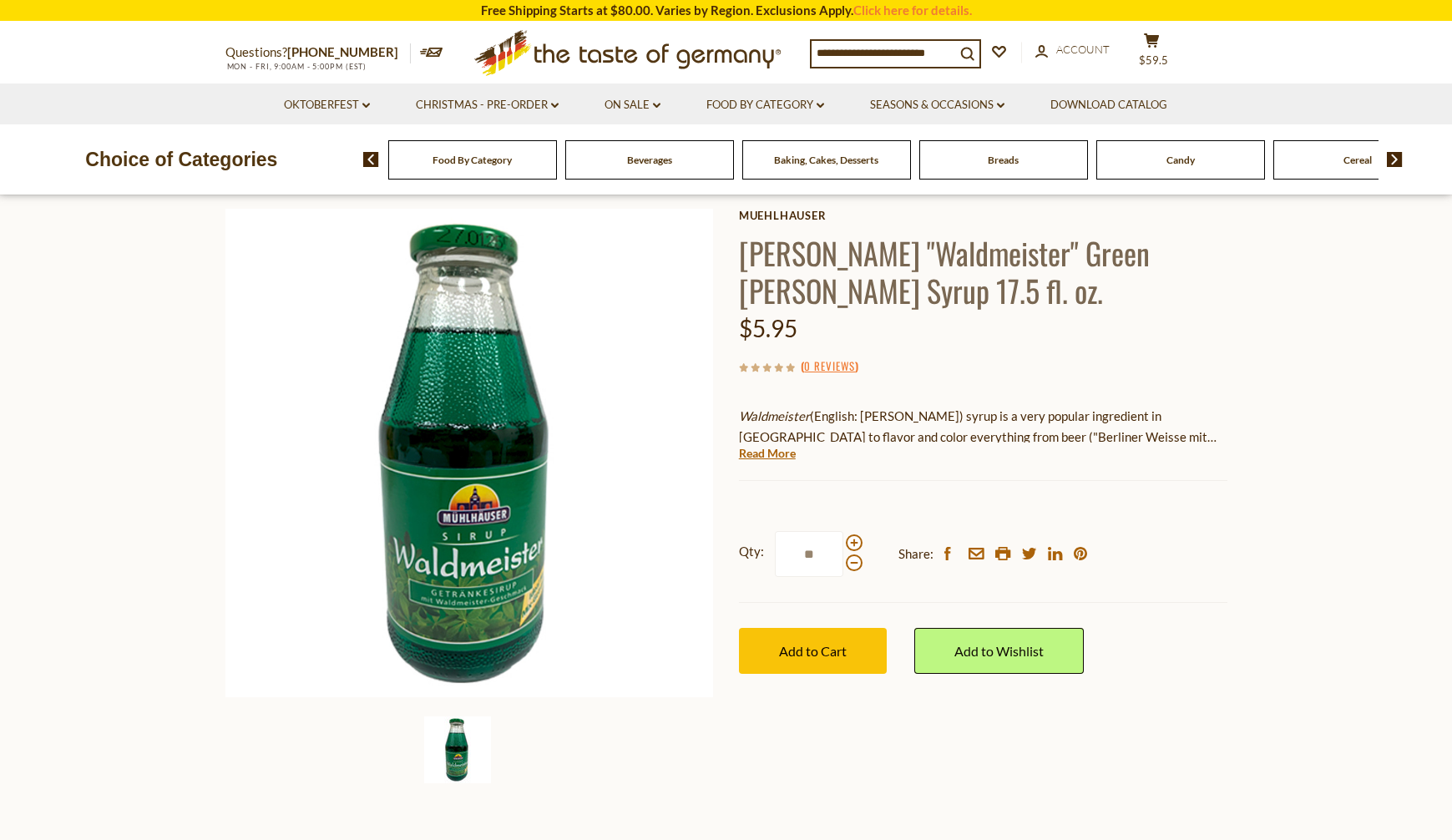
scroll to position [0, 0]
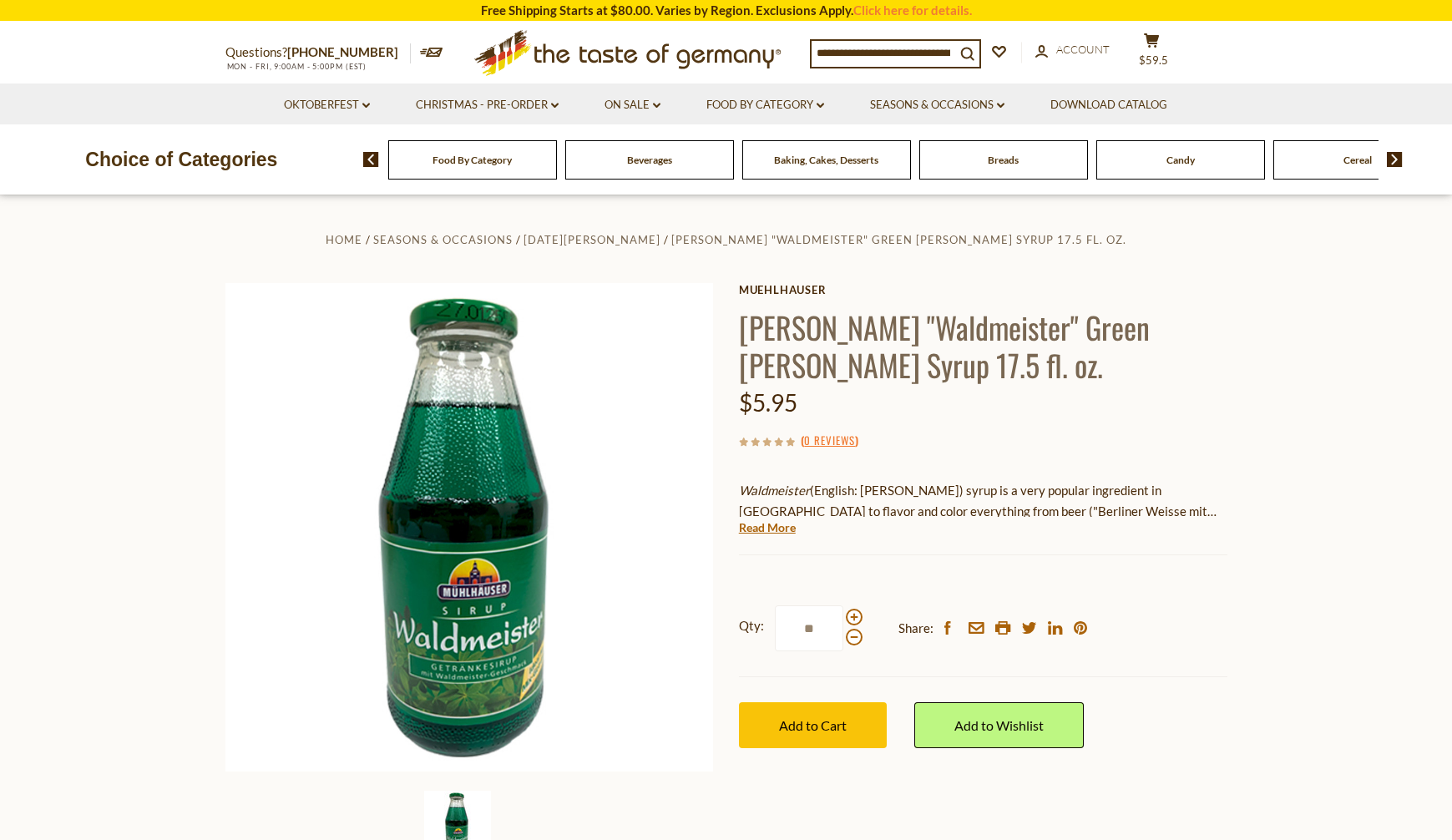
click at [855, 42] on input at bounding box center [883, 52] width 144 height 24
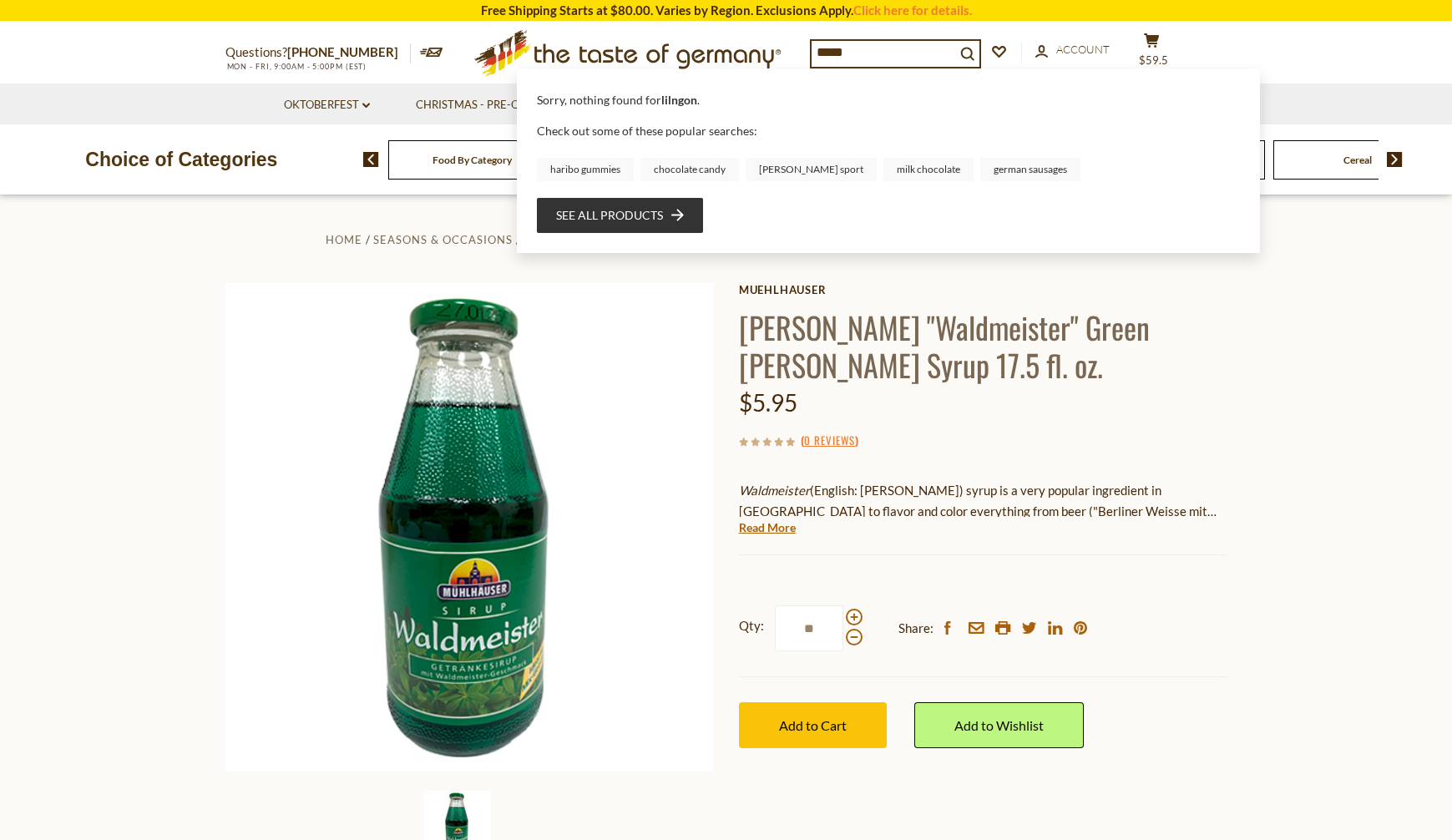
type input "******"
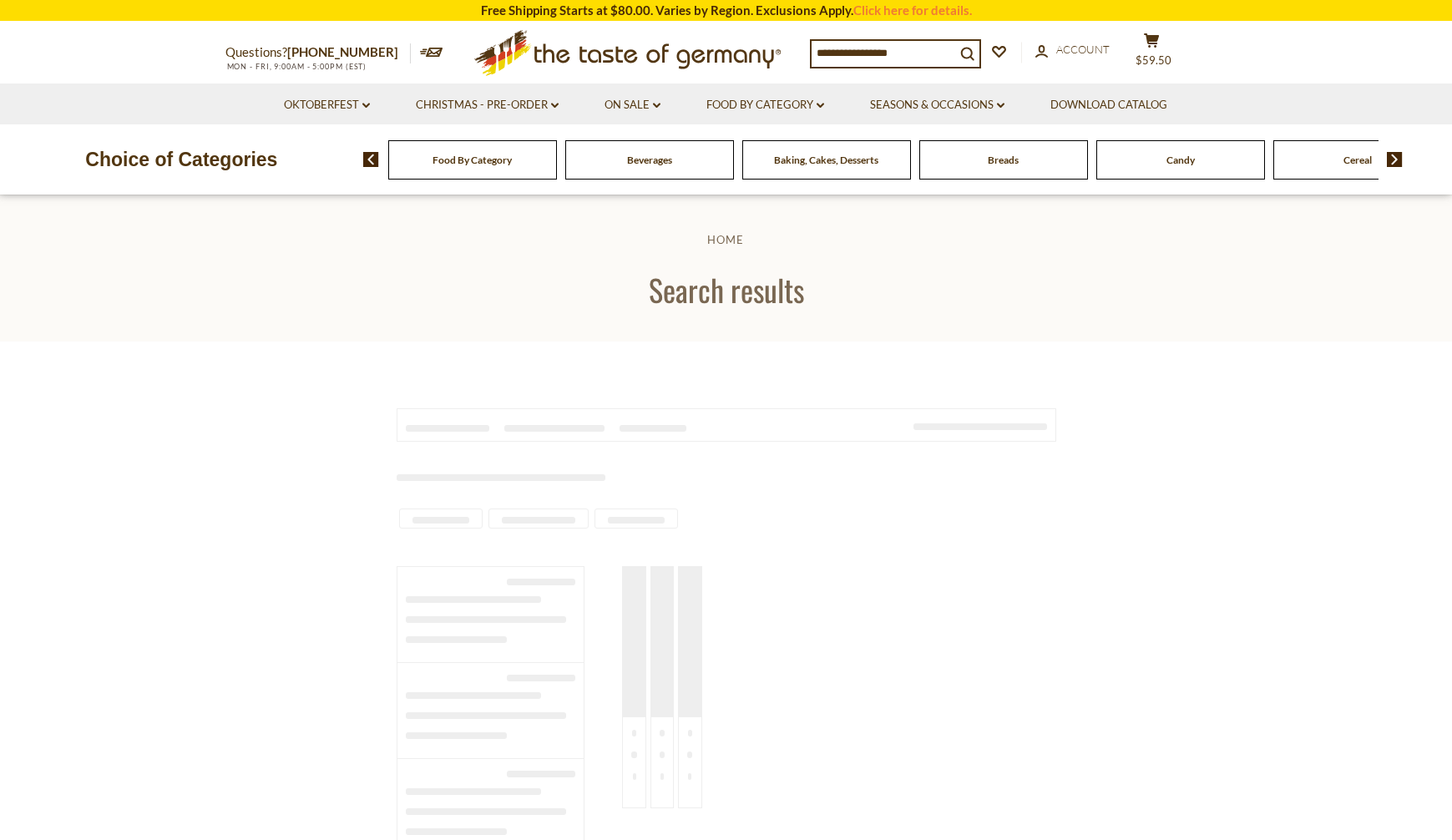
type input "******"
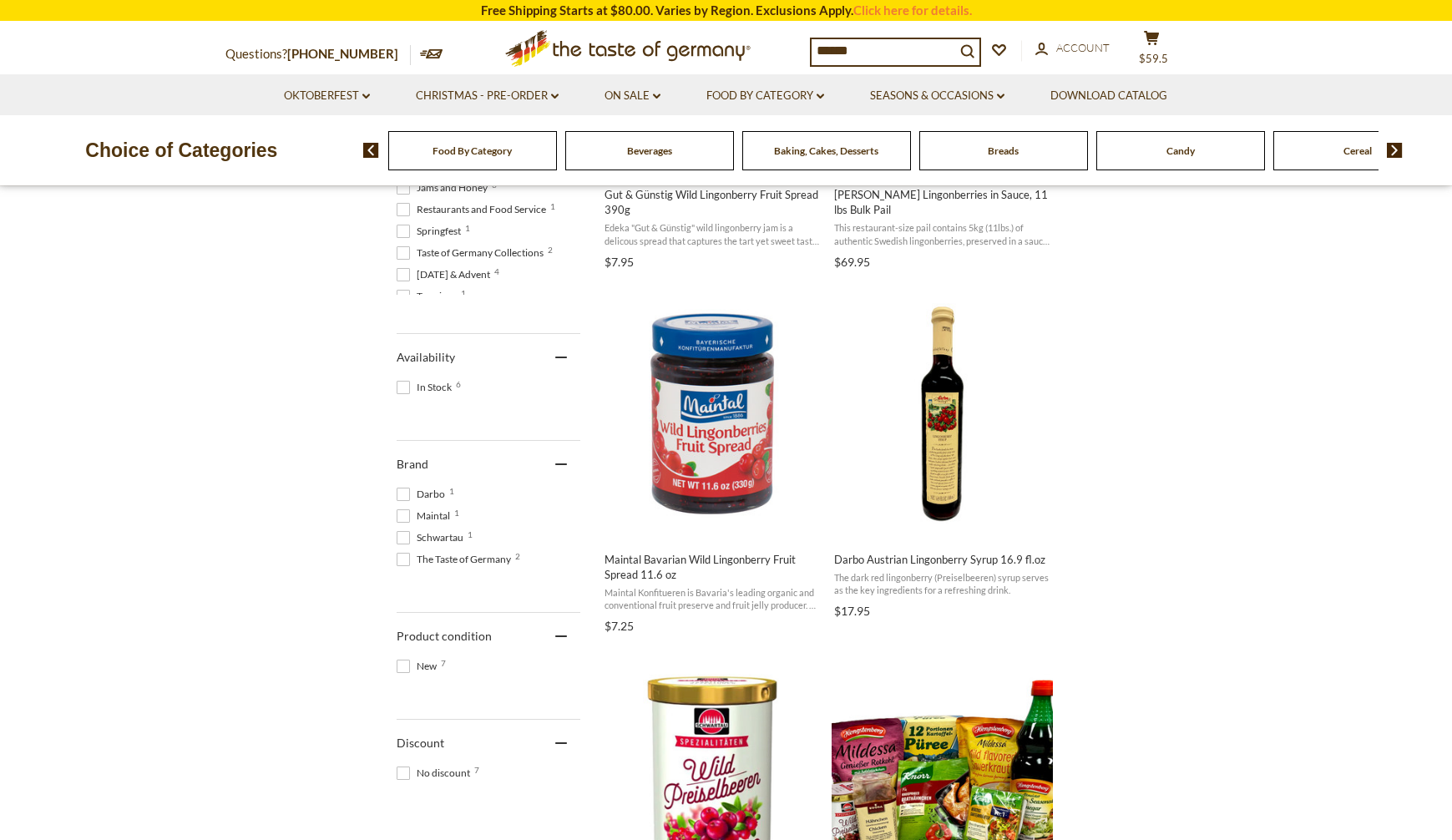
scroll to position [584, 0]
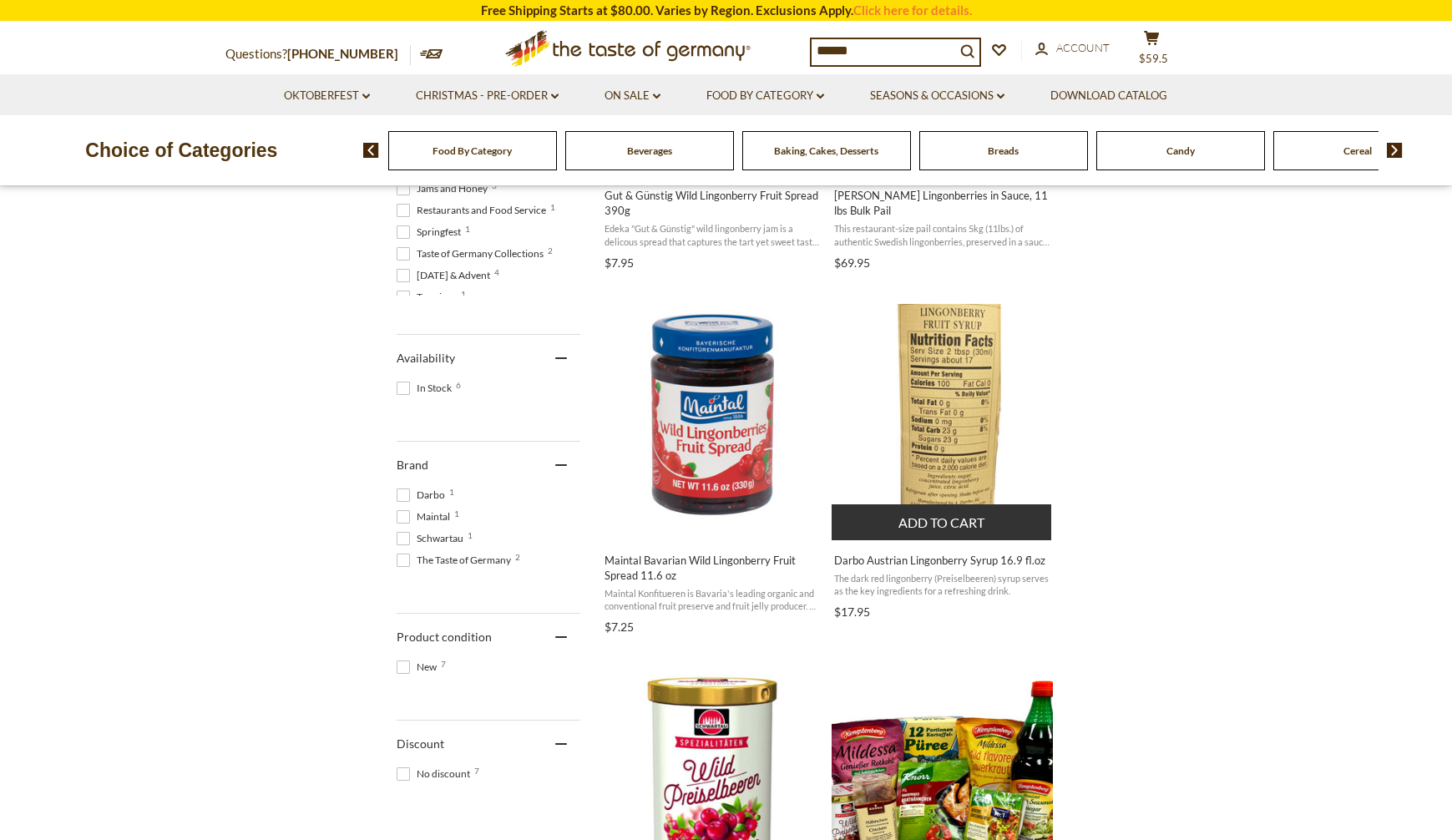
click at [902, 452] on img "Darbo Austrian Lingonberry Syrup 16.9 fl.oz" at bounding box center [943, 415] width 221 height 221
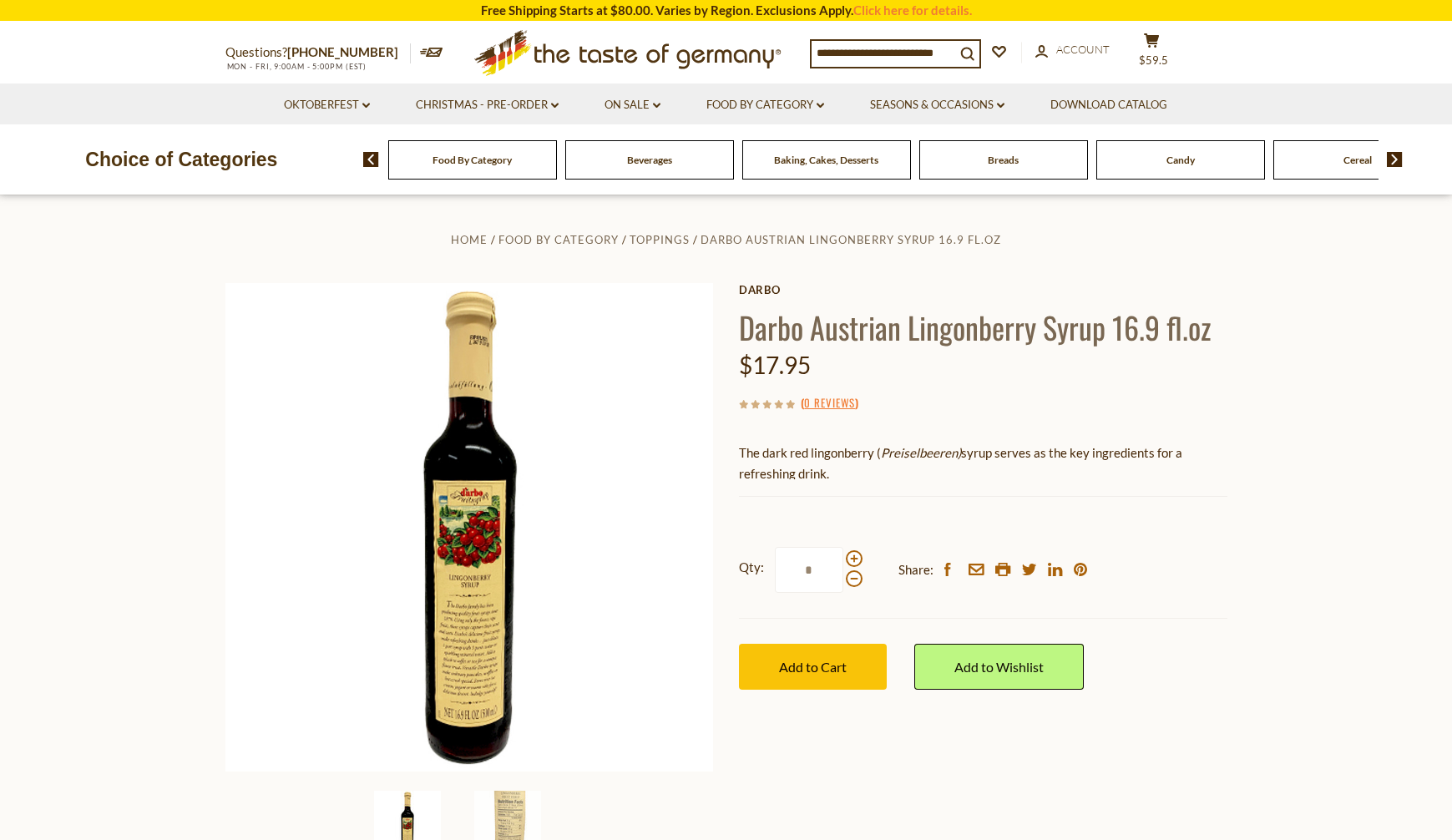
drag, startPoint x: 816, startPoint y: 571, endPoint x: 767, endPoint y: 580, distance: 49.8
click at [767, 580] on label "Qty: *" at bounding box center [801, 569] width 124 height 46
click at [775, 580] on input "*" at bounding box center [809, 569] width 69 height 46
type input "*"
click at [833, 684] on button "Add to Cart" at bounding box center [813, 666] width 148 height 46
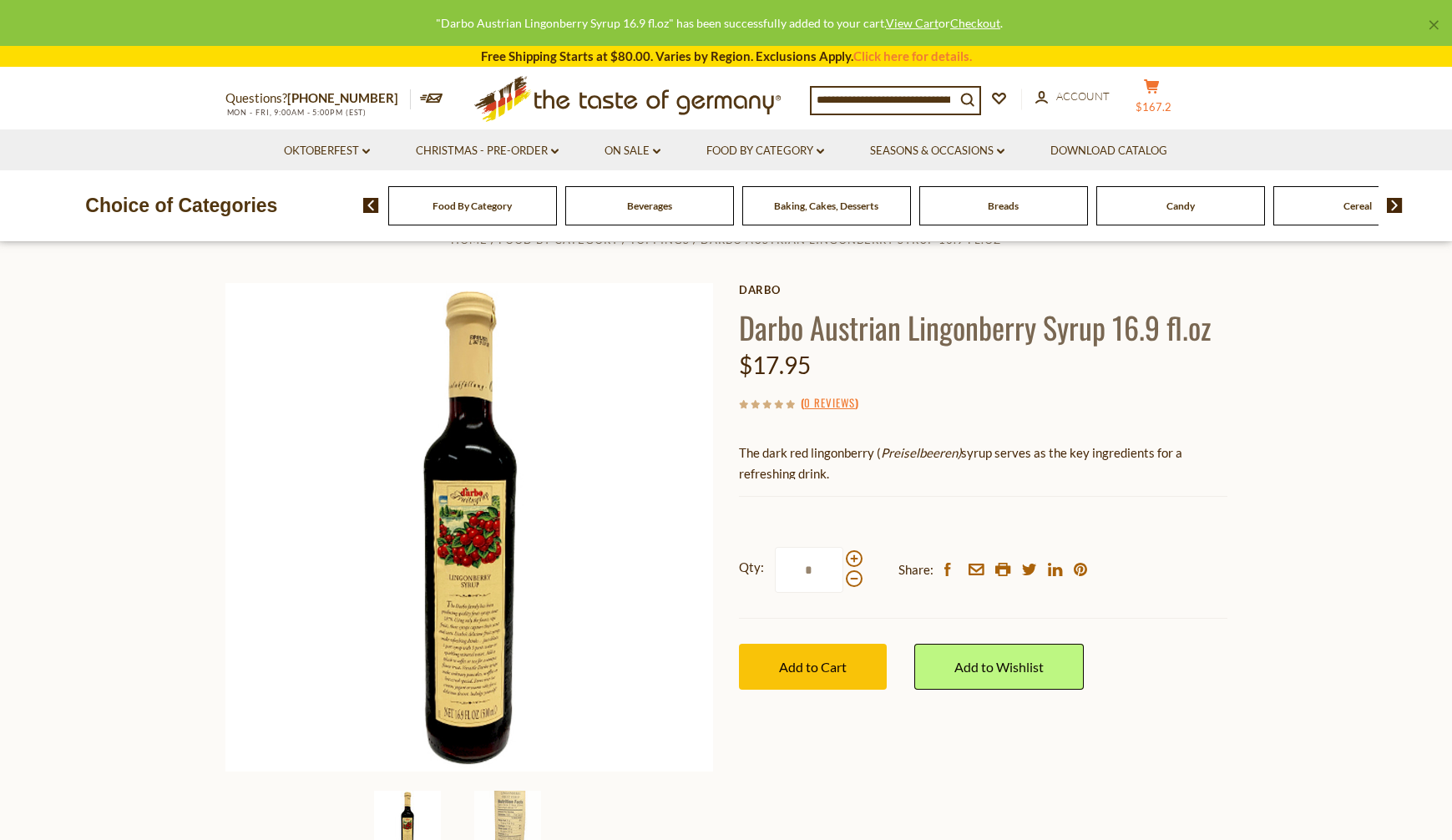
click at [1164, 98] on button "cart $167.2" at bounding box center [1152, 99] width 51 height 42
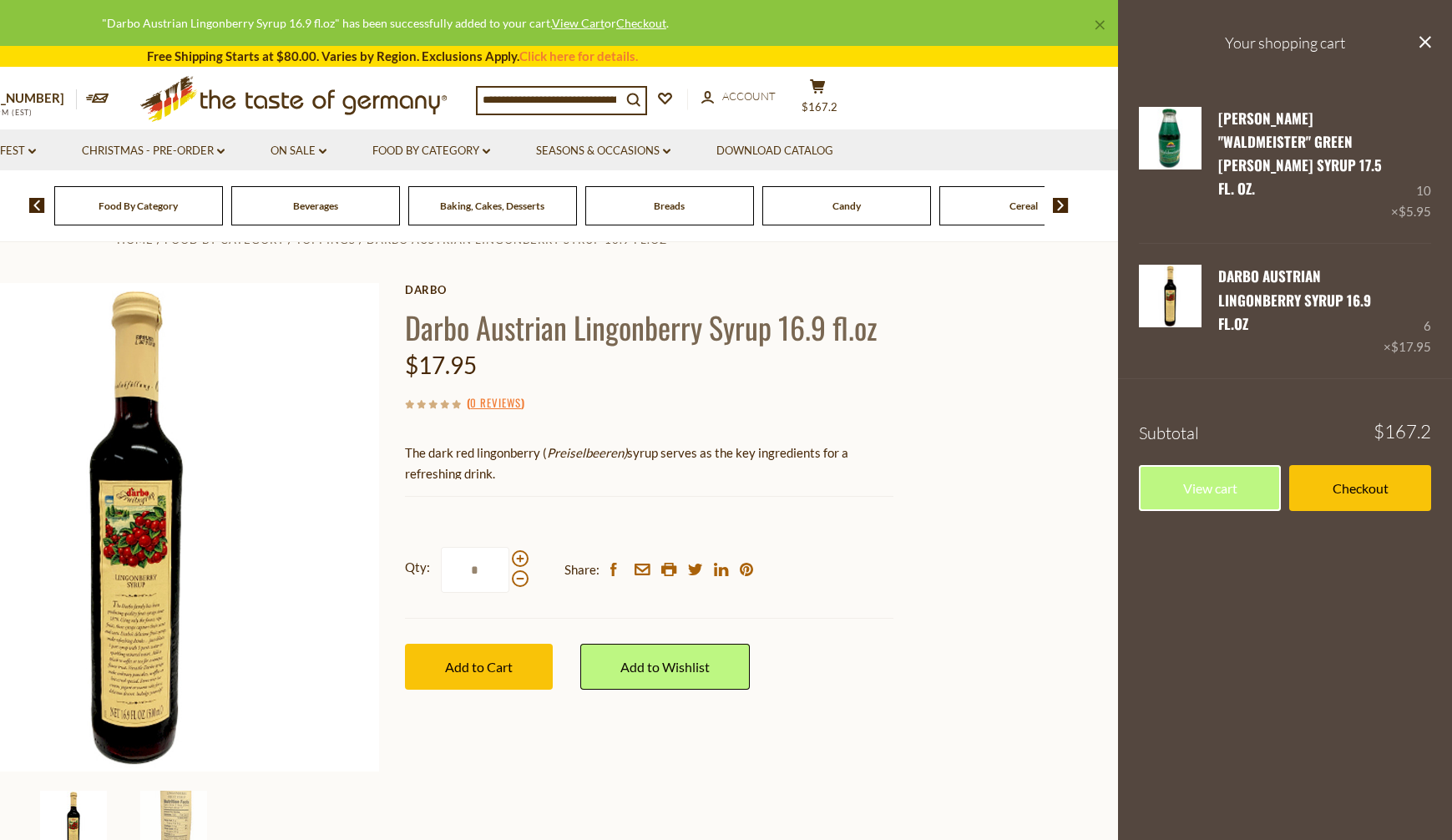
click at [1197, 666] on aside "Your shopping cart close [PERSON_NAME] "Waldmeister" Green [PERSON_NAME] Syrup …" at bounding box center [1285, 420] width 334 height 840
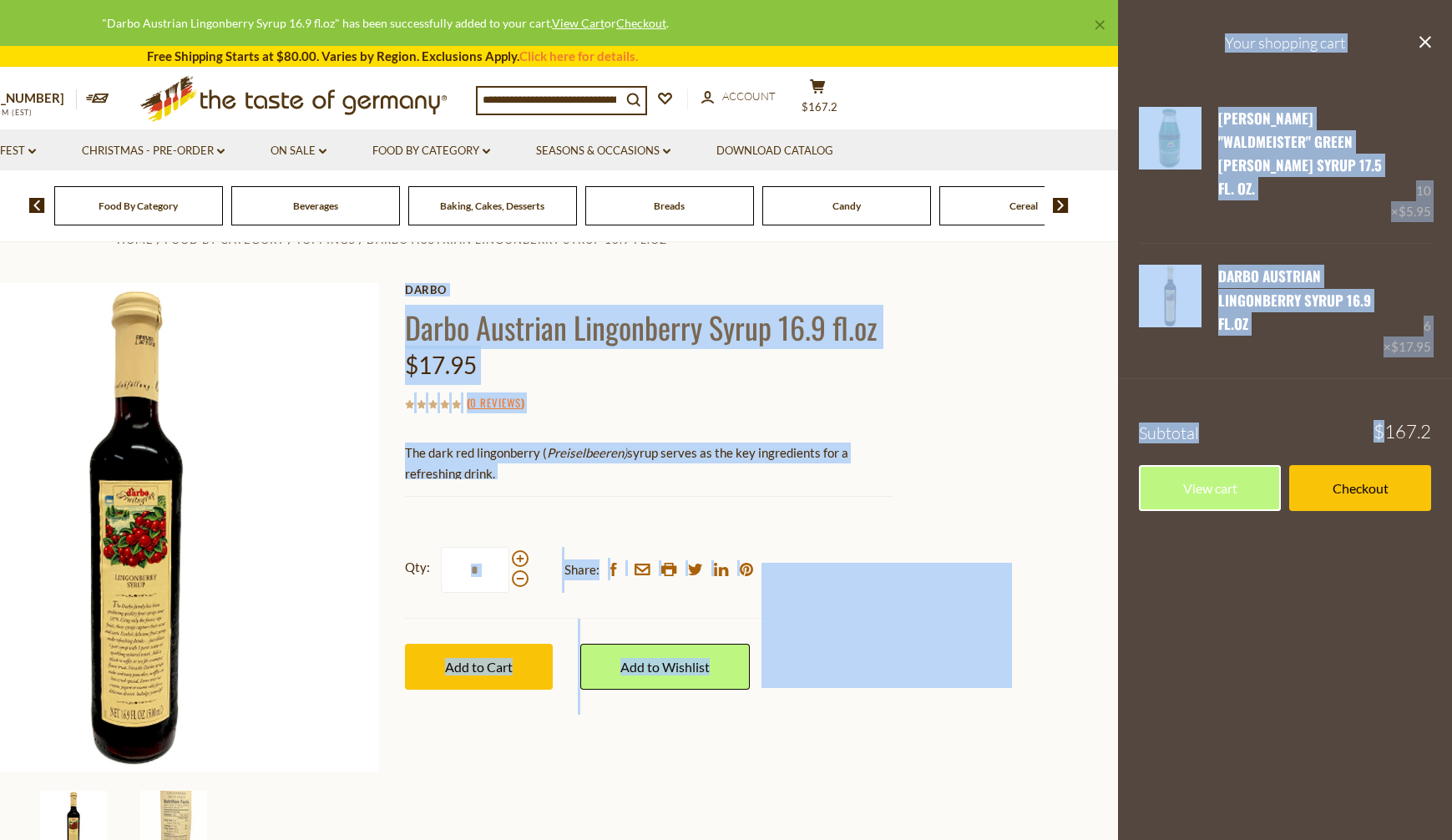
drag, startPoint x: 1380, startPoint y: 405, endPoint x: 1491, endPoint y: 405, distance: 111.0
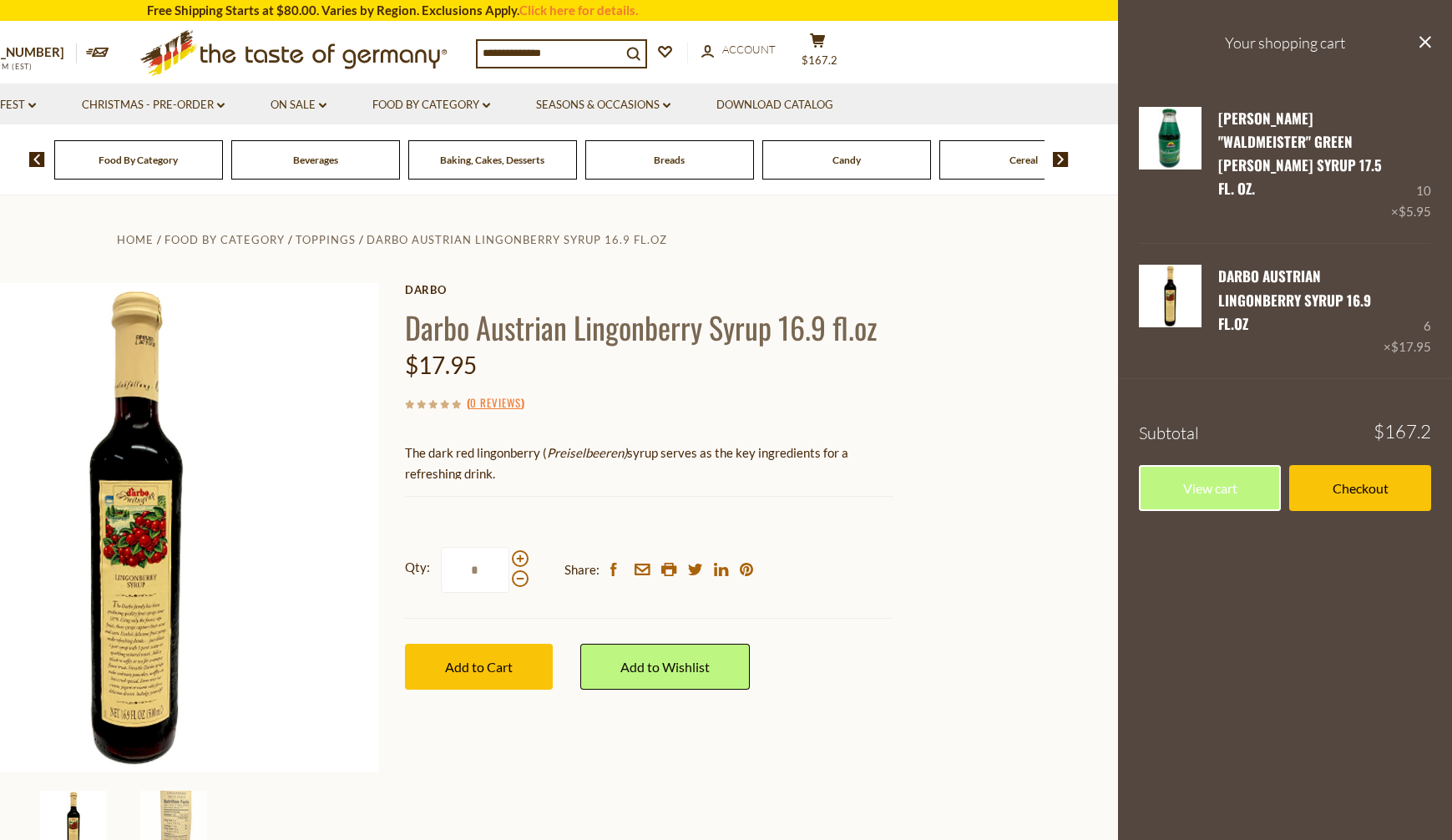
click at [1379, 569] on aside "Your shopping cart close Muehlhauser "Waldmeister" Green Woodruff Syrup 17.5 fl…" at bounding box center [1285, 420] width 334 height 840
click at [989, 423] on section "Home Food By Category Toppings Darbo Austrian Lingonberry Syrup 16.9 fl.oz Darb…" at bounding box center [392, 566] width 1452 height 742
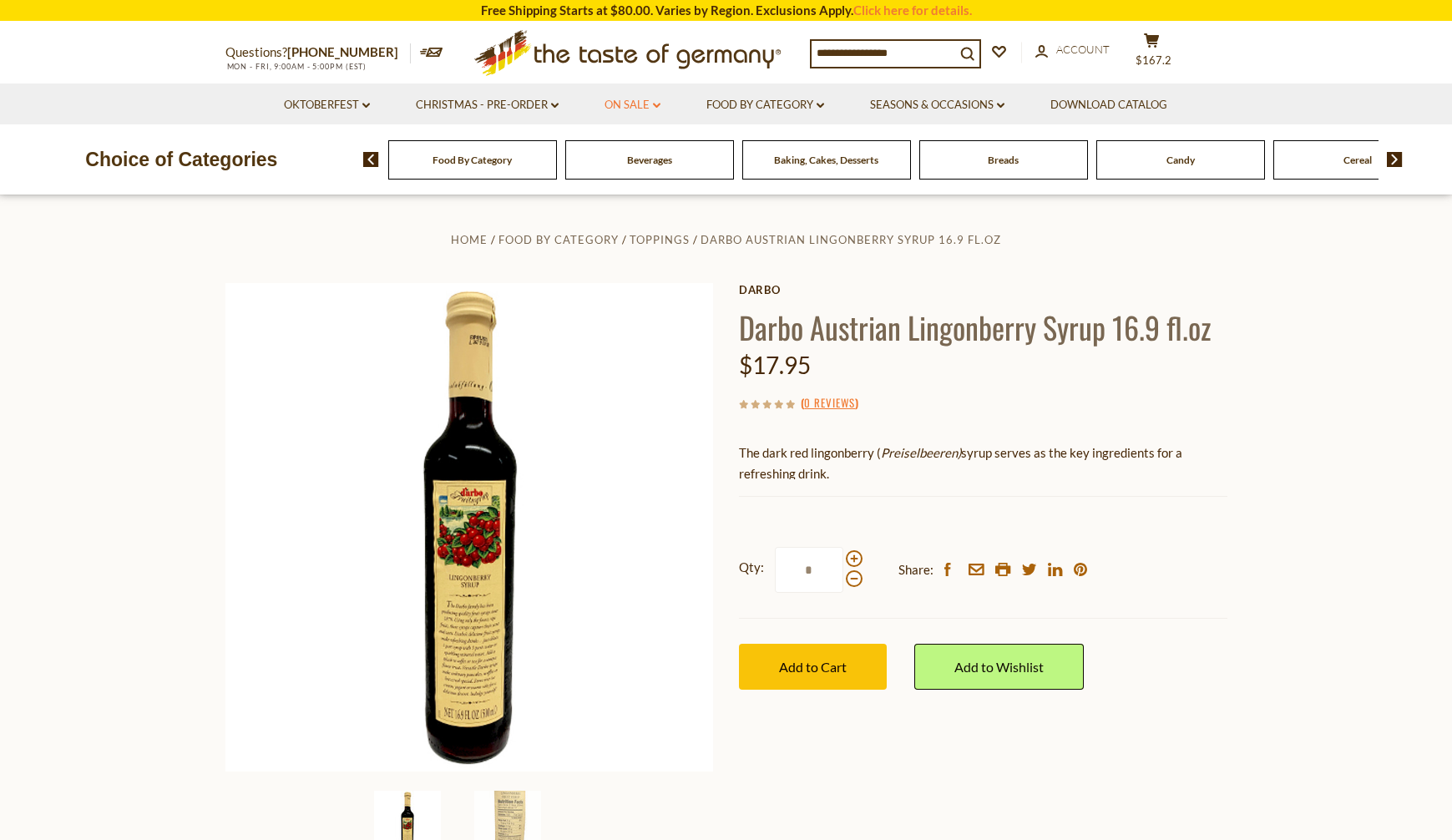
click at [647, 103] on link "On Sale dropdown_arrow" at bounding box center [633, 105] width 56 height 18
click at [898, 54] on input at bounding box center [883, 52] width 144 height 24
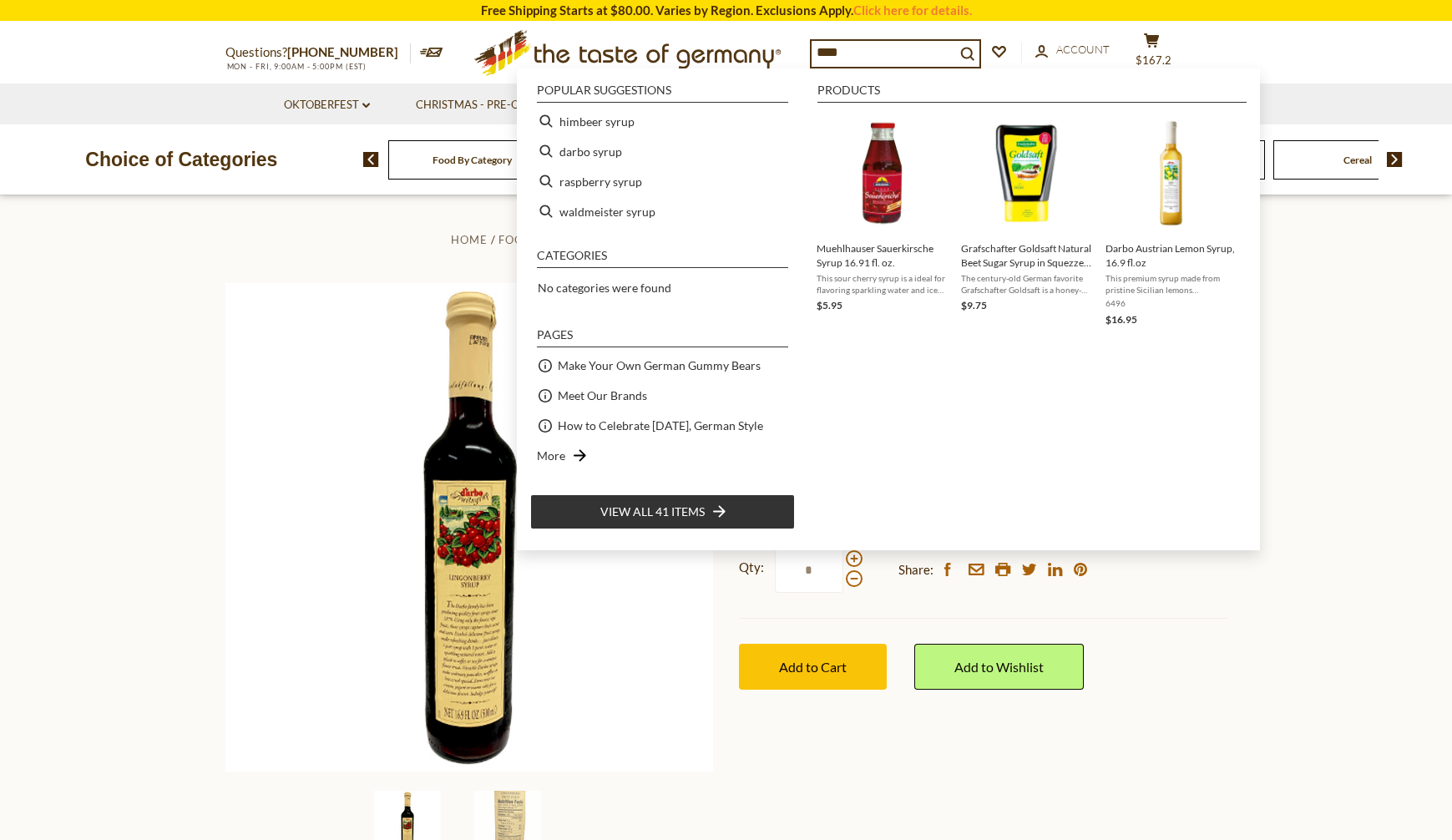
type input "*****"
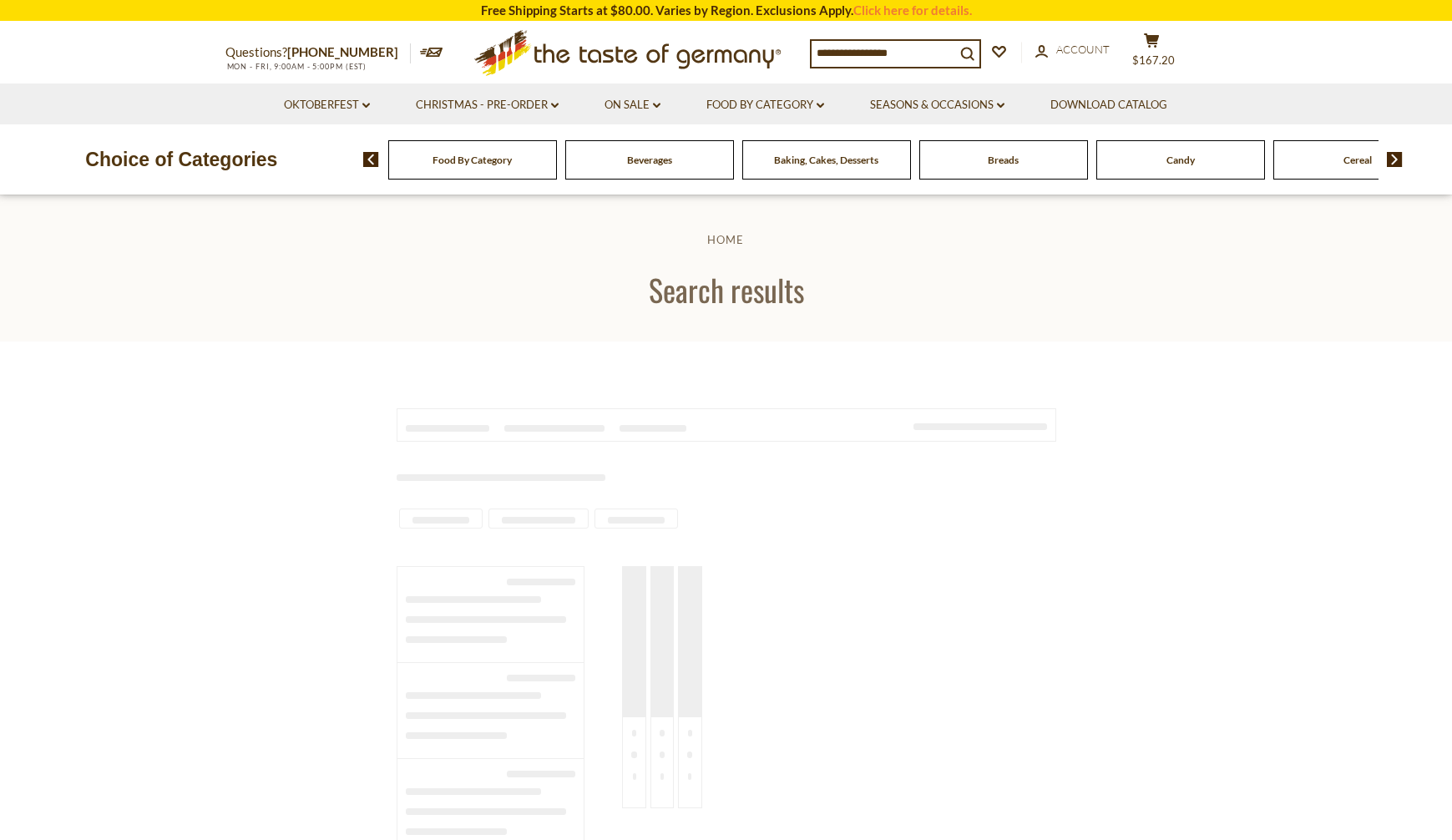
type input "*****"
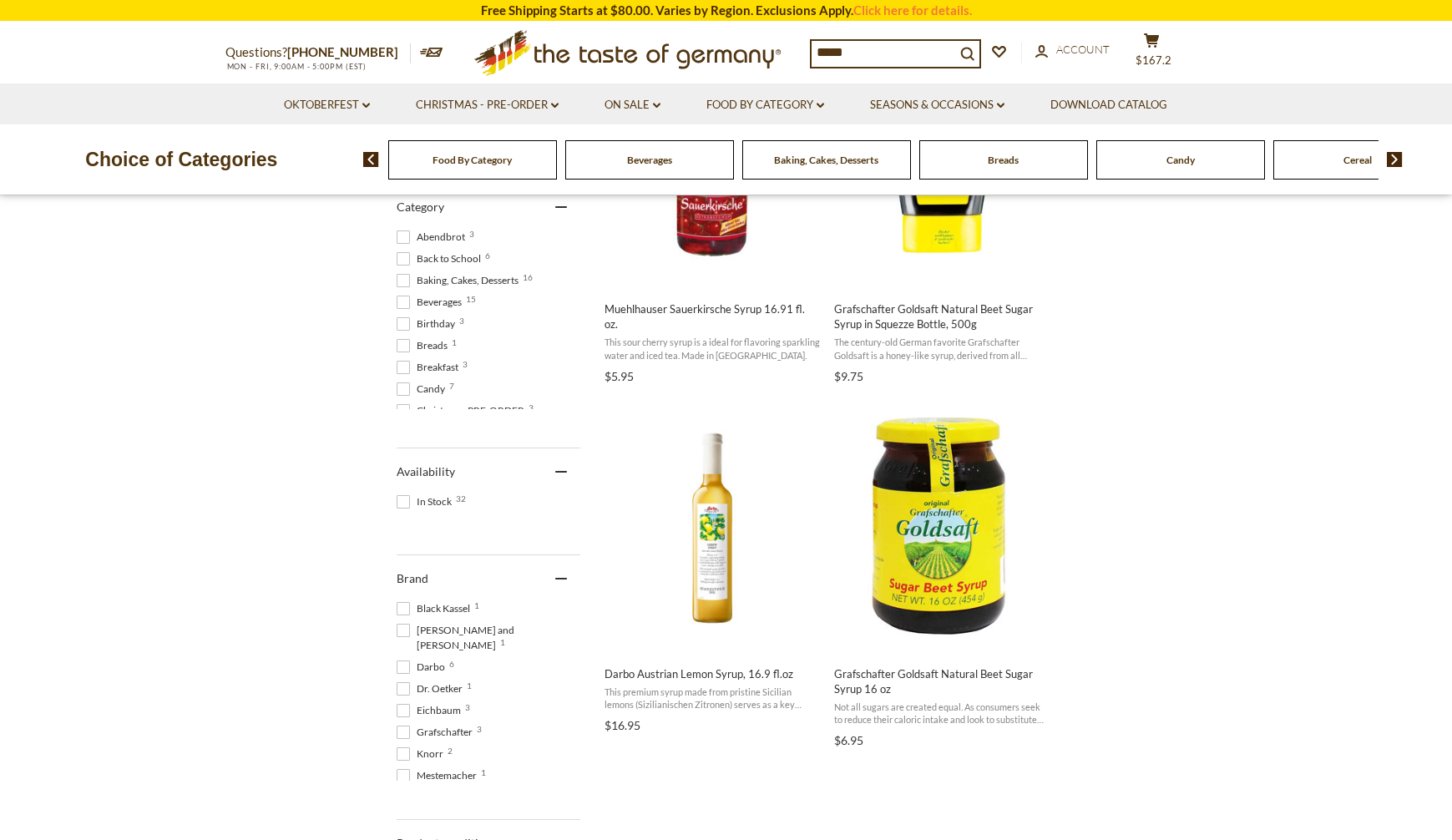
scroll to position [751, 0]
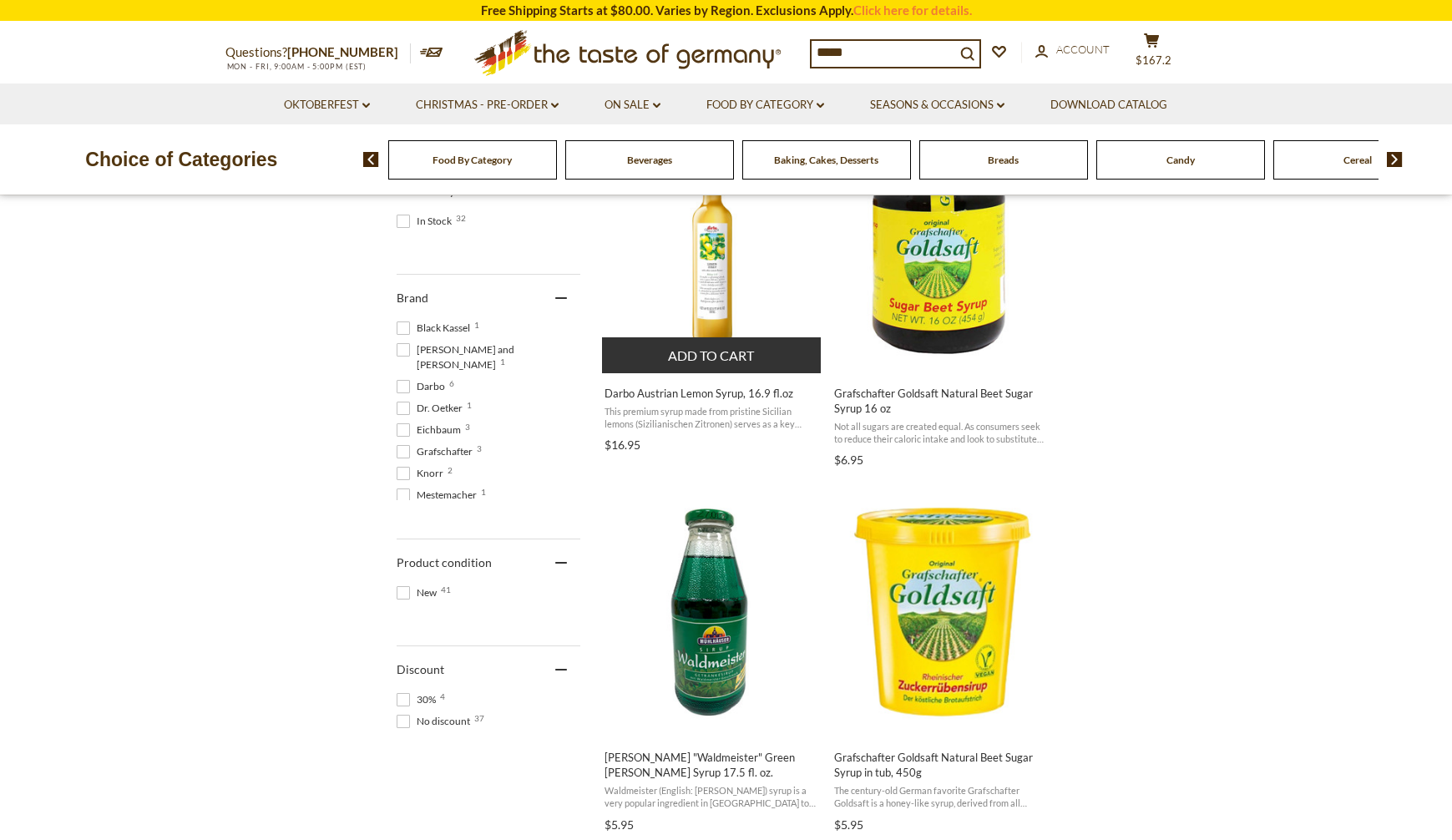
click at [727, 400] on span "Darbo Austrian Lemon Syrup, 16.9 fl.oz This premium syrup made from pristine Si…" at bounding box center [713, 415] width 221 height 85
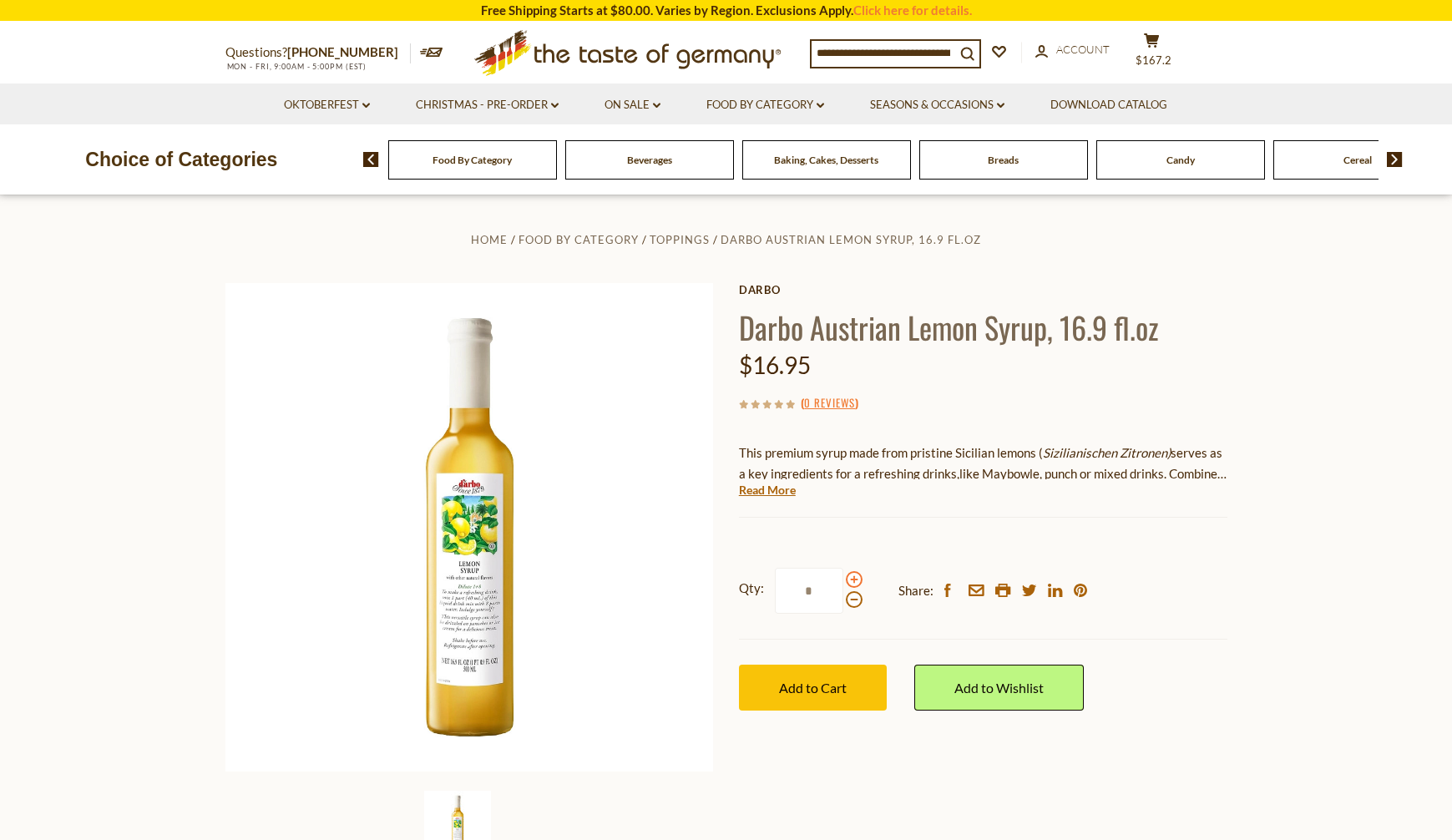
click at [861, 584] on span at bounding box center [855, 580] width 17 height 17
click at [843, 584] on input "*" at bounding box center [809, 590] width 69 height 46
click at [858, 584] on span at bounding box center [855, 580] width 17 height 17
click at [843, 584] on input "*" at bounding box center [809, 590] width 69 height 46
drag, startPoint x: 803, startPoint y: 588, endPoint x: 835, endPoint y: 582, distance: 32.6
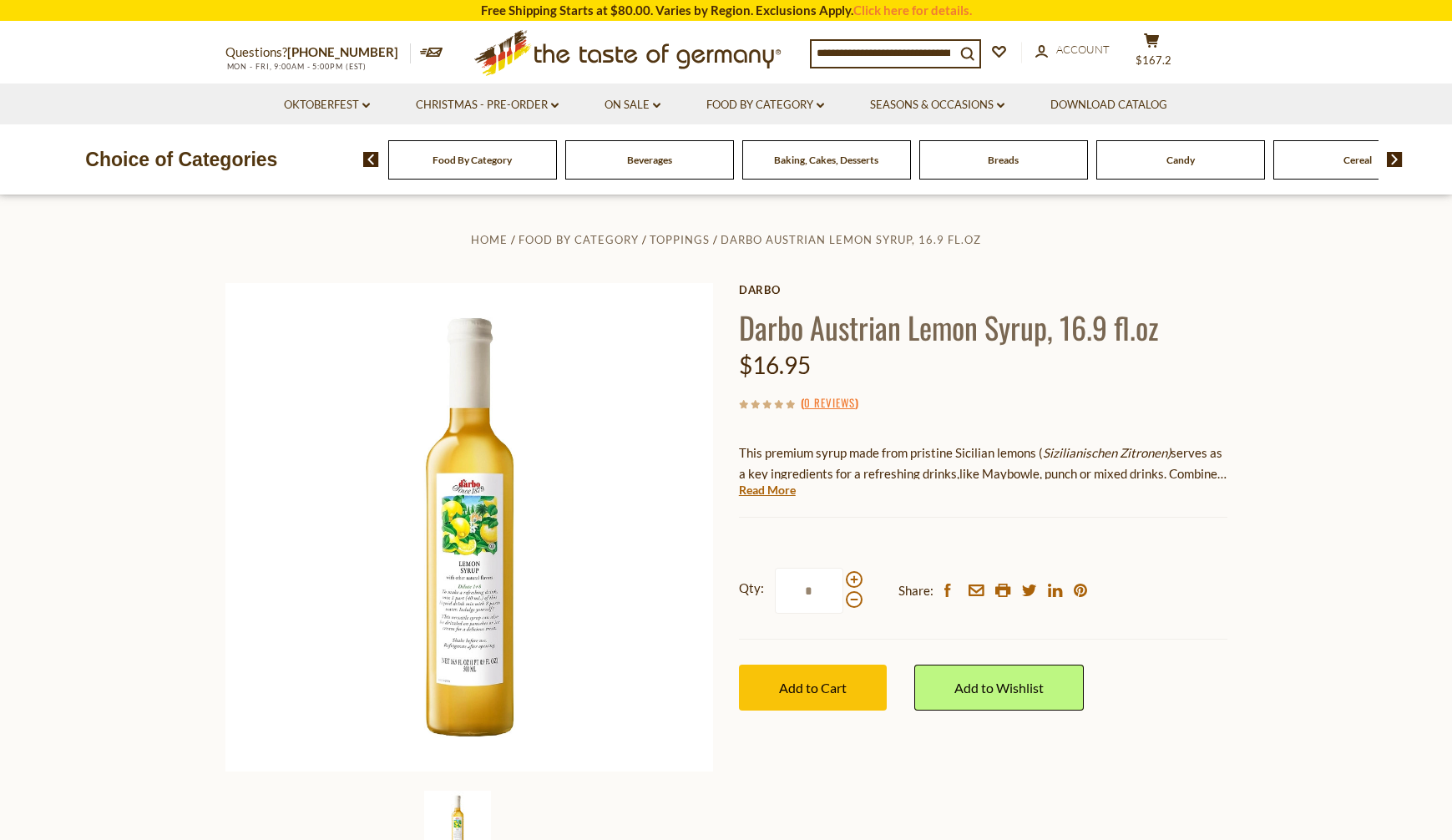
click at [833, 593] on input "*" at bounding box center [809, 590] width 69 height 46
type input "*"
click at [1135, 383] on div "$16.95" at bounding box center [984, 364] width 488 height 39
click at [825, 684] on span "Add to Cart" at bounding box center [813, 687] width 68 height 16
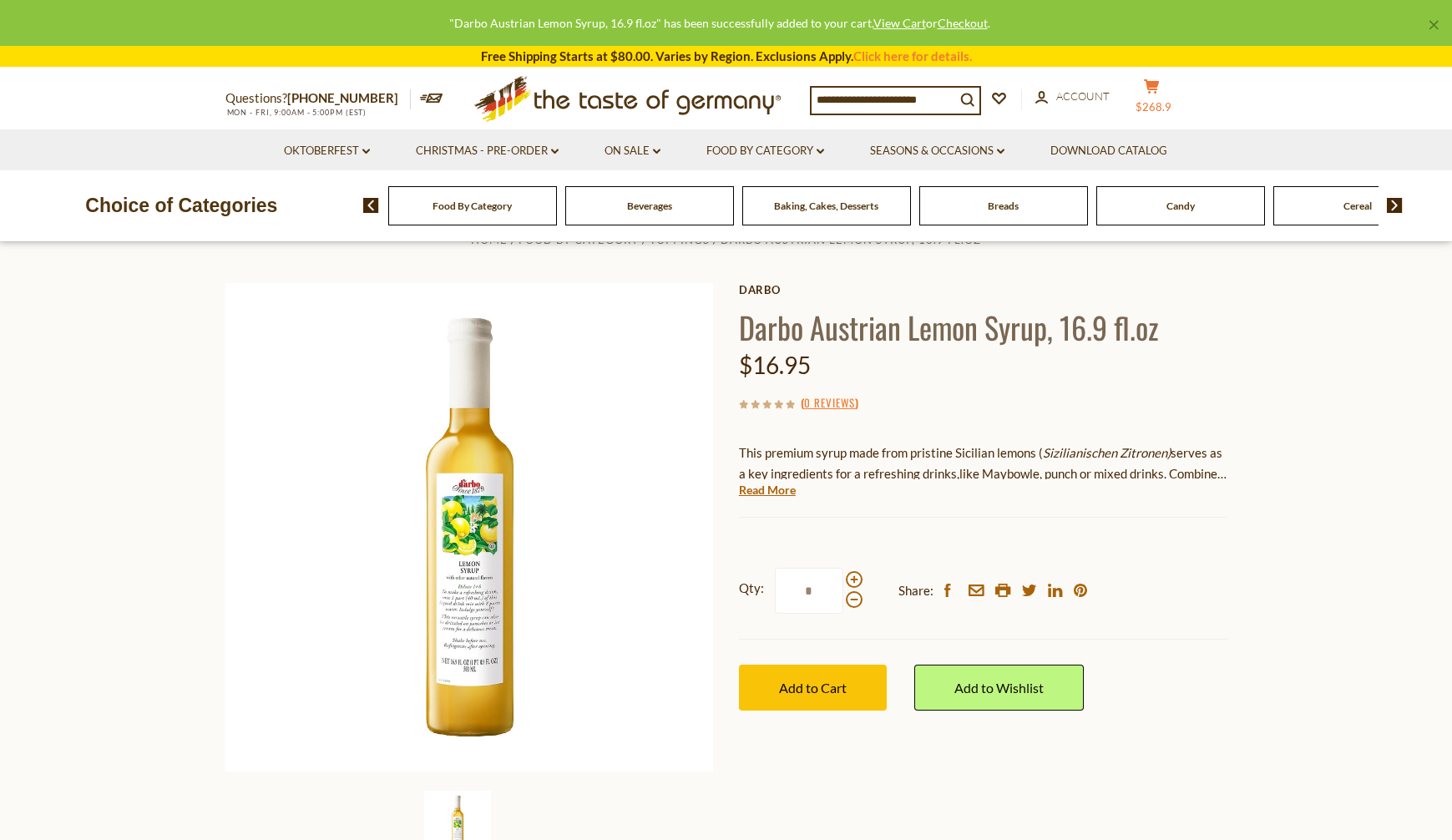
click at [1168, 102] on span "$268.9" at bounding box center [1154, 107] width 36 height 13
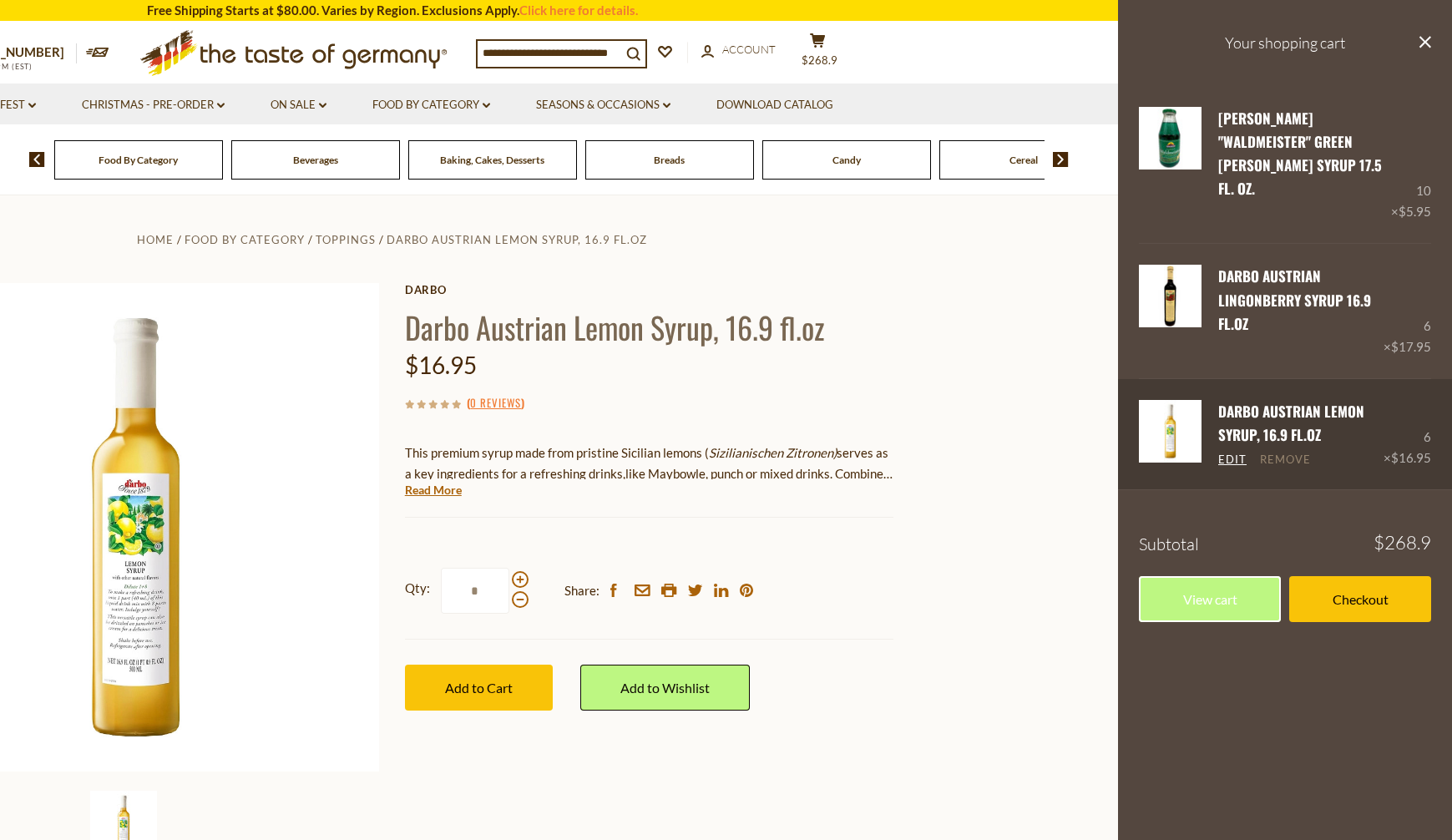
click at [1280, 452] on link "Remove" at bounding box center [1285, 460] width 51 height 15
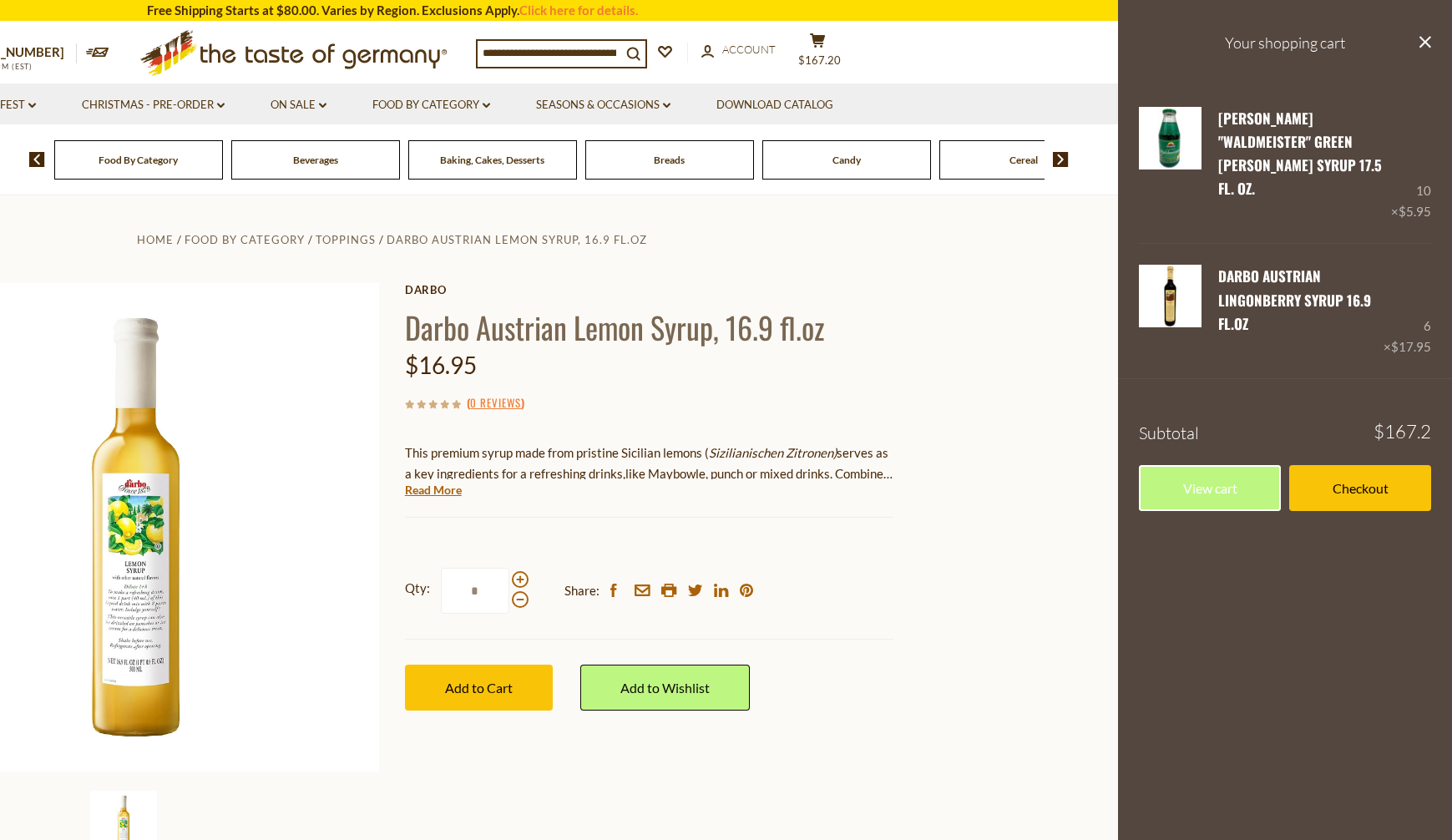
click at [1116, 580] on section "Home Food By Category Toppings Darbo Austrian Lemon Syrup, 16.9 fl.oz Darbo Dar…" at bounding box center [392, 566] width 1452 height 742
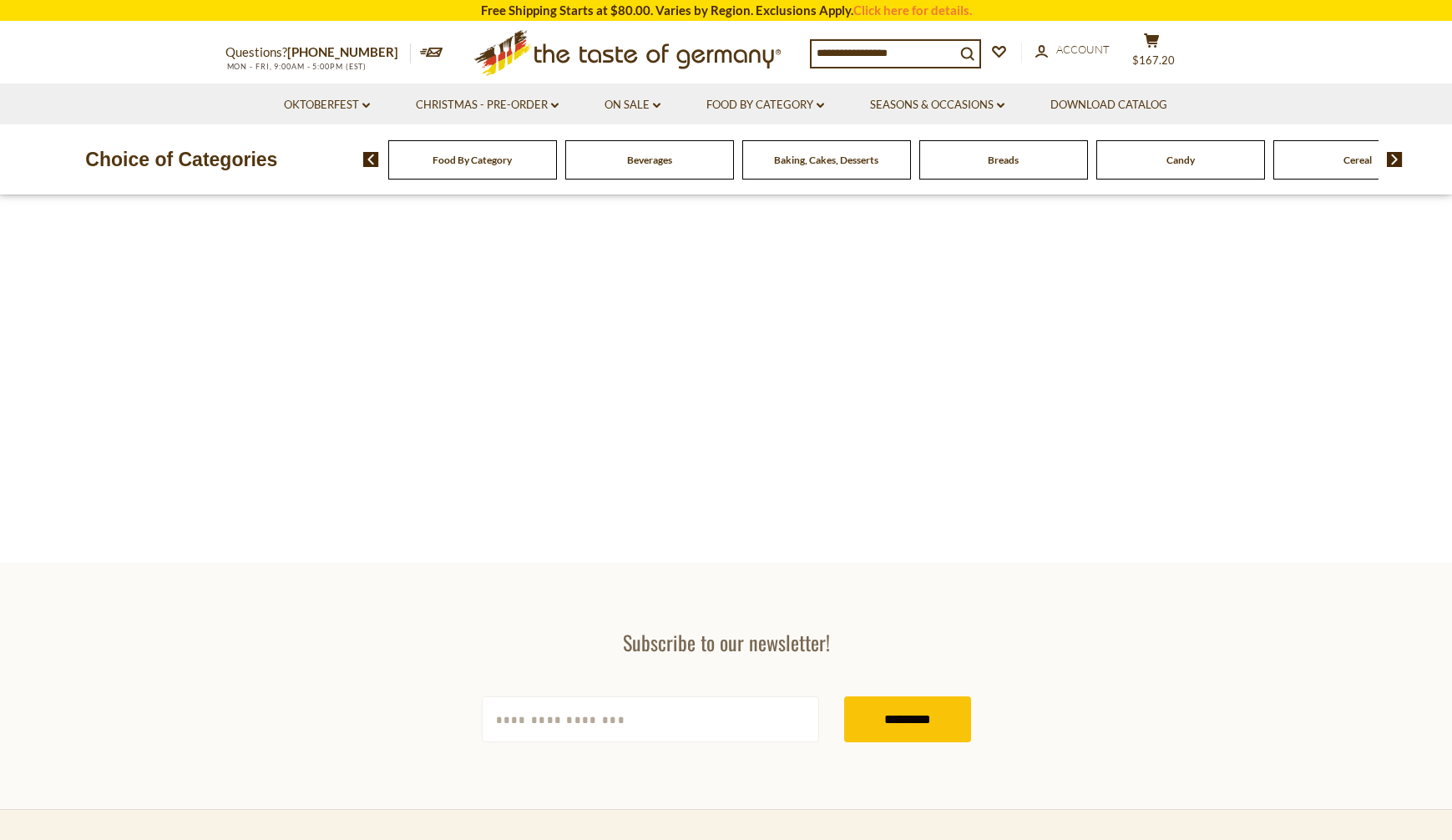
type input "*****"
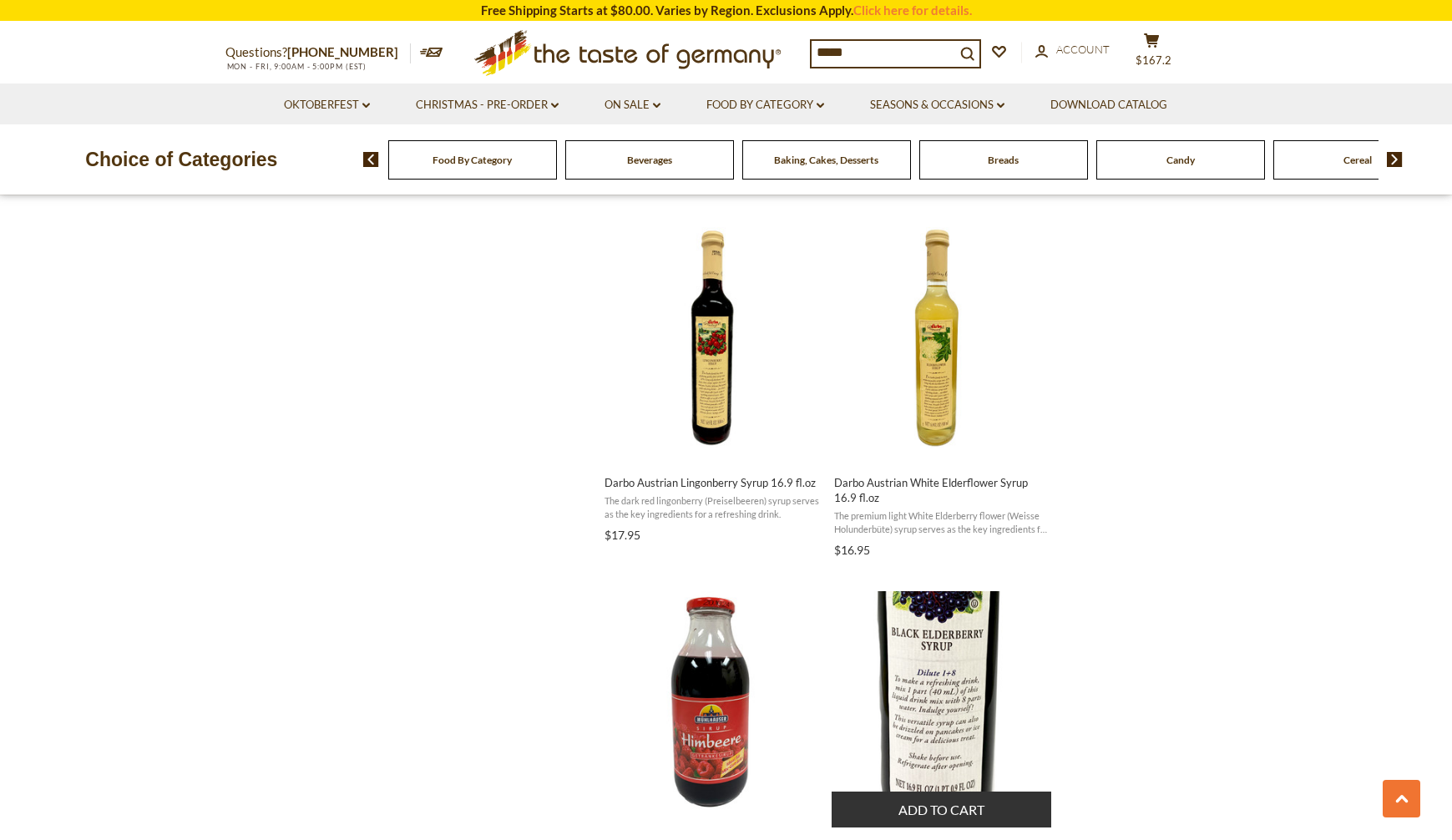
scroll to position [1752, 0]
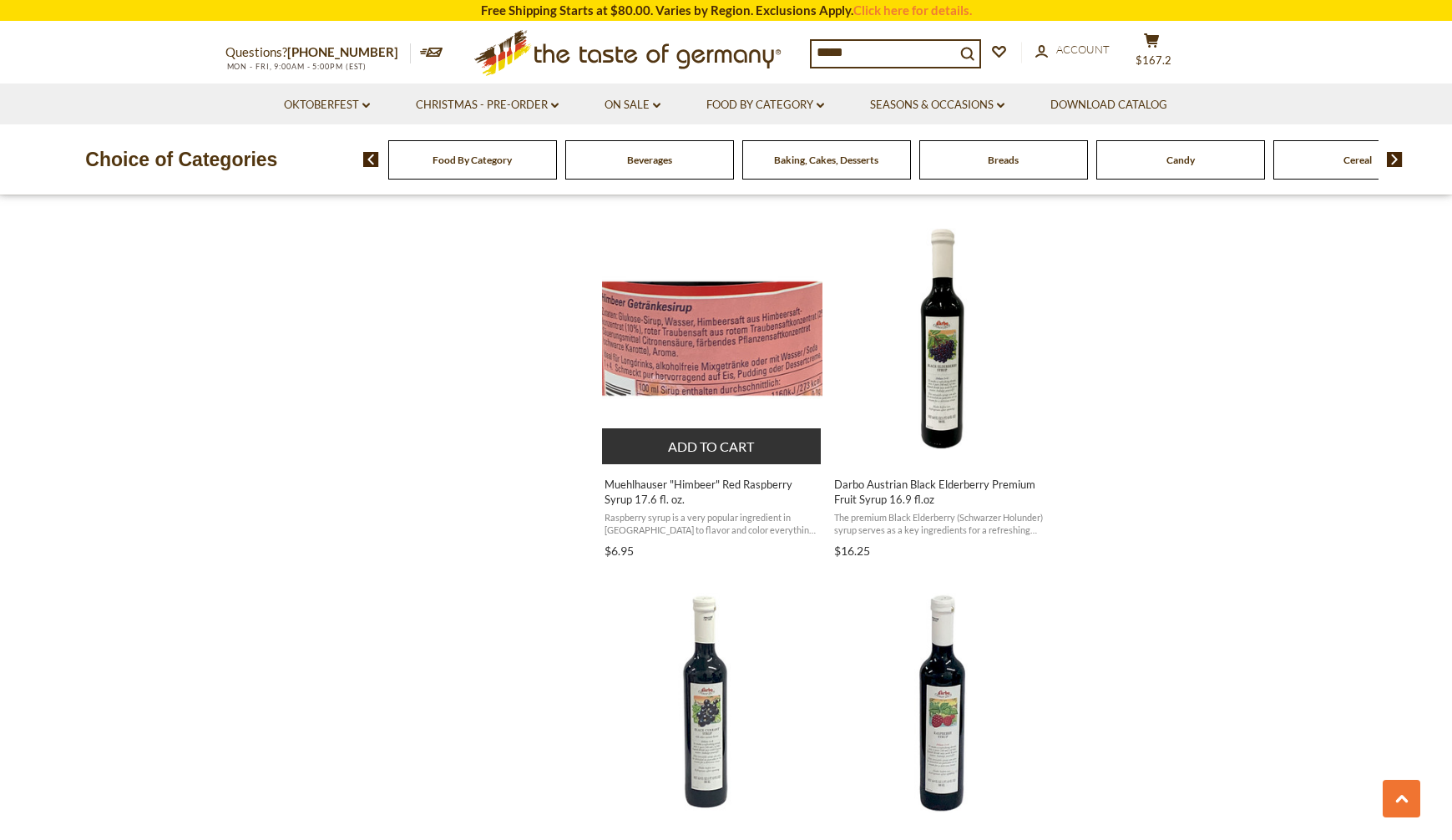
click at [647, 498] on span "Muehlhauser "Himbeer" Red Raspberry Syrup 17.6 fl. oz." at bounding box center [713, 492] width 217 height 31
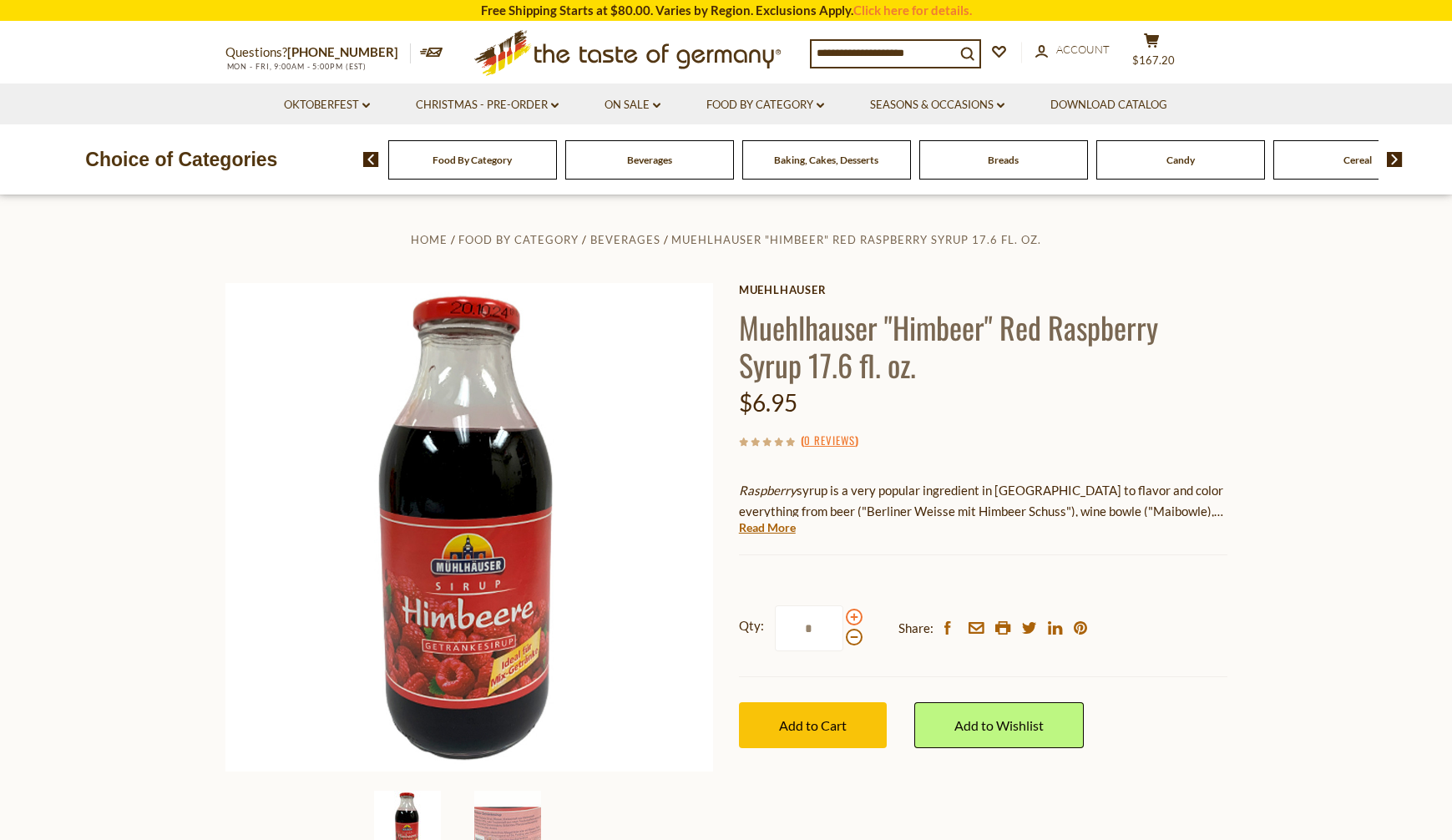
click at [852, 620] on span at bounding box center [855, 617] width 17 height 17
click at [843, 620] on input "*" at bounding box center [809, 628] width 69 height 46
click at [852, 620] on span at bounding box center [855, 617] width 17 height 17
click at [843, 620] on input "*" at bounding box center [809, 628] width 69 height 46
click at [852, 620] on span at bounding box center [855, 617] width 17 height 17
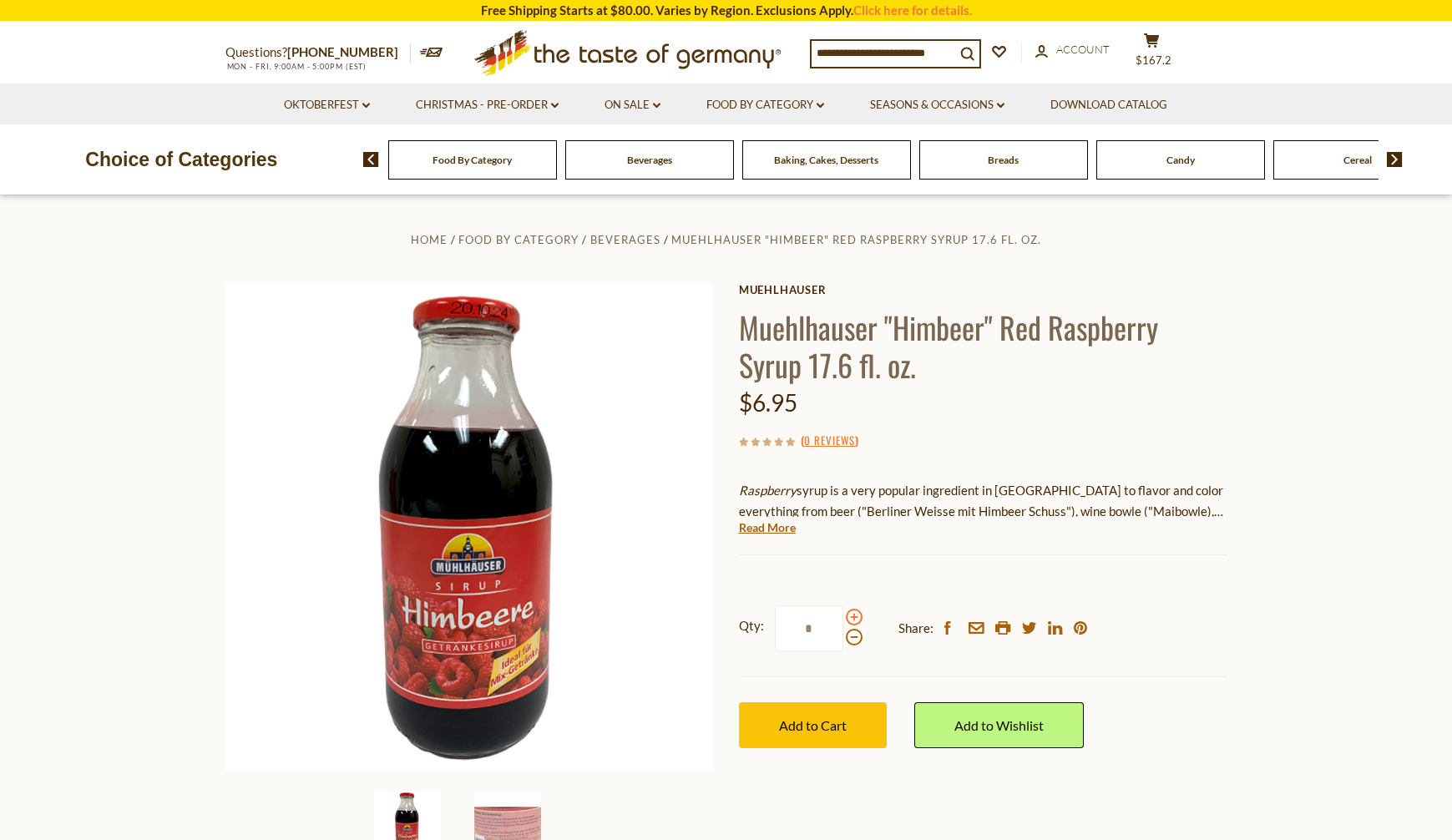
click at [843, 620] on input "*" at bounding box center [809, 628] width 69 height 46
click at [852, 620] on span at bounding box center [855, 617] width 17 height 17
click at [843, 620] on input "*" at bounding box center [809, 628] width 69 height 46
click at [852, 620] on span at bounding box center [855, 617] width 17 height 17
click at [843, 620] on input "*" at bounding box center [809, 628] width 69 height 46
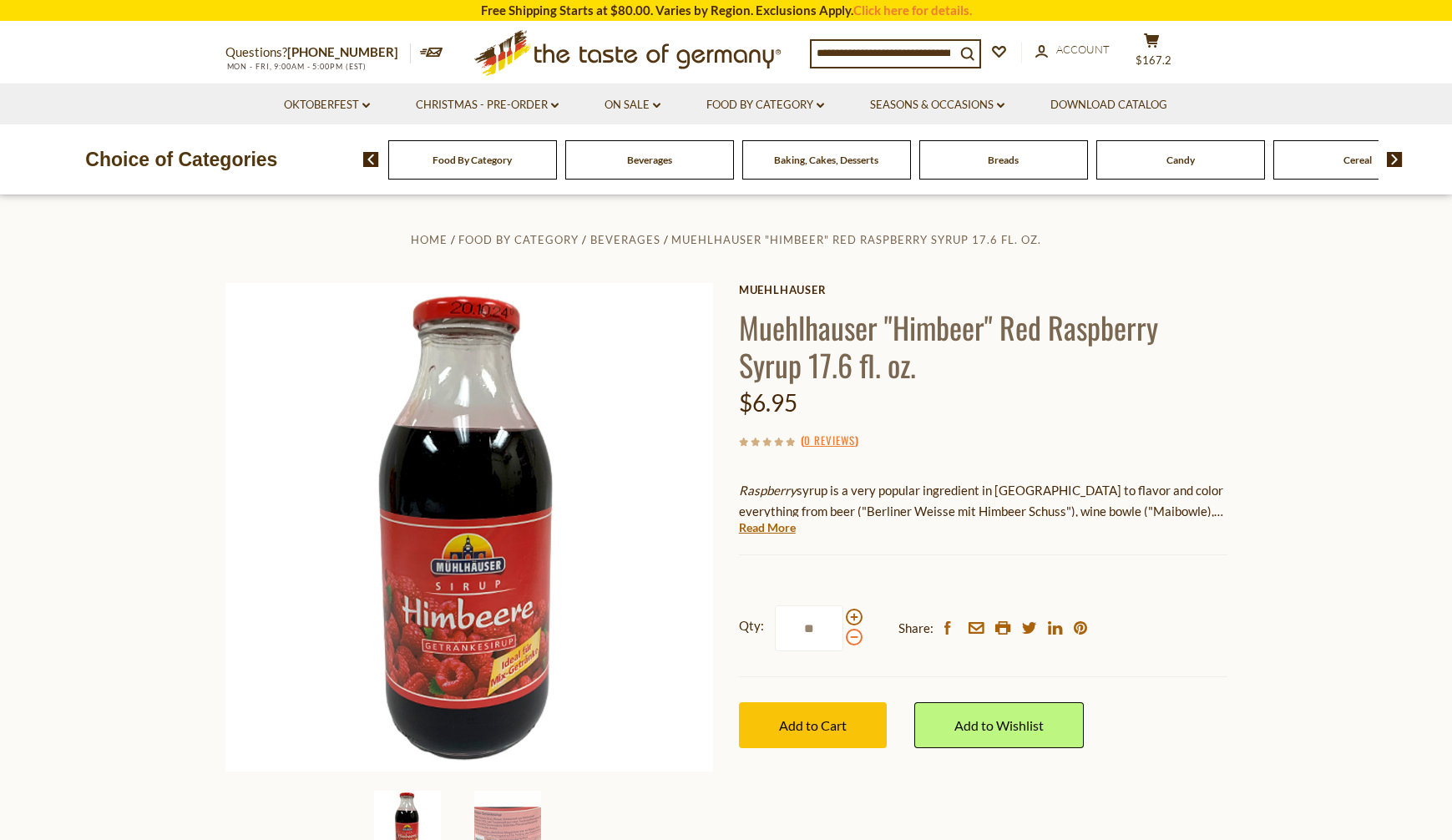
click at [852, 641] on span at bounding box center [855, 637] width 17 height 17
click at [843, 641] on input "**" at bounding box center [809, 628] width 69 height 46
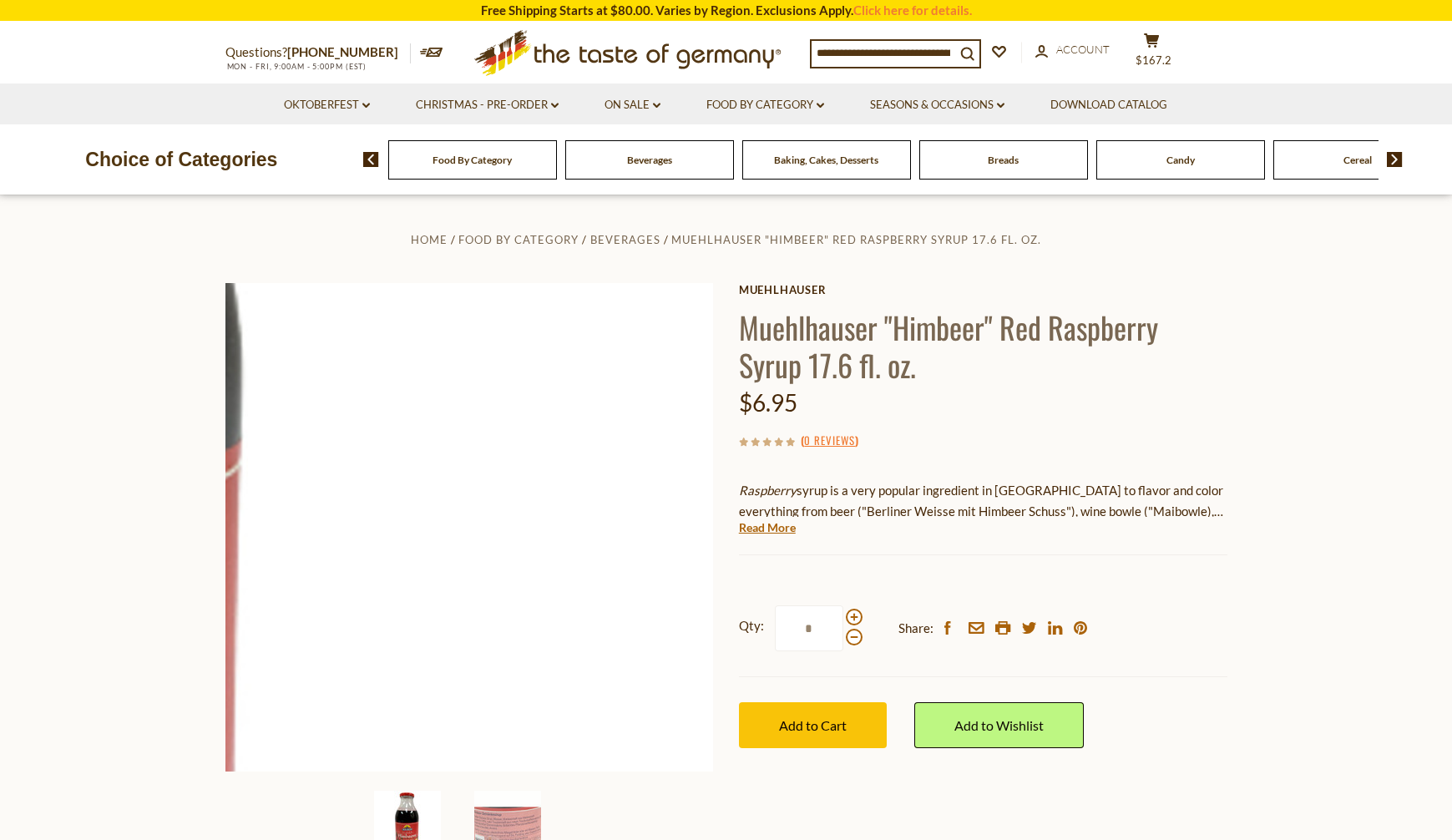
drag, startPoint x: 828, startPoint y: 634, endPoint x: 708, endPoint y: 618, distance: 121.1
click at [708, 618] on div "Home Food By Category Beverages Muehlhauser "Himbeer" Red Raspberry Syrup 17.6 …" at bounding box center [726, 549] width 1027 height 642
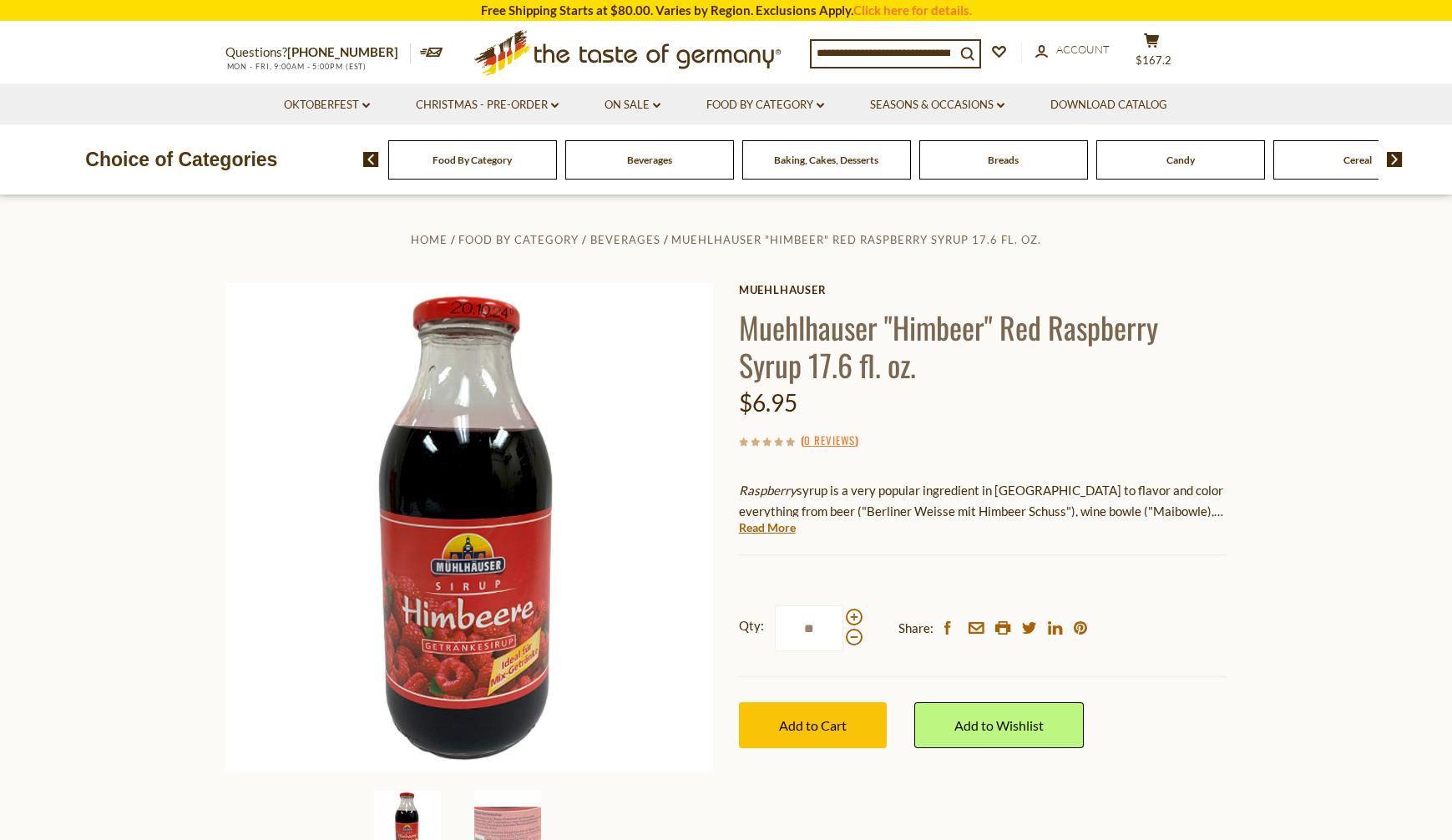
click at [960, 563] on div "Muehlhauser Muehlhauser "Himbeer" Red Raspberry Syrup 17.6 fl. oz. $6.95 ( 0 Re…" at bounding box center [984, 534] width 488 height 502
click at [825, 717] on span "Add to Cart" at bounding box center [813, 725] width 68 height 16
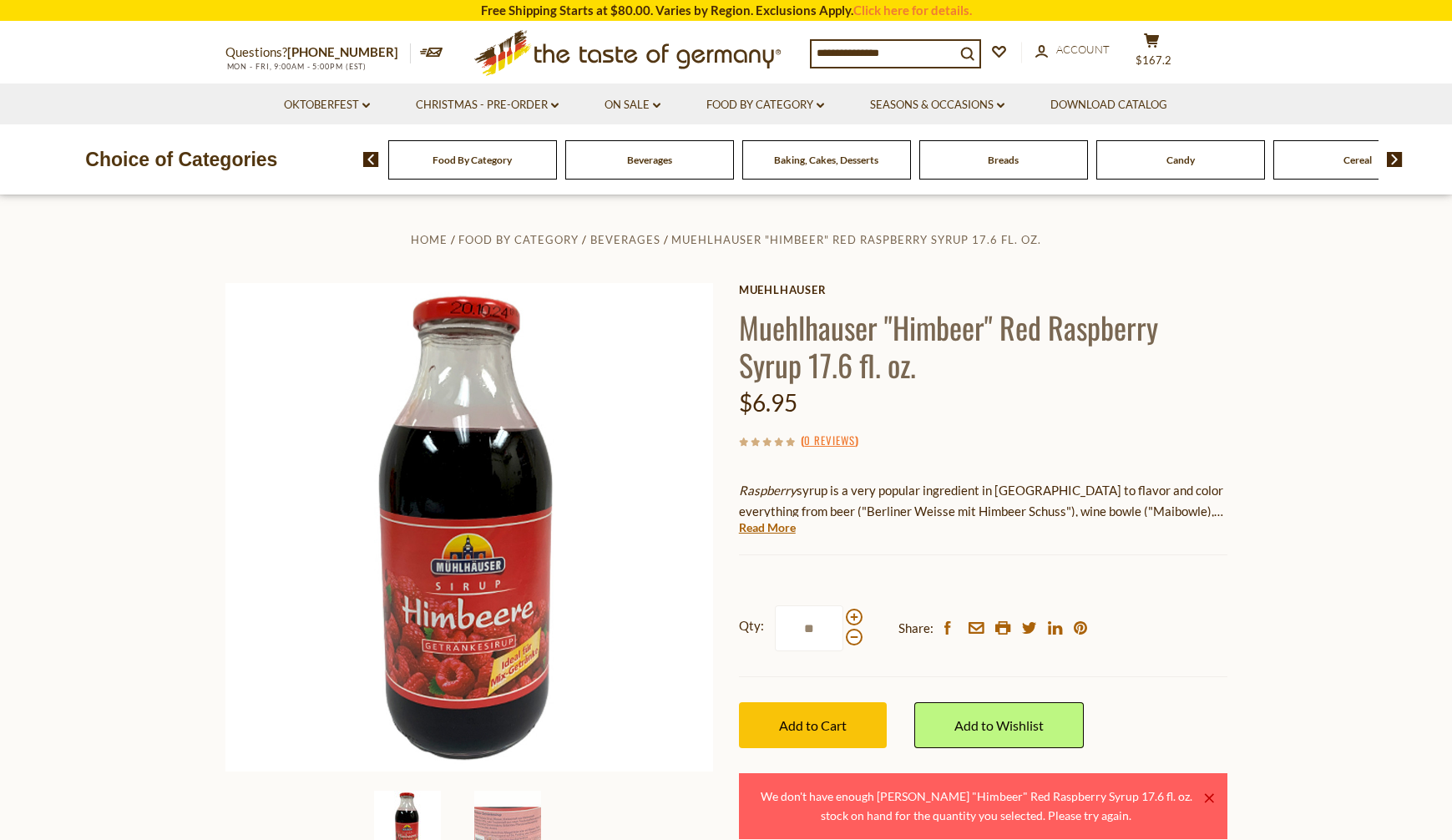
click at [1354, 670] on section "Home Food By Category Beverages Muehlhauser "Himbeer" Red Raspberry Syrup 17.6 …" at bounding box center [726, 566] width 1452 height 742
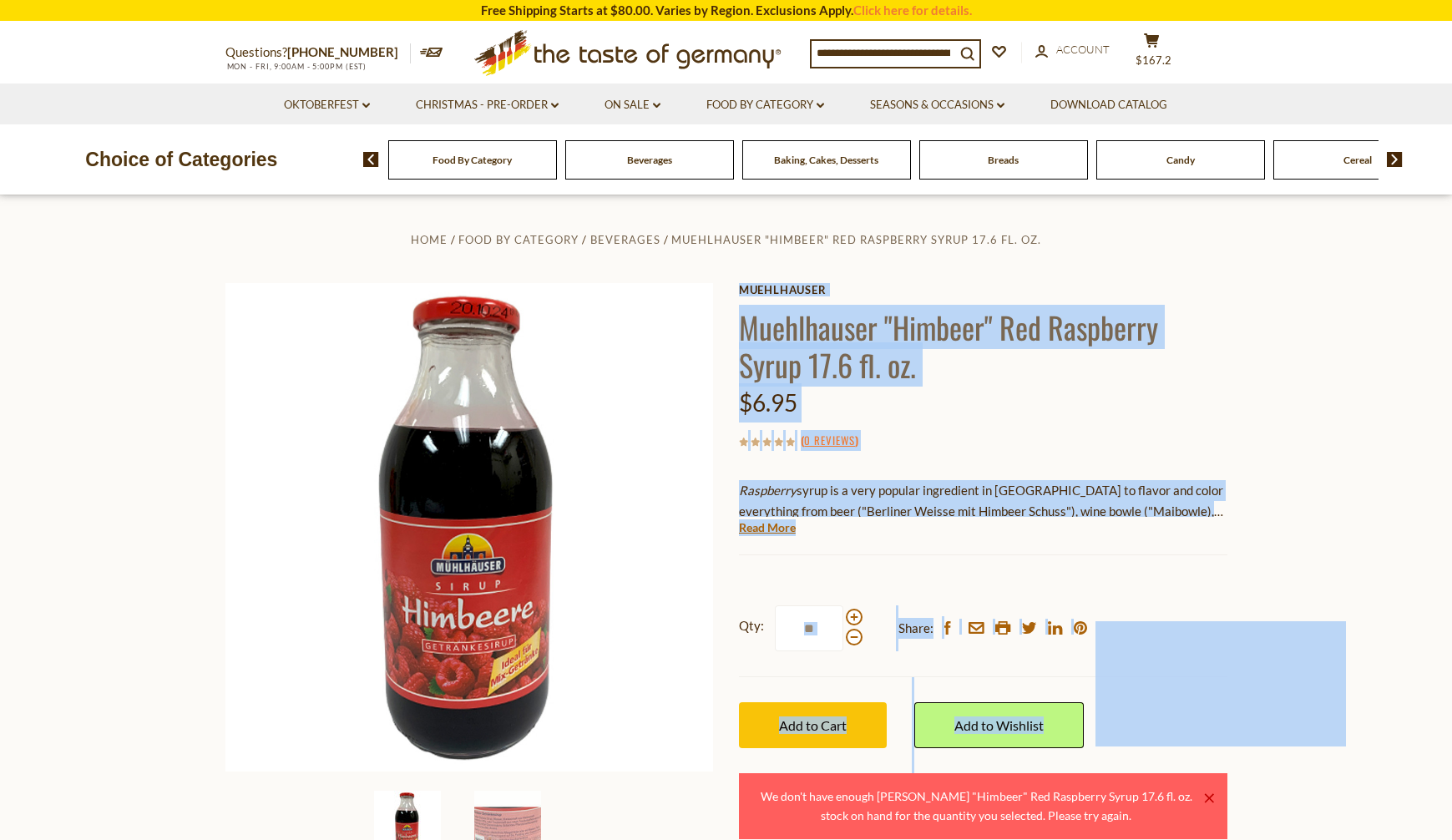
drag, startPoint x: 1206, startPoint y: 796, endPoint x: 1280, endPoint y: 784, distance: 75.0
click at [1275, 786] on section "Home Food By Category Beverages Muehlhauser "Himbeer" Red Raspberry Syrup 17.6 …" at bounding box center [726, 566] width 1452 height 742
click at [1294, 780] on section "Home Food By Category Beverages Muehlhauser "Himbeer" Red Raspberry Syrup 17.6 …" at bounding box center [726, 566] width 1452 height 742
click at [1297, 778] on section "Home Food By Category Beverages Muehlhauser "Himbeer" Red Raspberry Syrup 17.6 …" at bounding box center [726, 566] width 1452 height 742
drag, startPoint x: 1317, startPoint y: 570, endPoint x: 1299, endPoint y: 580, distance: 20.6
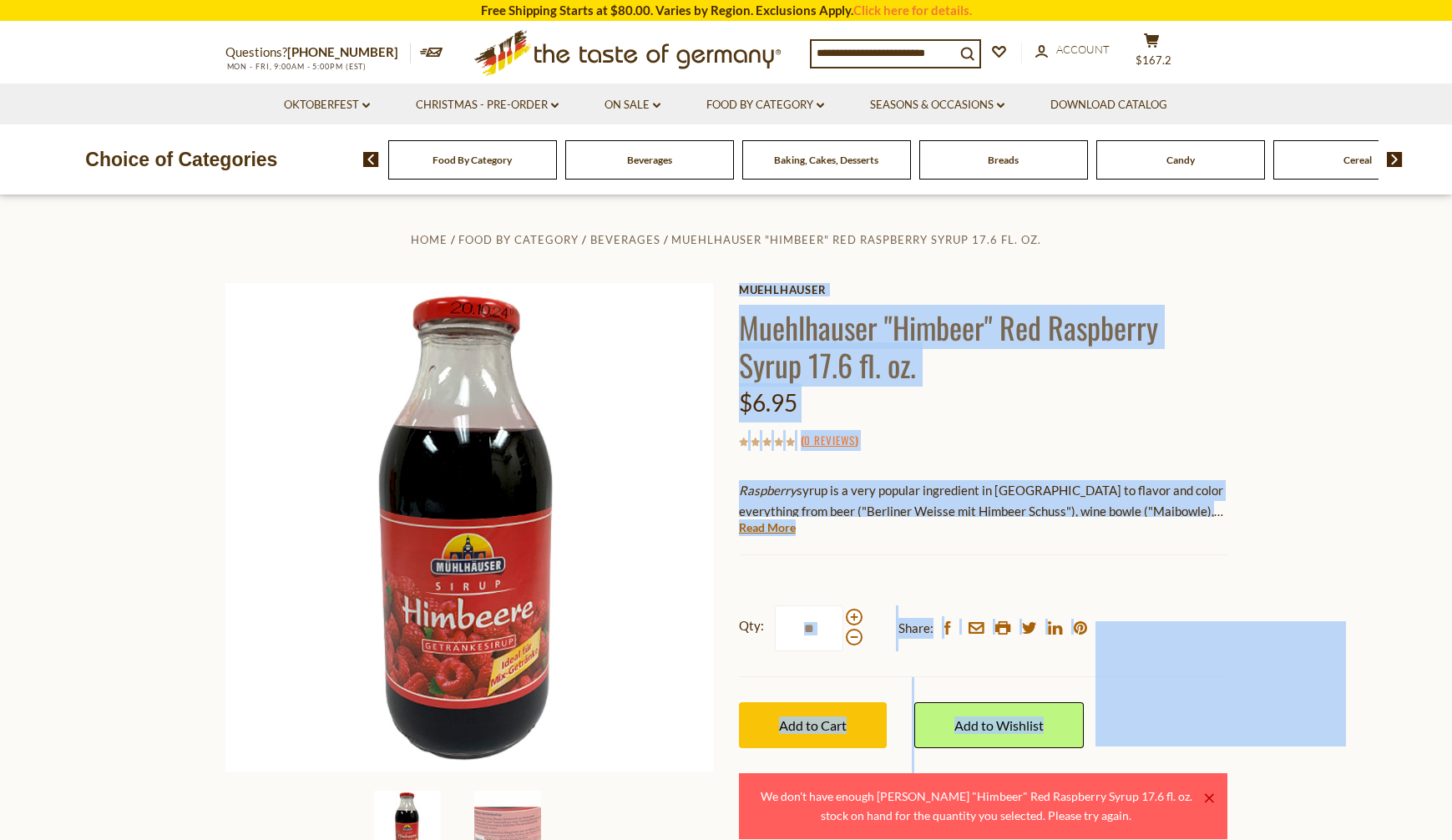
click at [1317, 569] on section "Home Food By Category Beverages Muehlhauser "Himbeer" Red Raspberry Syrup 17.6 …" at bounding box center [726, 566] width 1452 height 742
click at [788, 633] on input "**" at bounding box center [809, 628] width 69 height 46
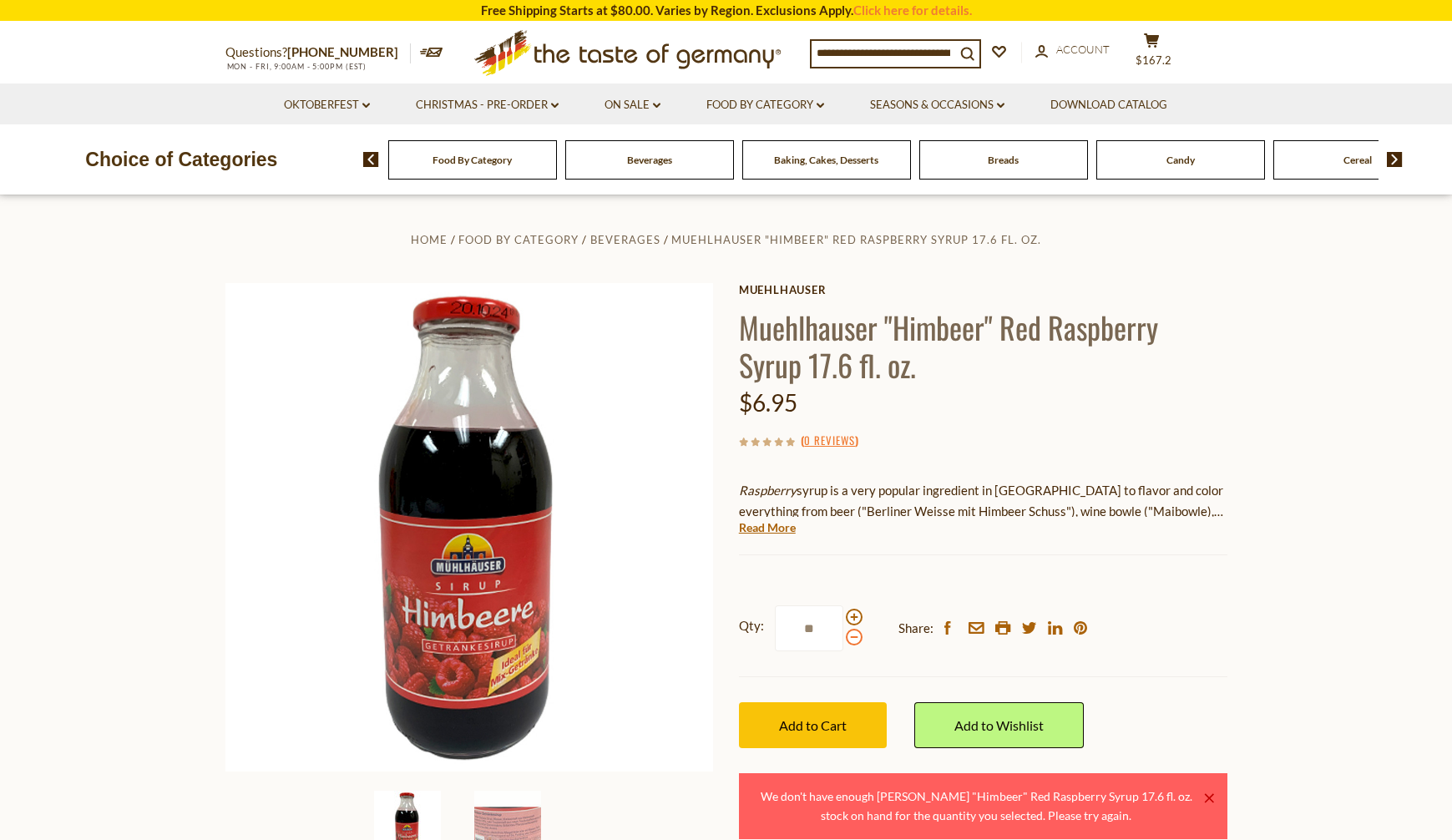
click at [851, 638] on span at bounding box center [855, 637] width 17 height 17
click at [843, 638] on input "**" at bounding box center [809, 628] width 69 height 46
click at [851, 638] on span at bounding box center [855, 637] width 17 height 17
click at [843, 638] on input "*" at bounding box center [809, 628] width 69 height 46
type input "*"
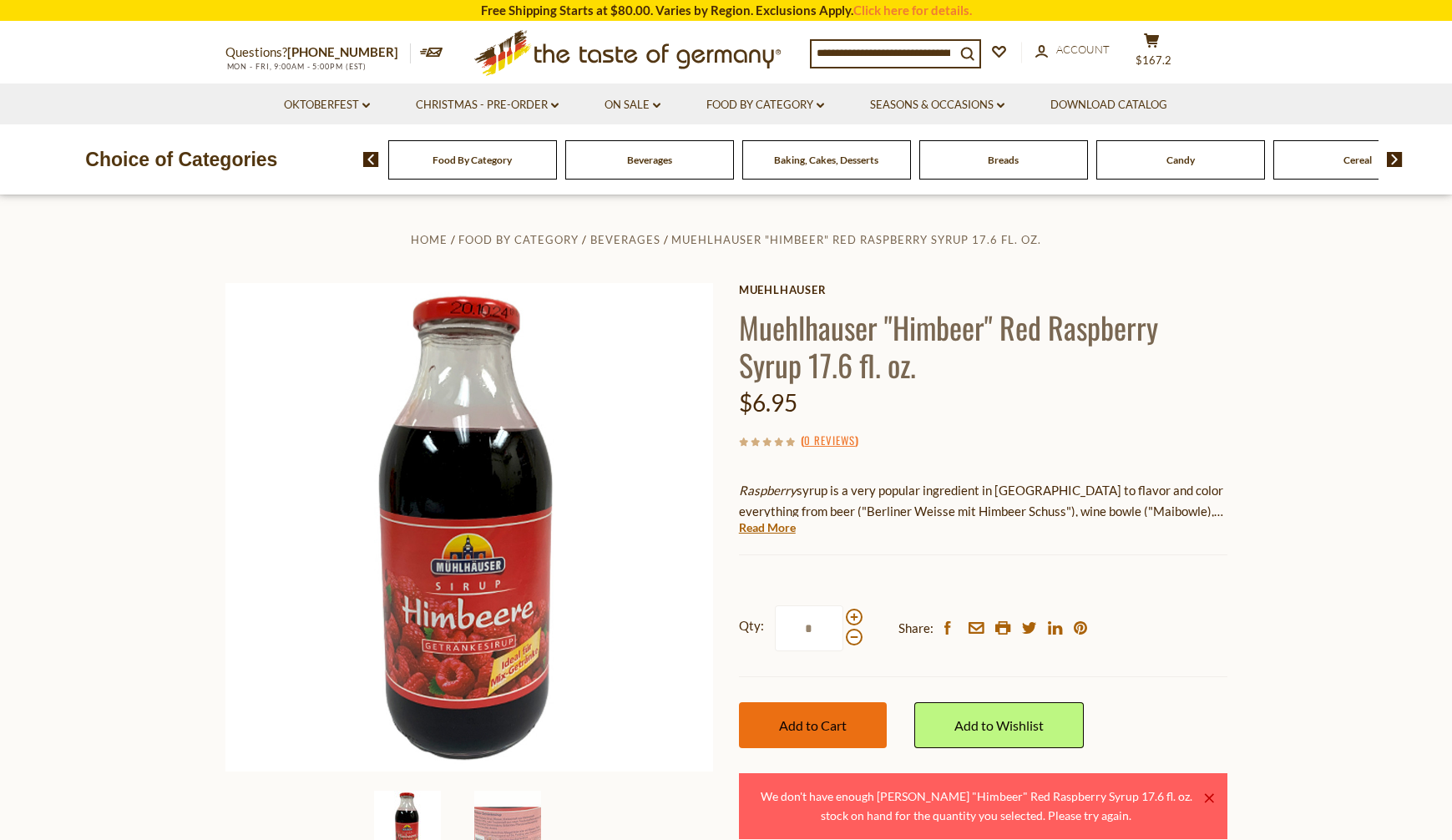
click at [844, 730] on span "Add to Cart" at bounding box center [813, 725] width 68 height 16
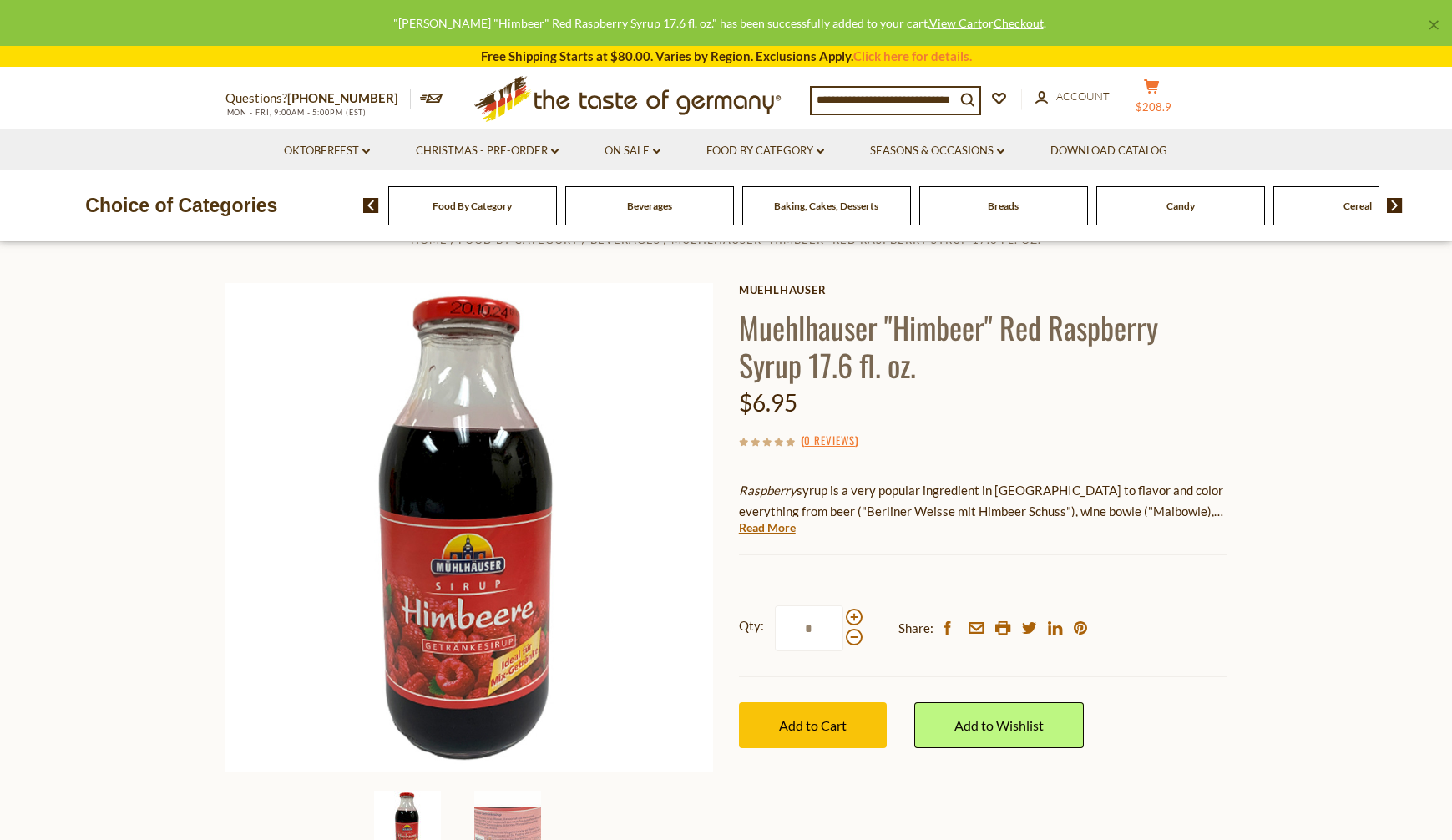
click at [1177, 94] on button "cart $208.9" at bounding box center [1152, 99] width 51 height 42
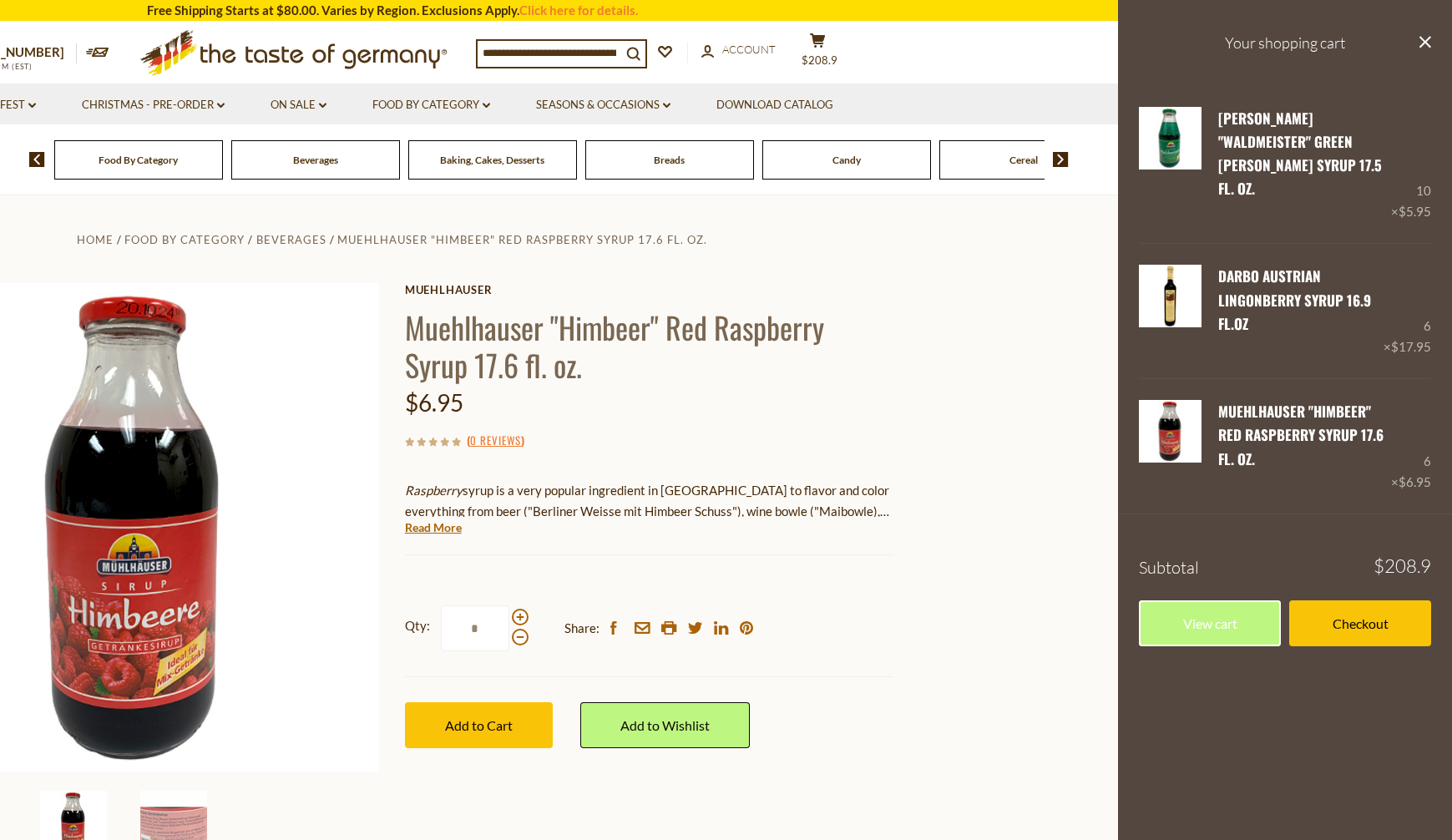
click at [1276, 710] on aside "Your shopping cart close Muehlhauser "Waldmeister" Green Woodruff Syrup 17.5 fl…" at bounding box center [1285, 420] width 334 height 840
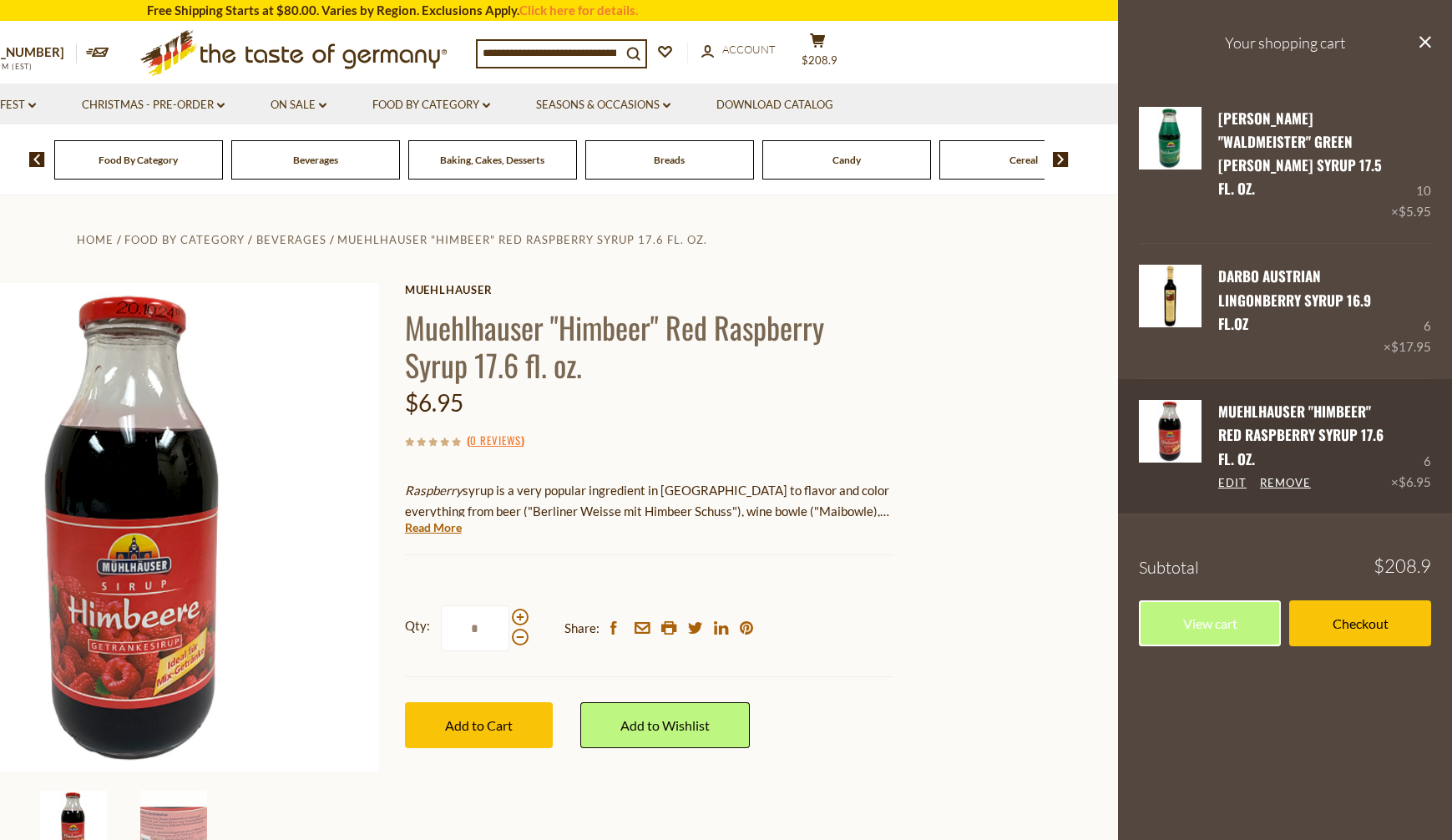
click at [1270, 400] on div "Muehlhauser "Himbeer" Red Raspberry Syrup 17.6 fl. oz. Edit Remove" at bounding box center [1296, 445] width 190 height 92
click at [1231, 476] on link "Edit" at bounding box center [1233, 483] width 29 height 15
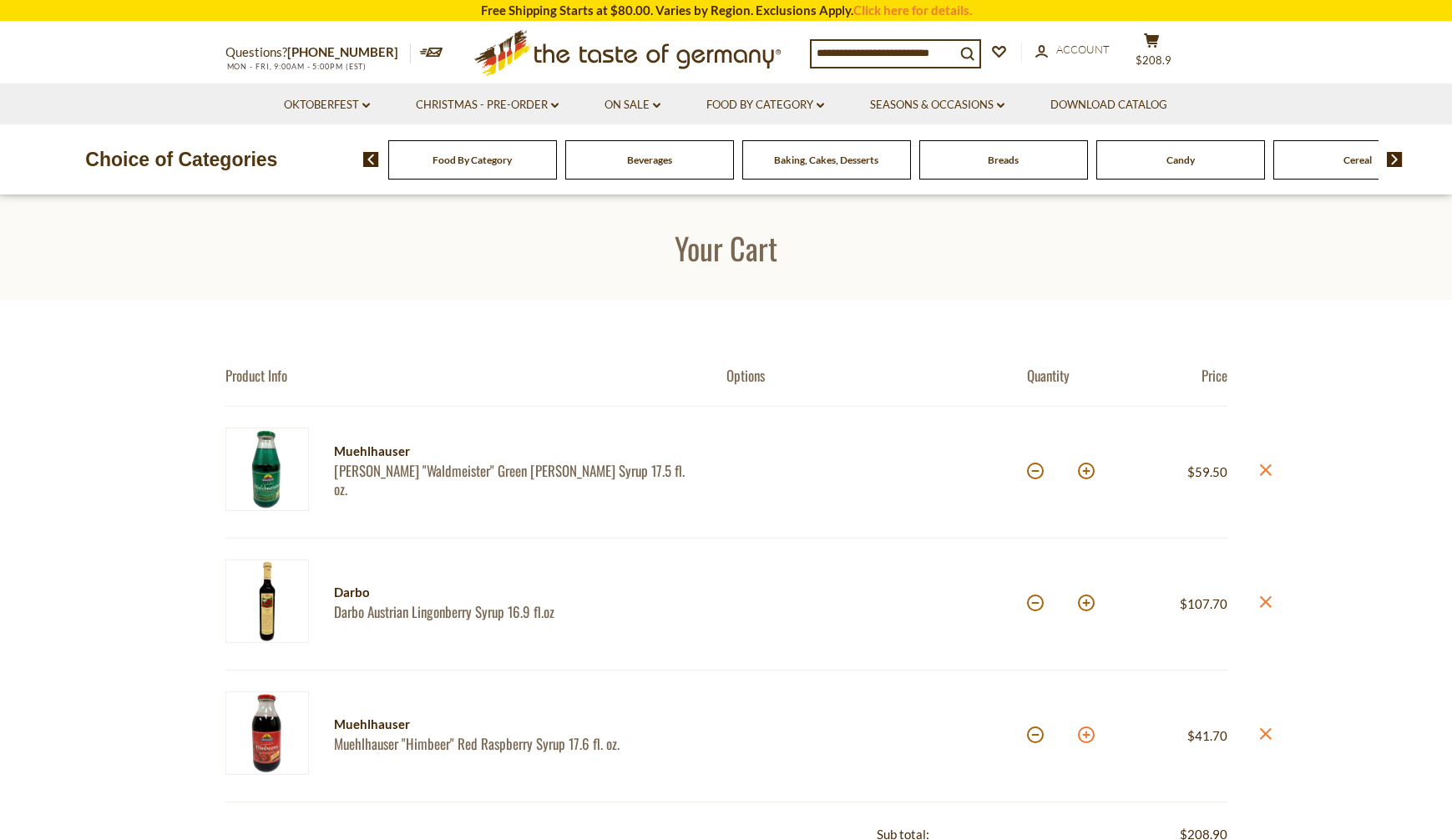
click at [1086, 732] on button at bounding box center [1087, 735] width 17 height 17
type input "*"
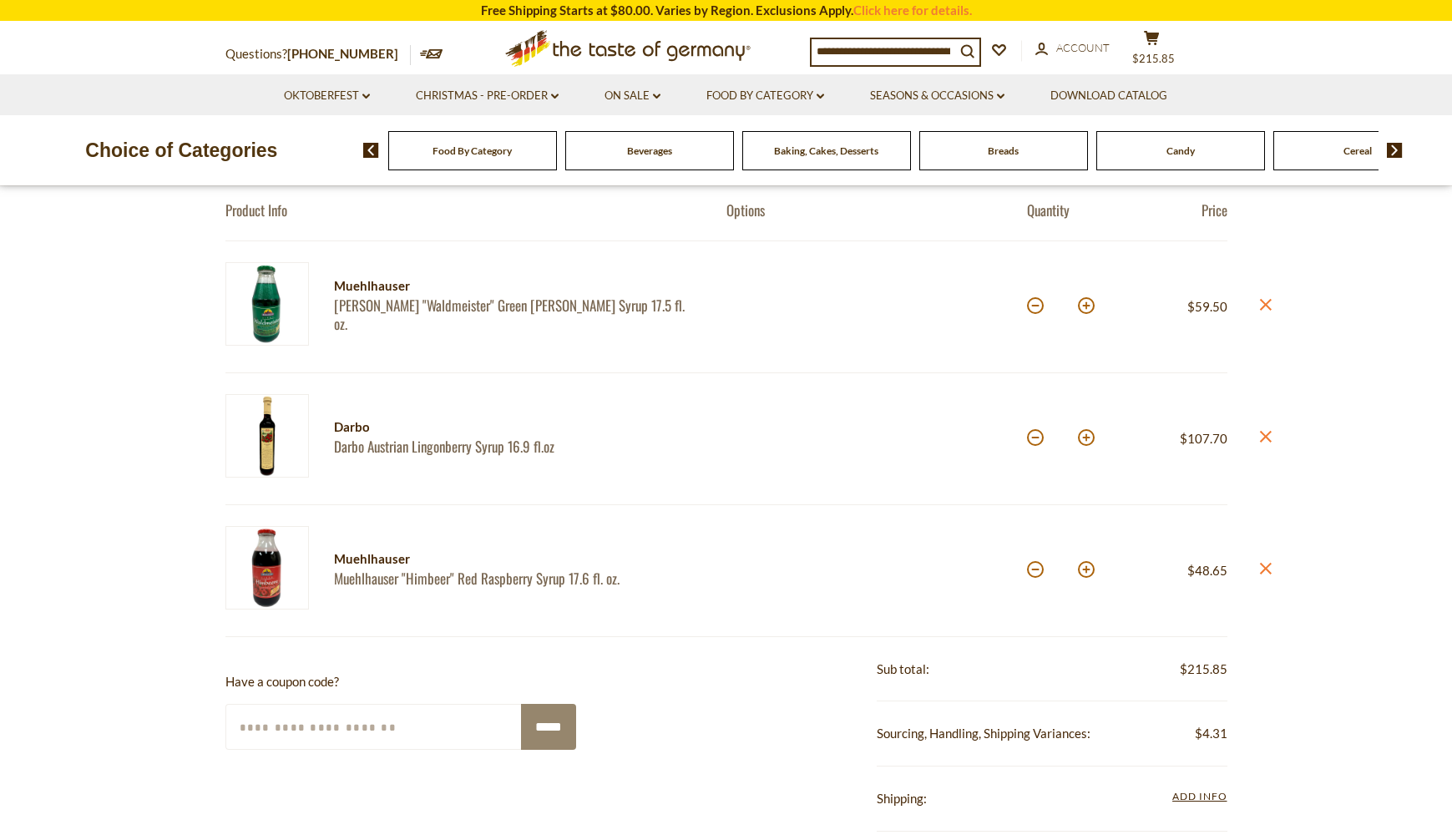
scroll to position [167, 0]
click at [1089, 567] on button at bounding box center [1087, 568] width 17 height 17
type input "*"
click at [1089, 570] on button at bounding box center [1087, 568] width 17 height 17
type input "*"
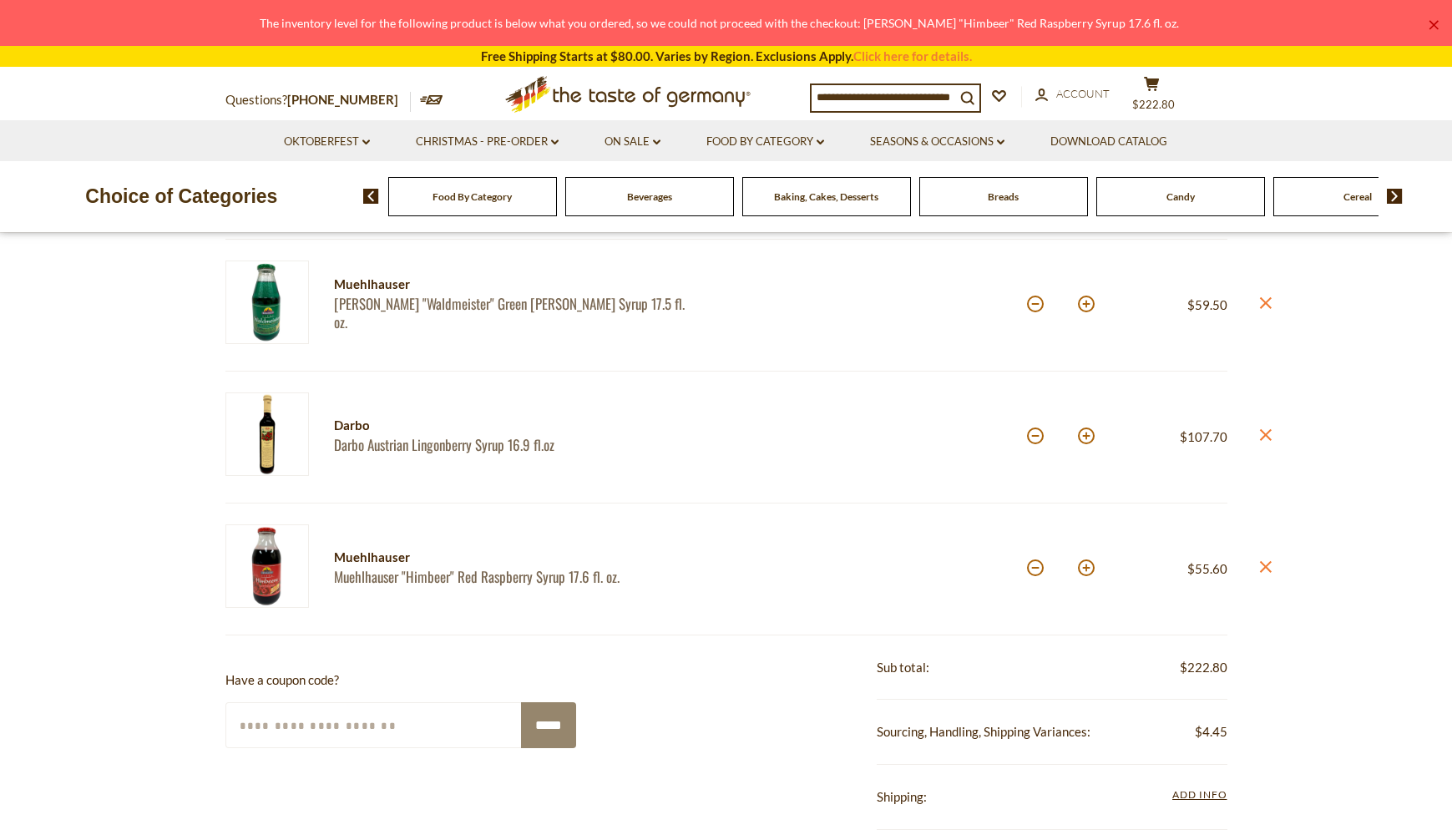
scroll to position [84, 0]
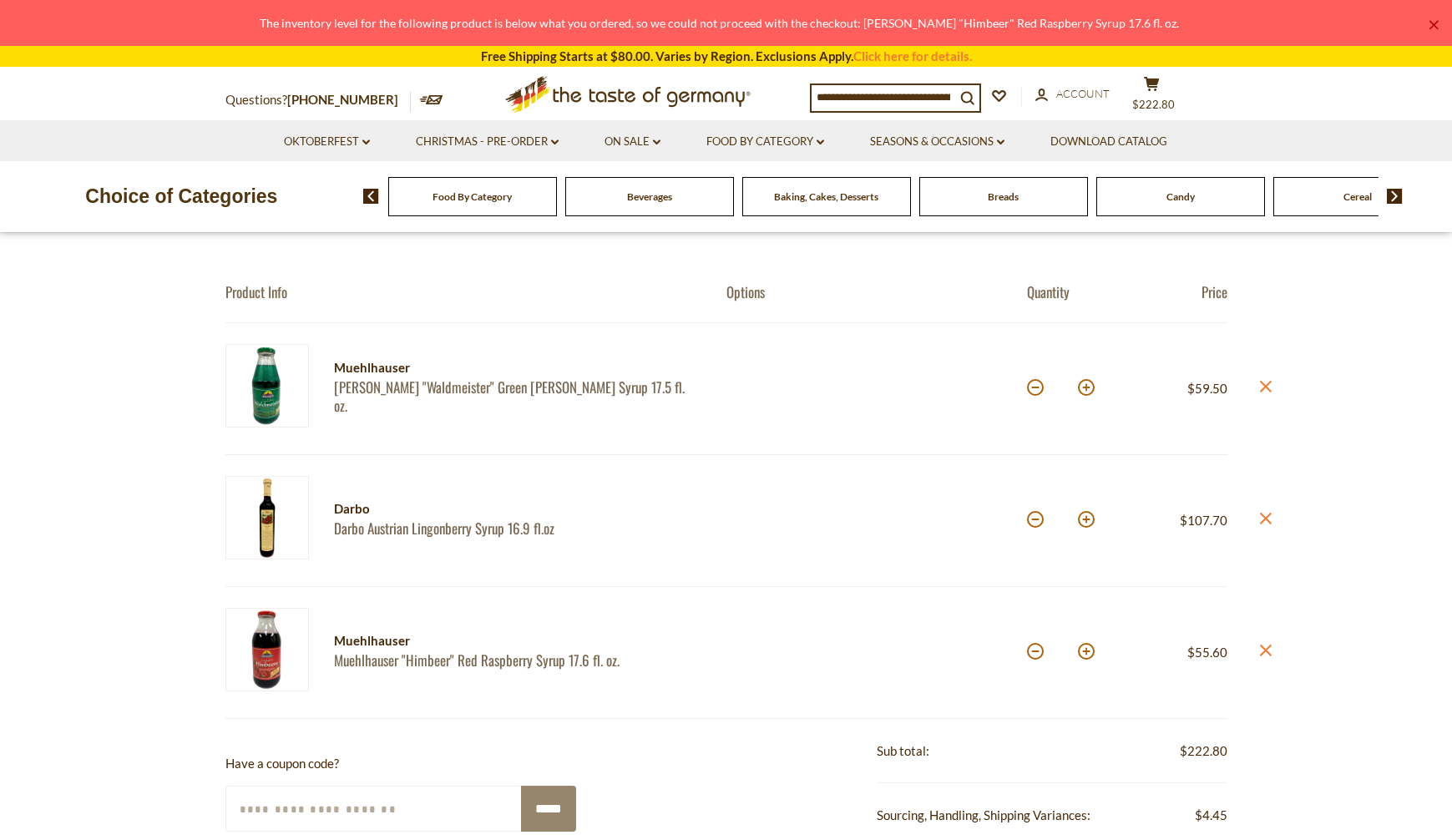
drag, startPoint x: 1441, startPoint y: 36, endPoint x: 1426, endPoint y: 31, distance: 15.8
click at [1437, 35] on div "× The inventory level for the following product is below what you ordered, so w…" at bounding box center [726, 23] width 1452 height 46
click at [1425, 28] on div "× The inventory level for the following product is below what you ordered, so w…" at bounding box center [726, 23] width 1452 height 46
click at [1433, 25] on link "×" at bounding box center [1434, 25] width 10 height 10
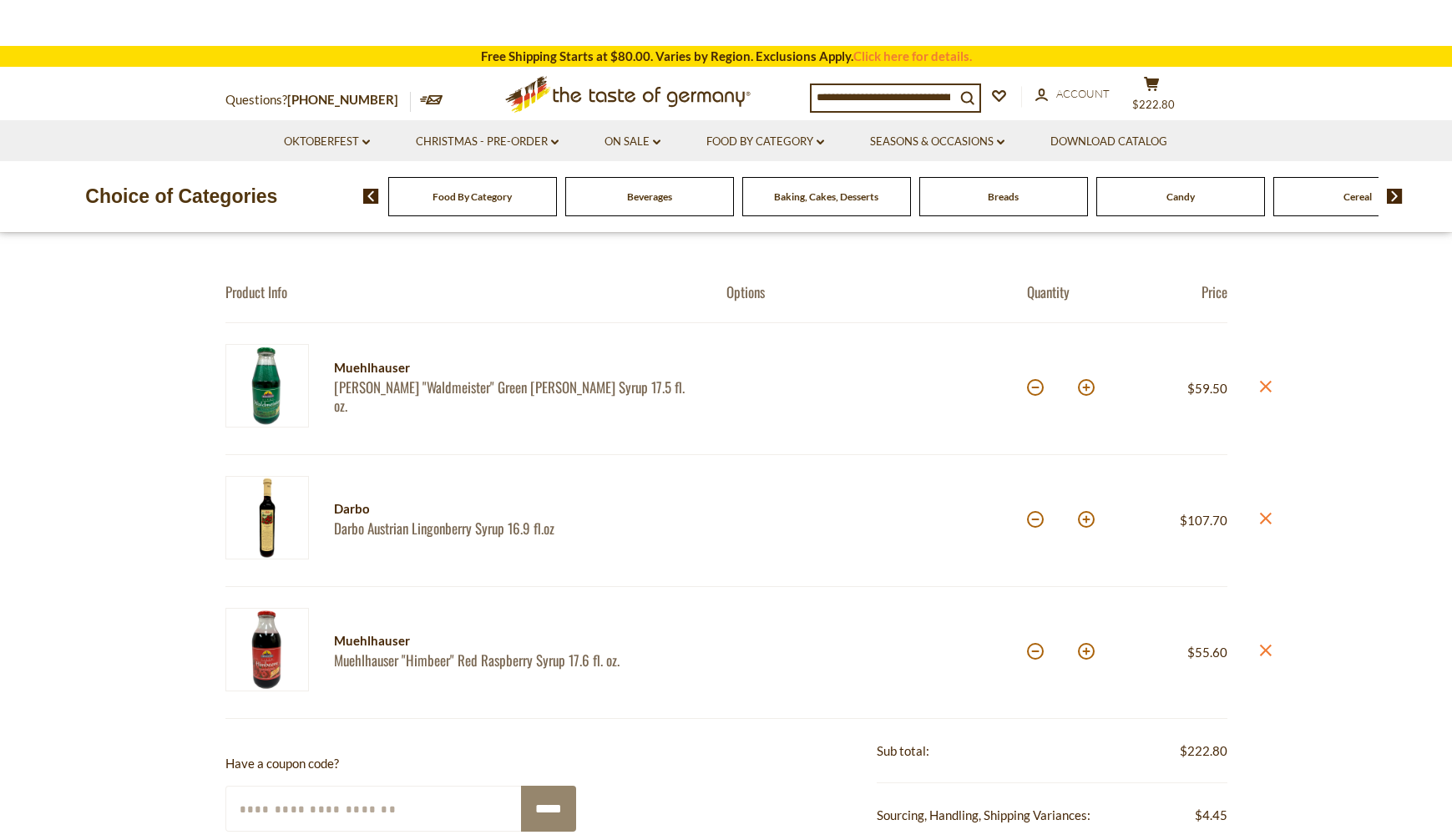
click at [1434, 25] on link "×" at bounding box center [1434, 25] width 10 height 10
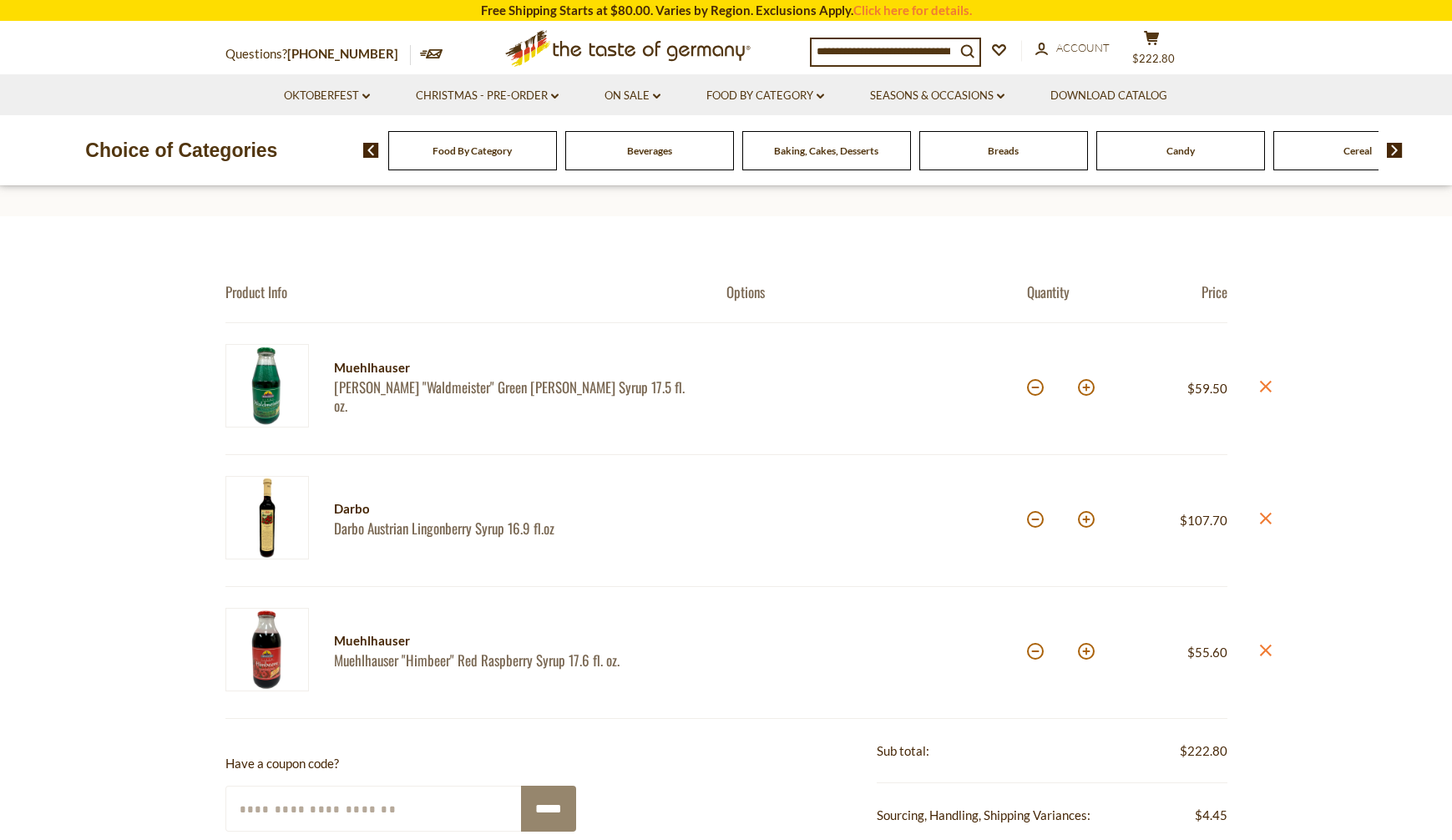
click at [1403, 351] on section "Product Info Options Quantity Price Muehlhauser Muehlhauser "Waldmeister" Green…" at bounding box center [726, 790] width 1452 height 1148
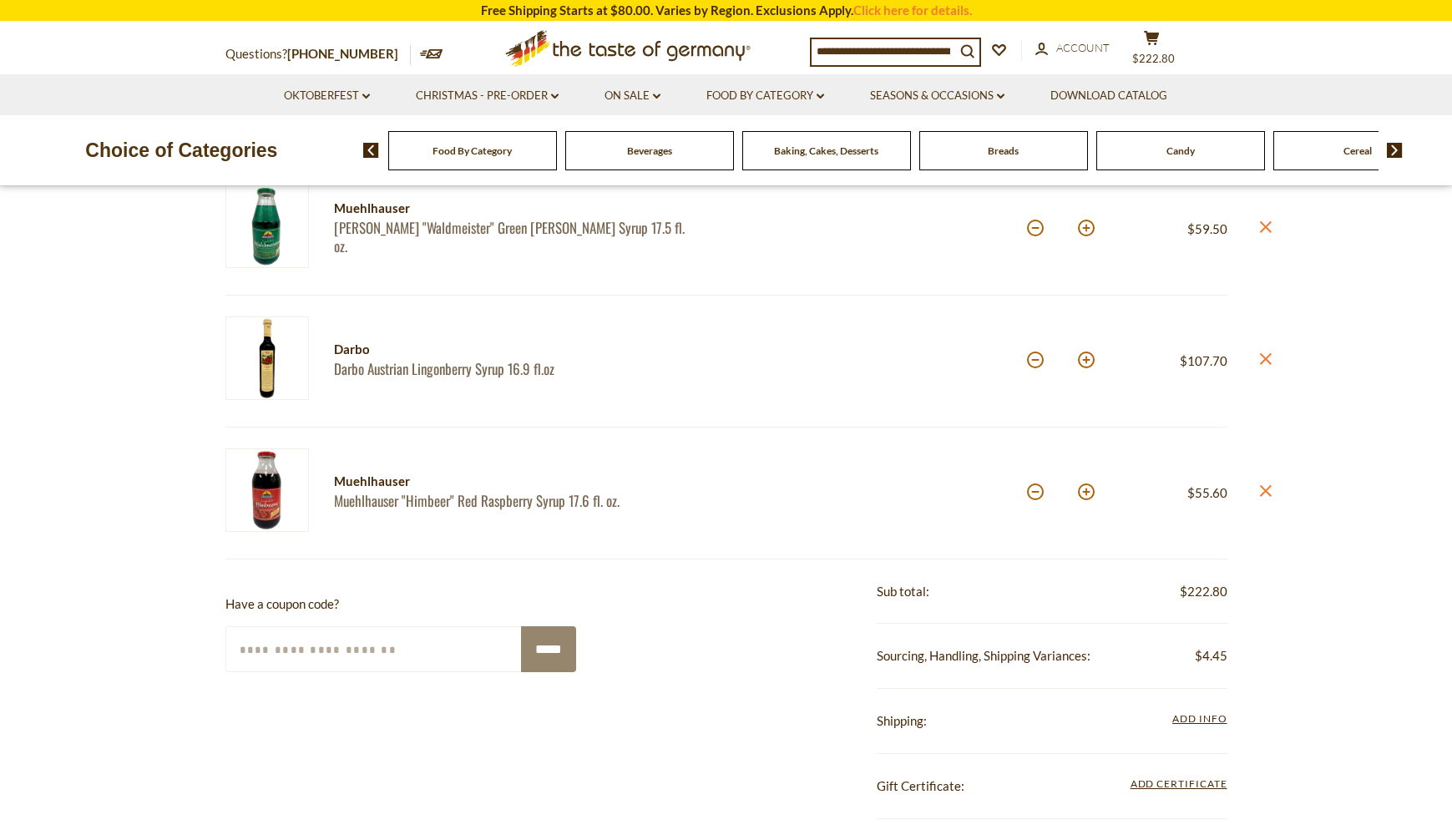
scroll to position [251, 0]
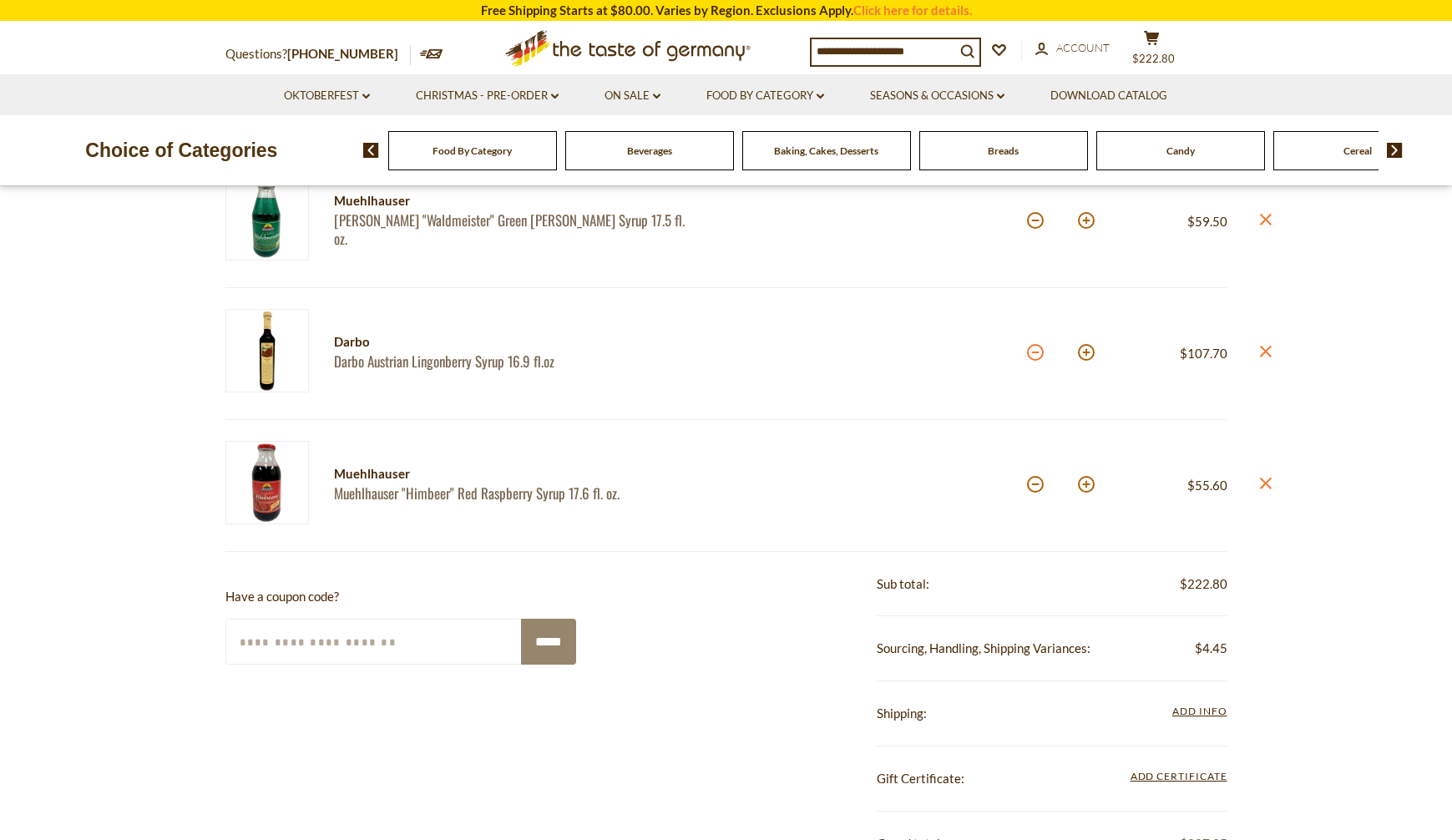
click at [1038, 354] on button at bounding box center [1036, 353] width 17 height 17
click at [1036, 354] on button at bounding box center [1036, 353] width 17 height 17
type input "*"
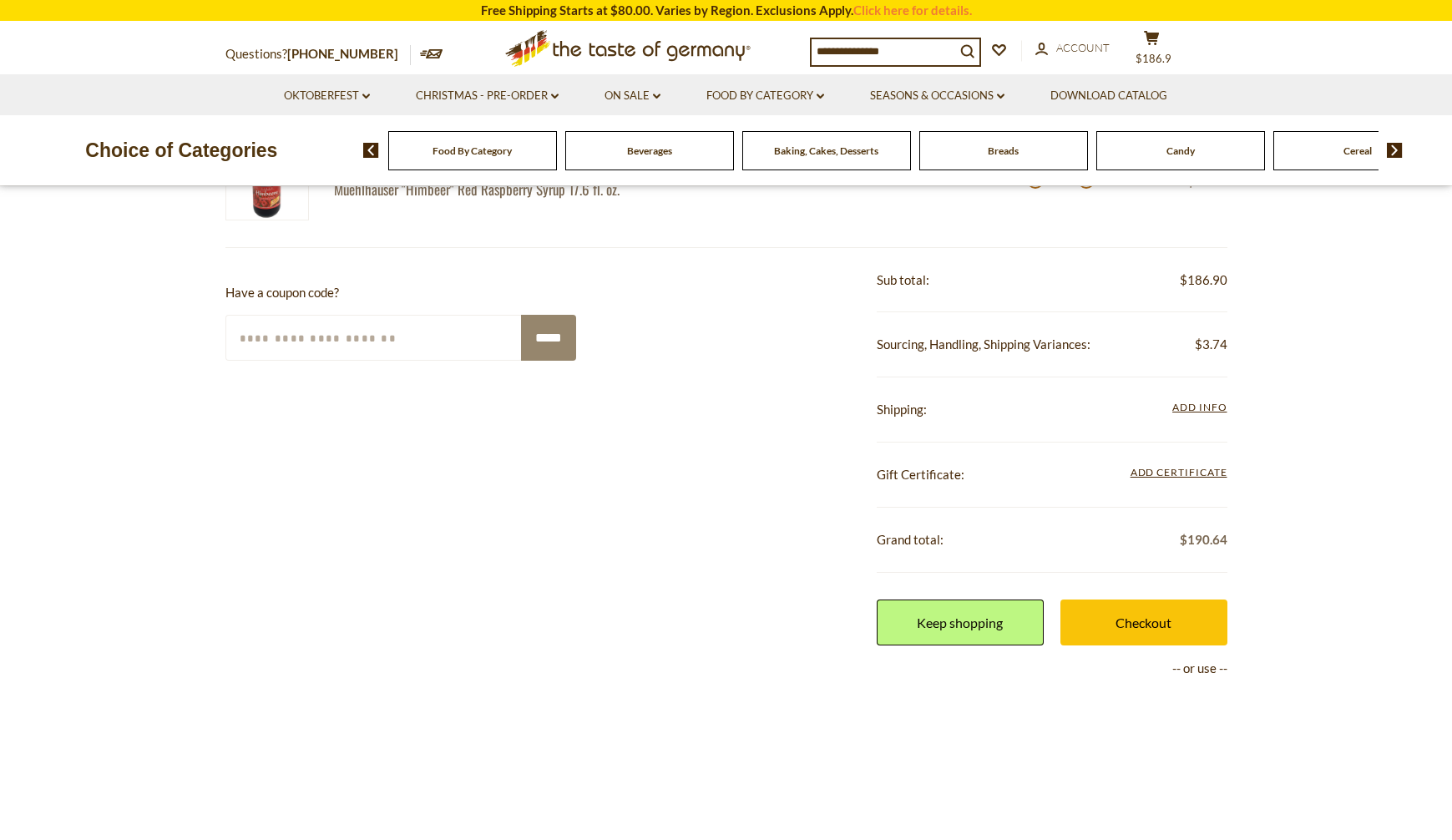
scroll to position [584, 0]
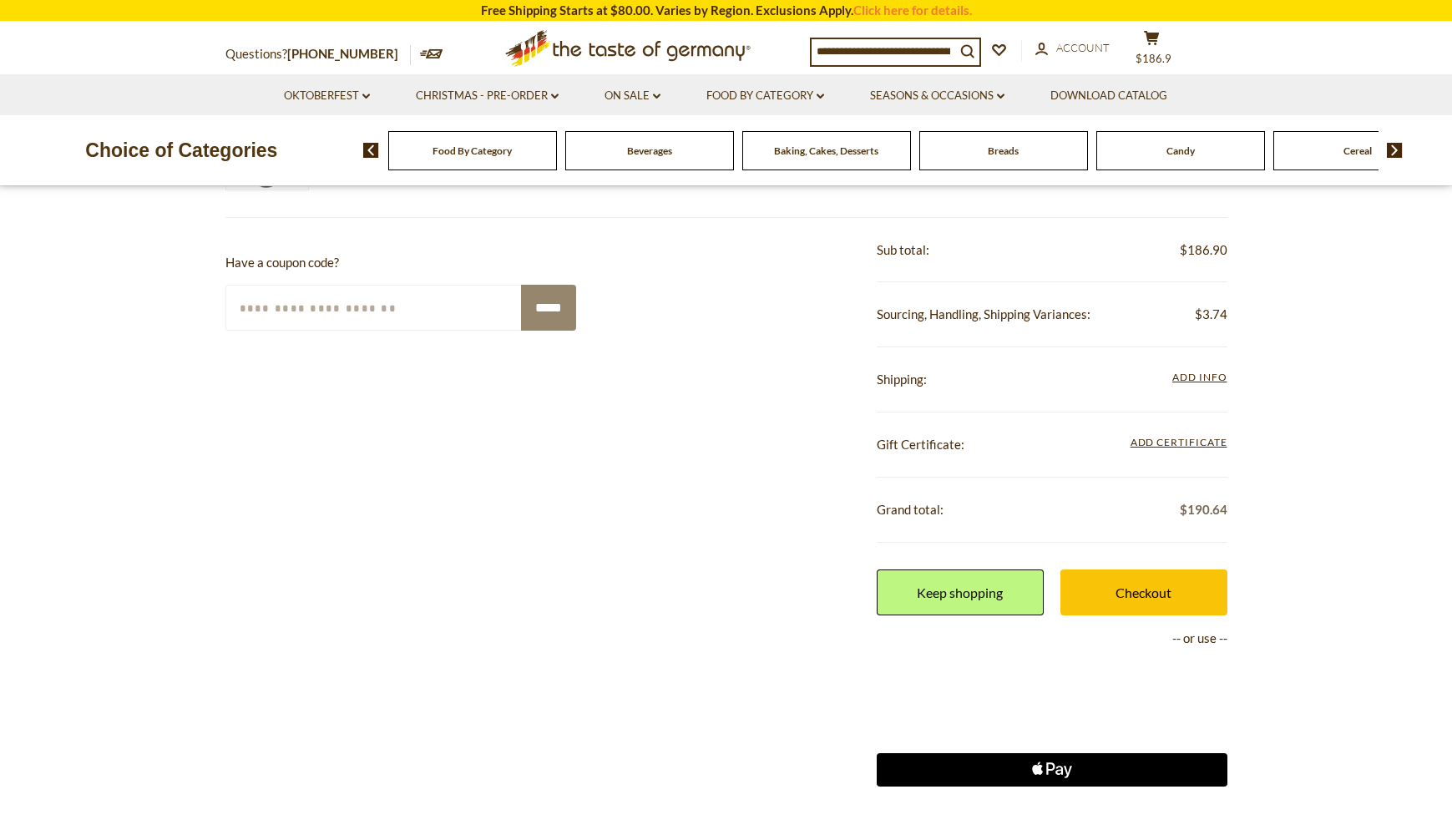
click at [1336, 533] on section "Product Info Options Quantity Price Muehlhauser Muehlhauser "Waldmeister" Green…" at bounding box center [726, 289] width 1452 height 1148
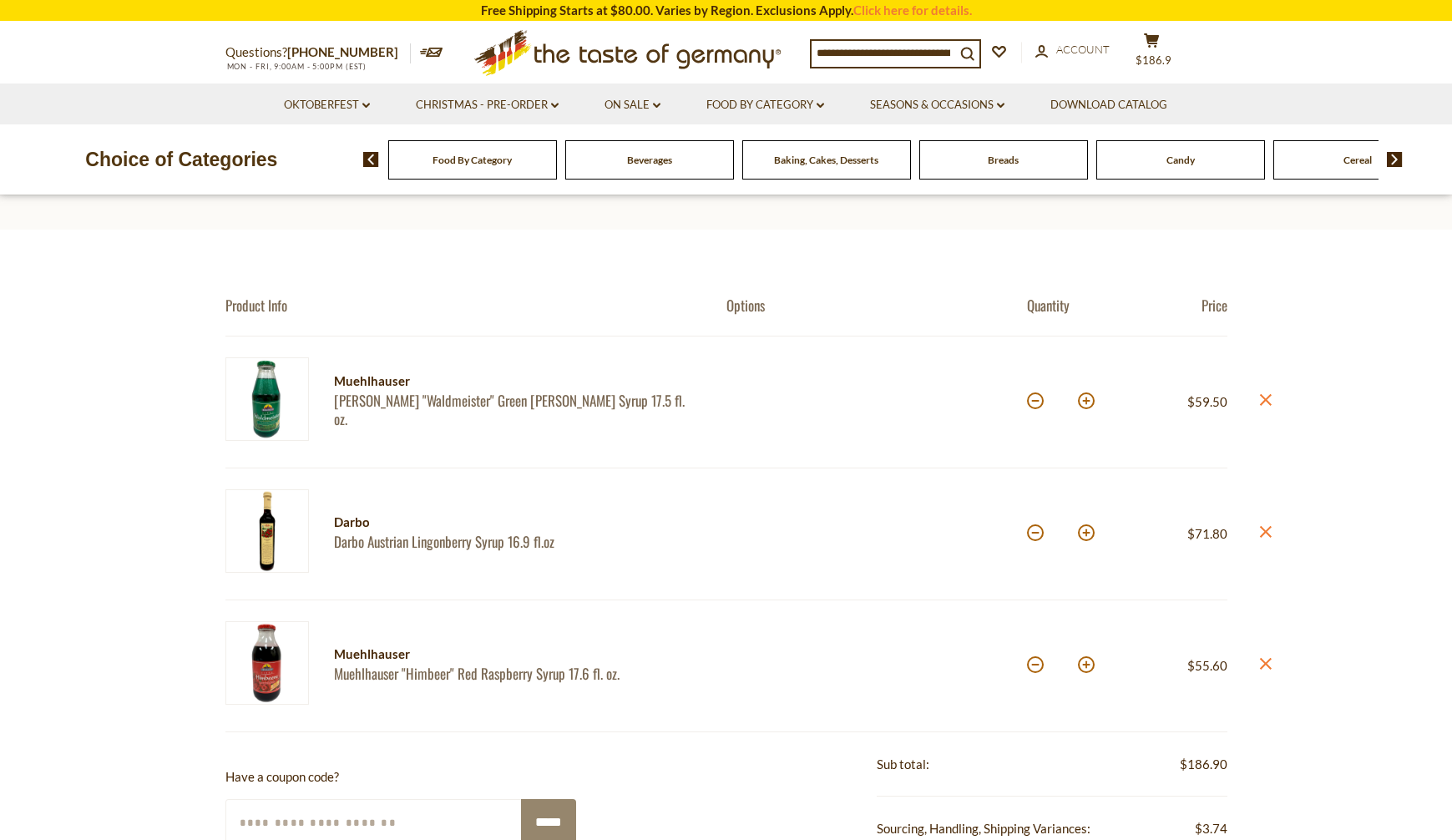
scroll to position [167, 0]
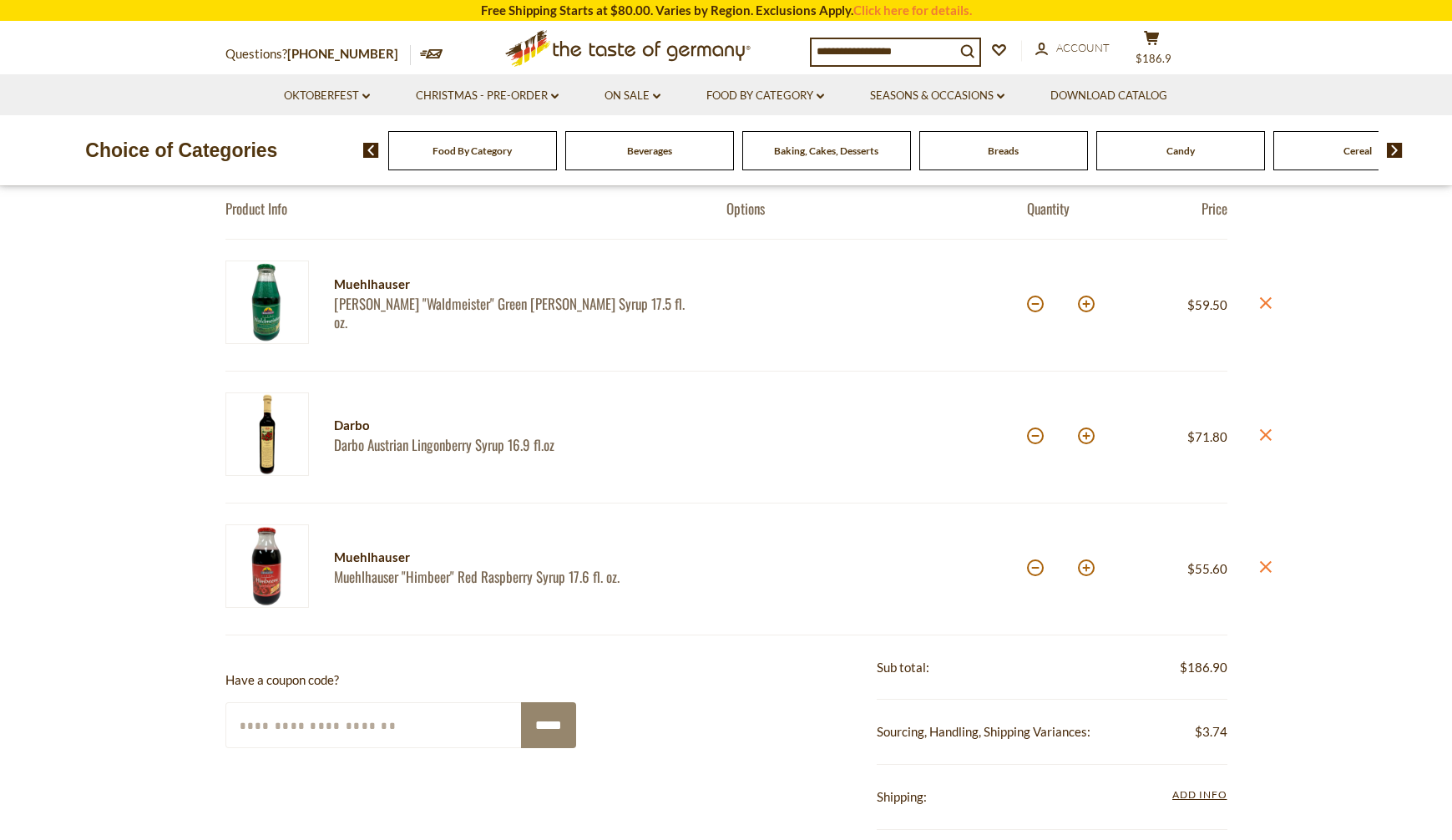
click at [1344, 597] on section "Product Info Options Quantity Price Muehlhauser Muehlhauser "Waldmeister" Green…" at bounding box center [726, 707] width 1452 height 1148
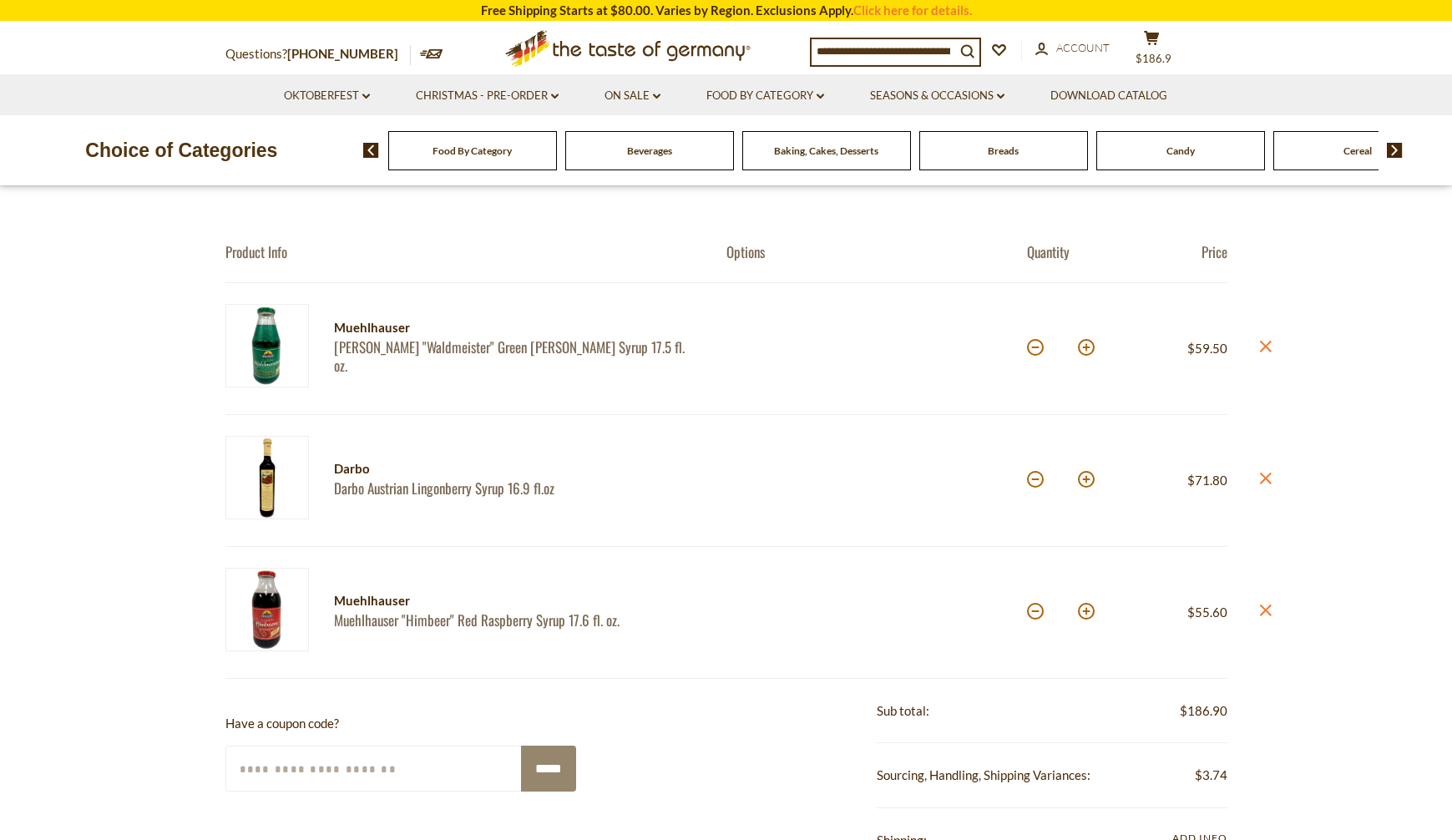
scroll to position [84, 0]
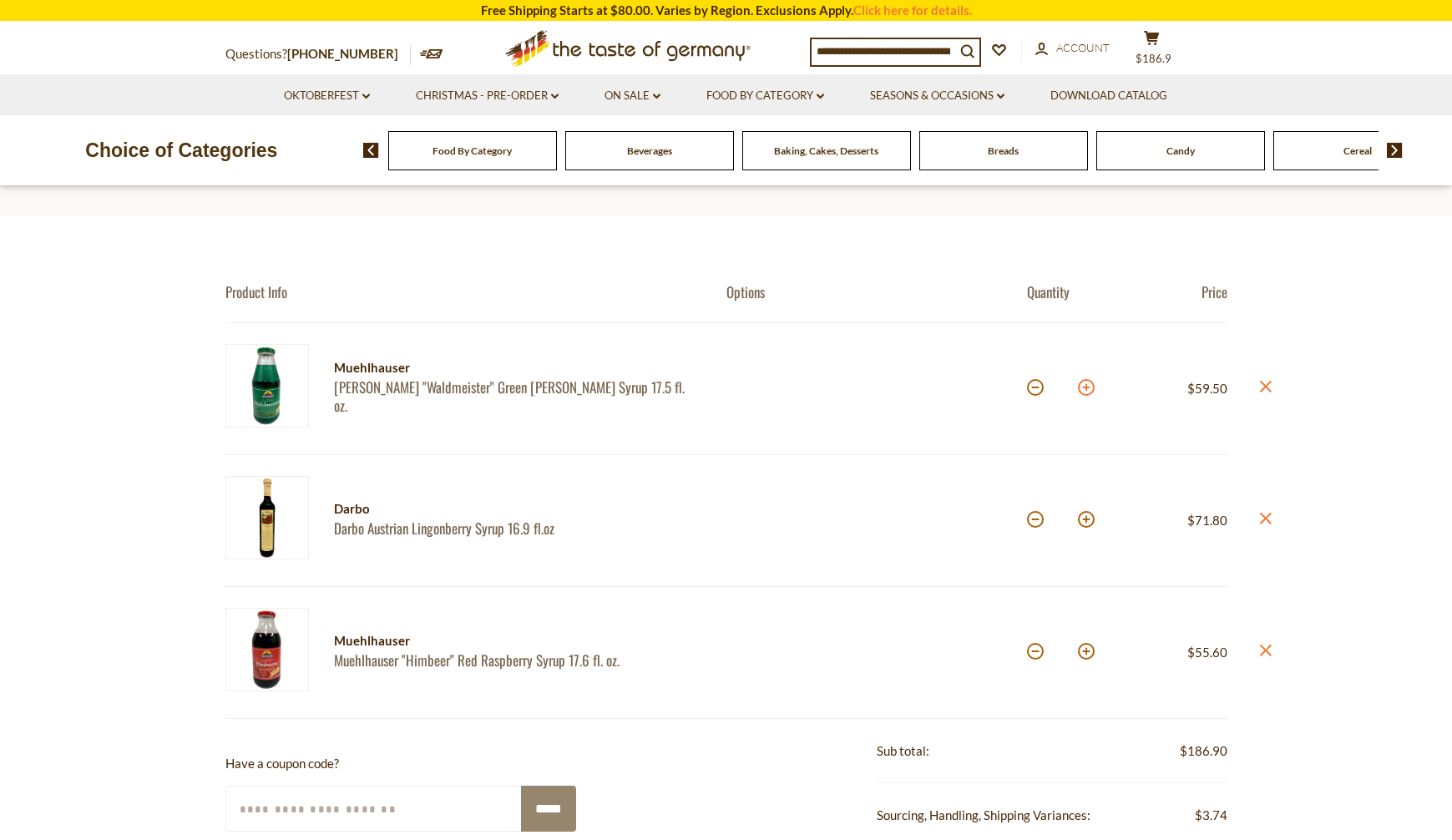
click at [1089, 392] on button at bounding box center [1087, 387] width 17 height 17
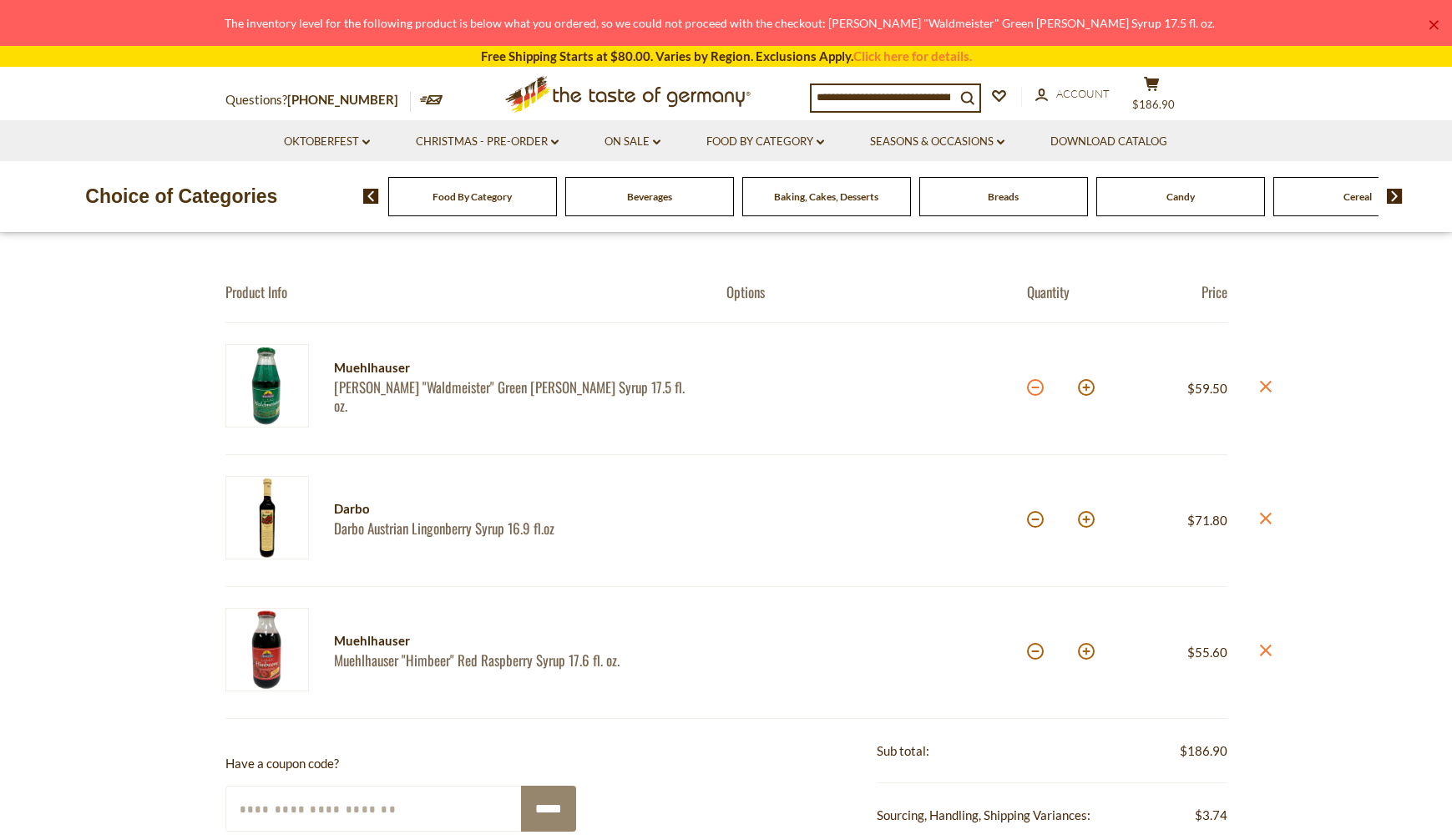
click at [1037, 390] on button at bounding box center [1036, 387] width 17 height 17
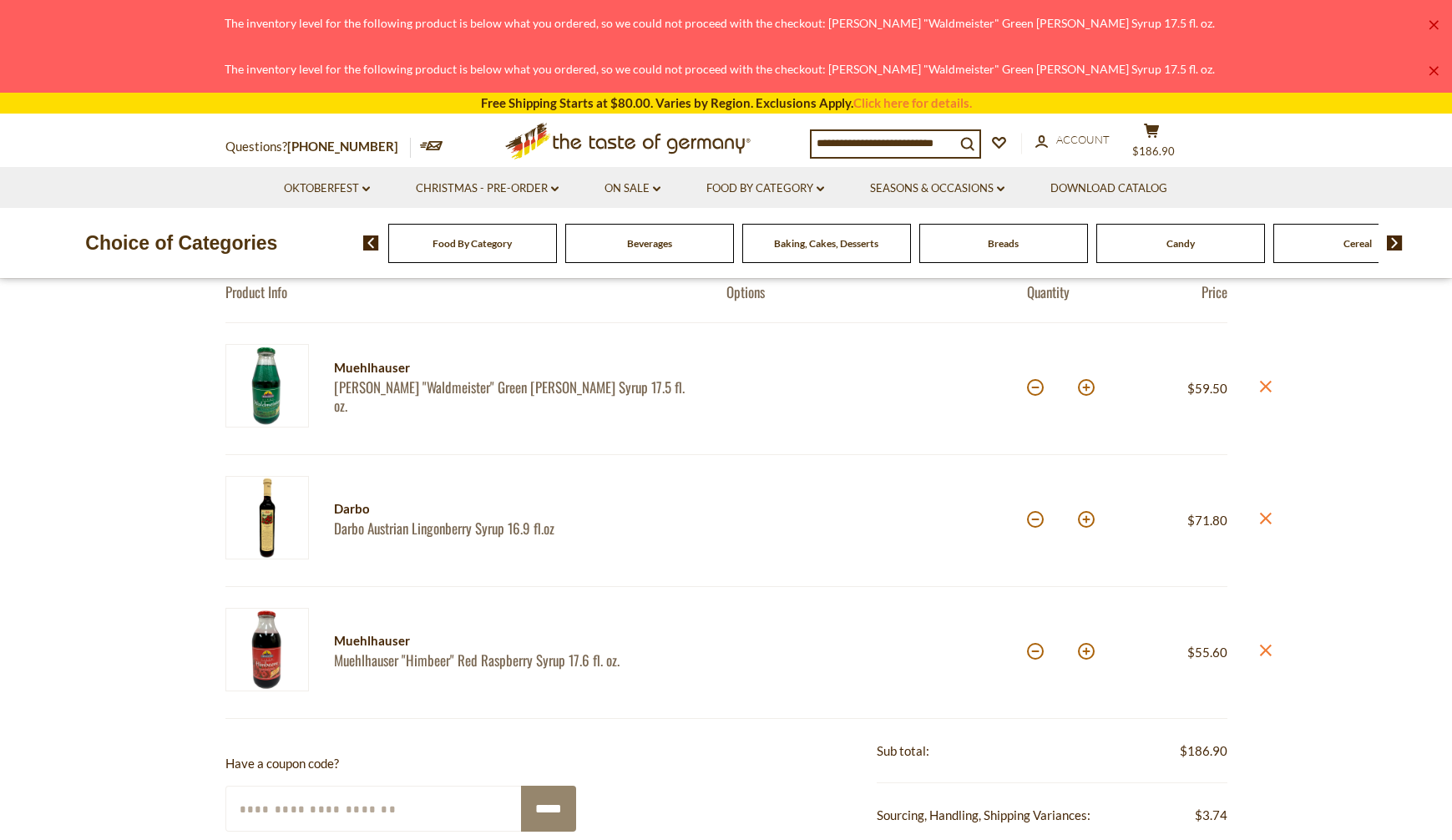
click at [1037, 392] on button at bounding box center [1036, 387] width 17 height 17
type input "**"
click at [1433, 70] on link "×" at bounding box center [1434, 71] width 10 height 10
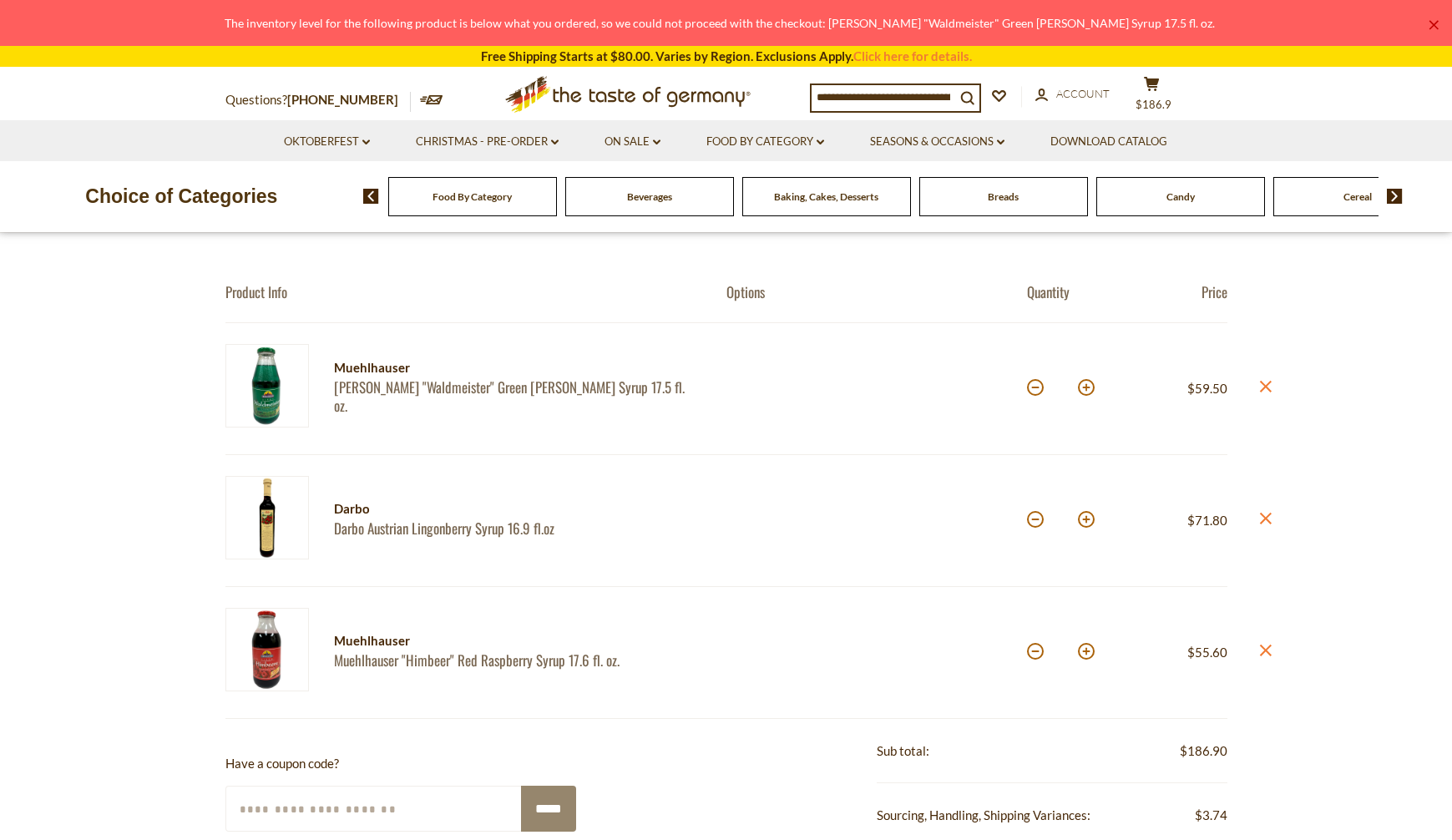
click at [1436, 24] on link "×" at bounding box center [1434, 25] width 10 height 10
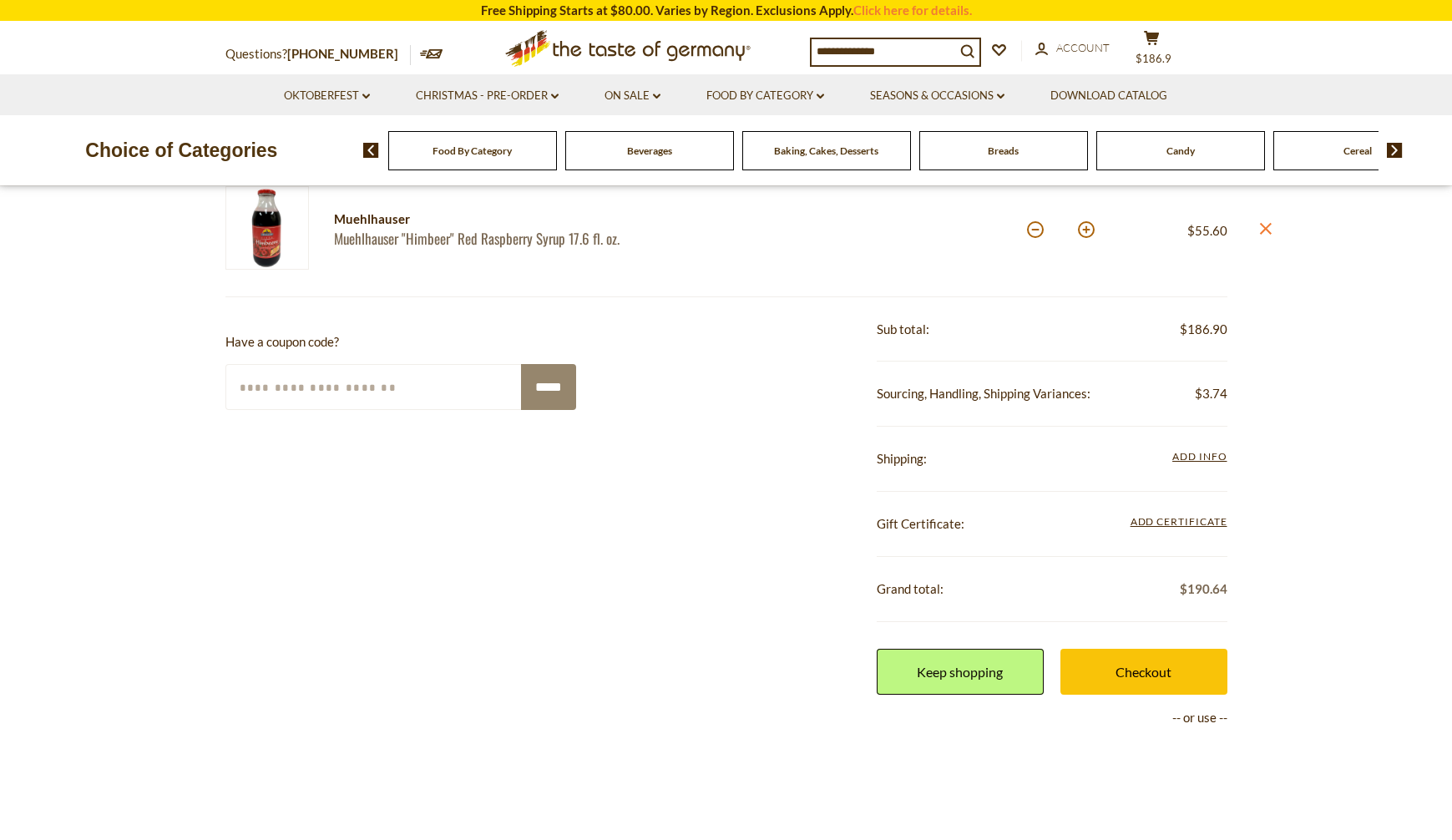
scroll to position [667, 0]
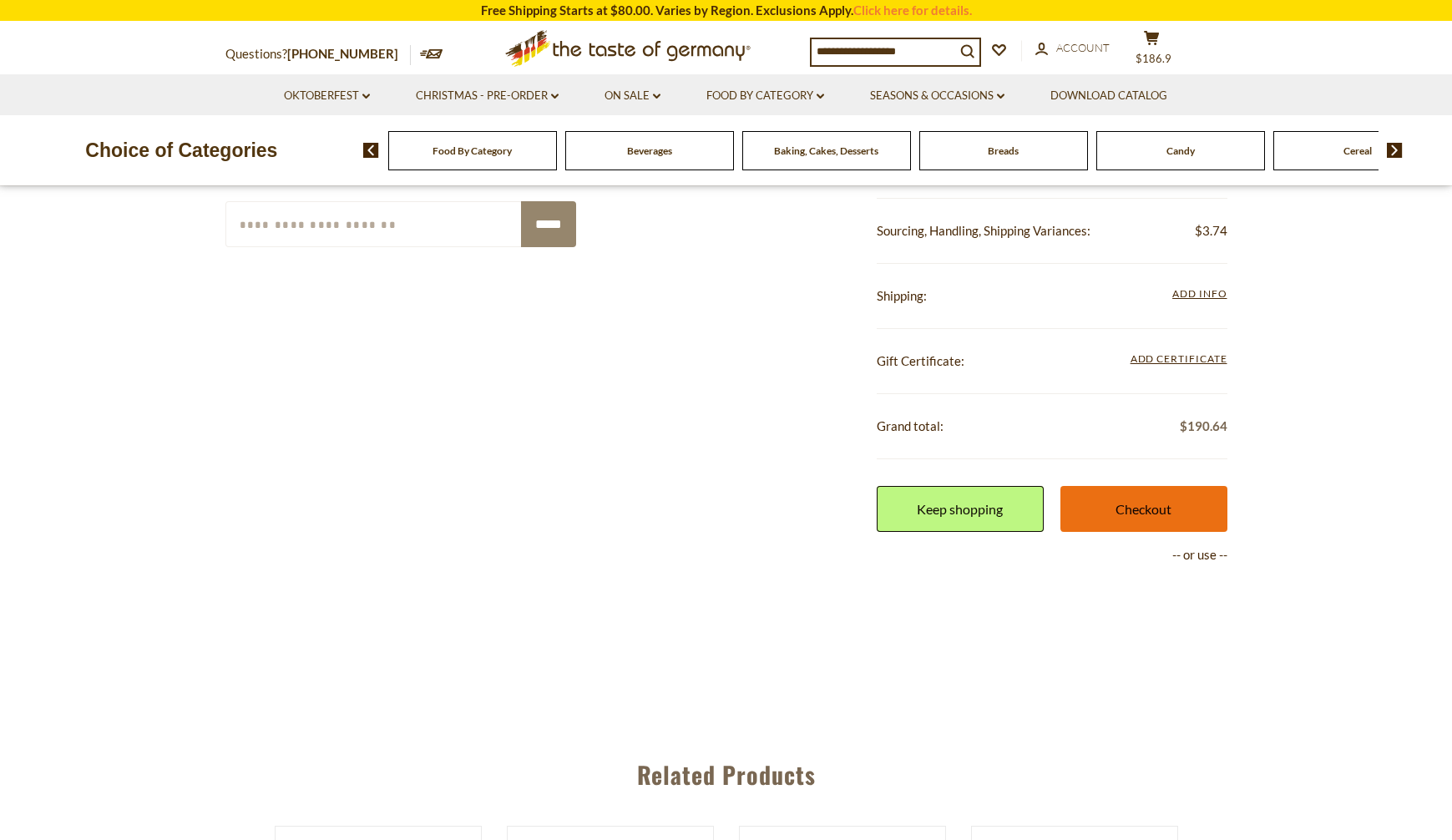
click at [1149, 519] on link "Checkout" at bounding box center [1144, 508] width 167 height 46
